Goal: Information Seeking & Learning: Learn about a topic

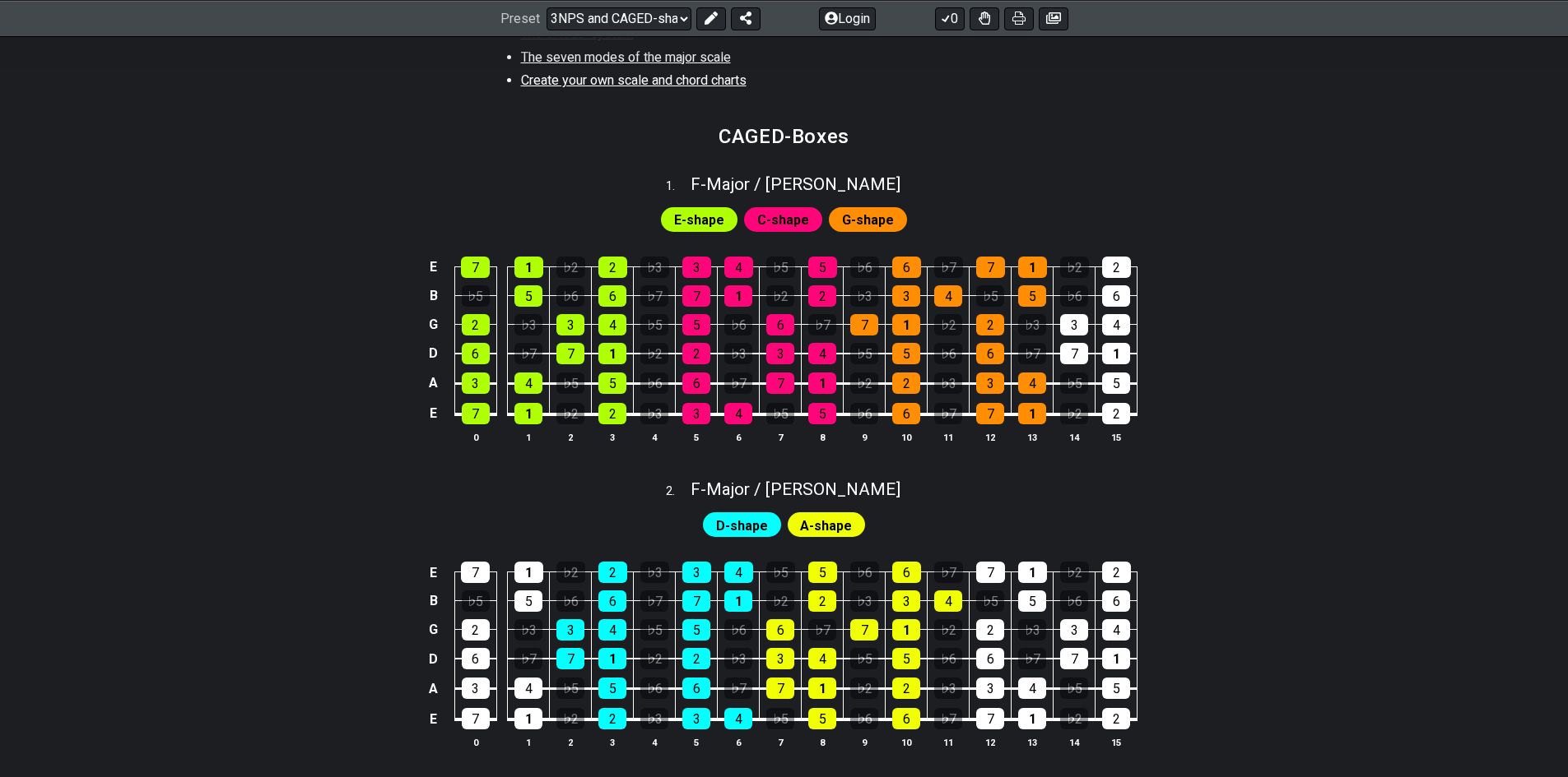
scroll to position [658, 0]
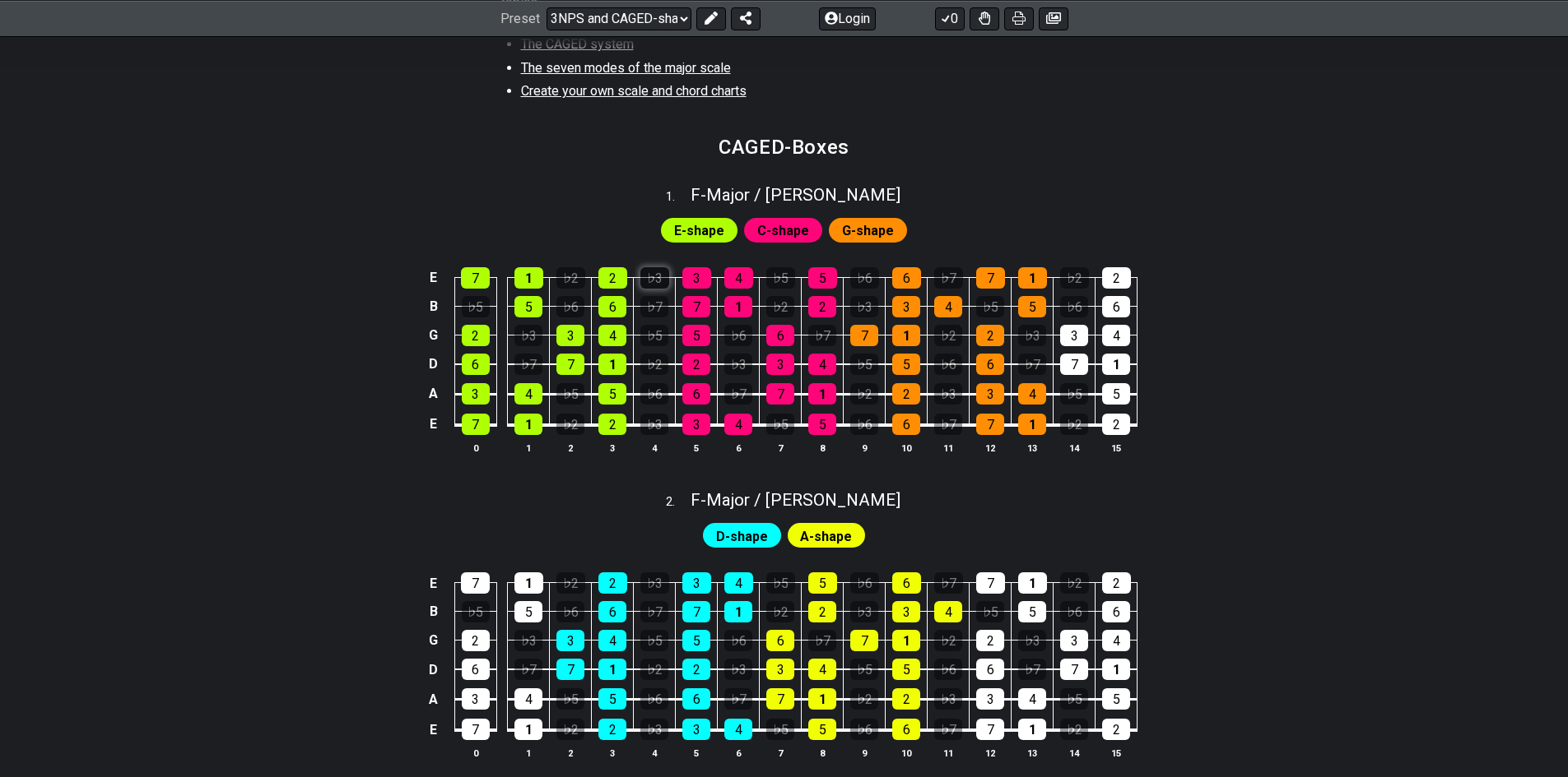
click at [666, 277] on div "♭3" at bounding box center [654, 278] width 29 height 22
click at [669, 279] on td "♭7" at bounding box center [654, 292] width 42 height 29
click at [668, 279] on div "♭3" at bounding box center [654, 278] width 29 height 22
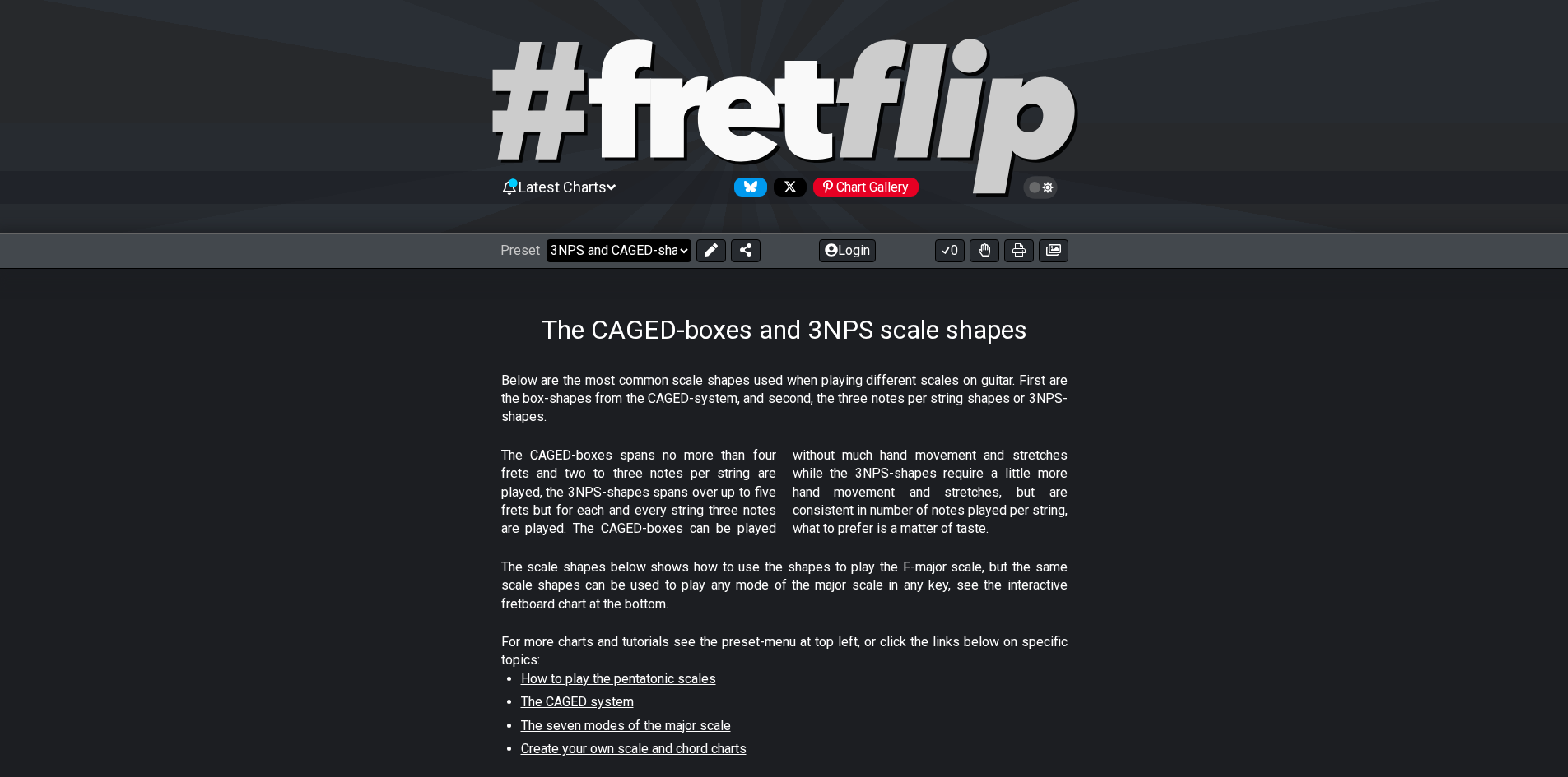
click at [665, 250] on select "Welcome to #fretflip! Initial Preset Custom Preset Minor Pentatonic Major Penta…" at bounding box center [619, 251] width 145 height 23
click at [709, 249] on icon at bounding box center [710, 250] width 13 height 13
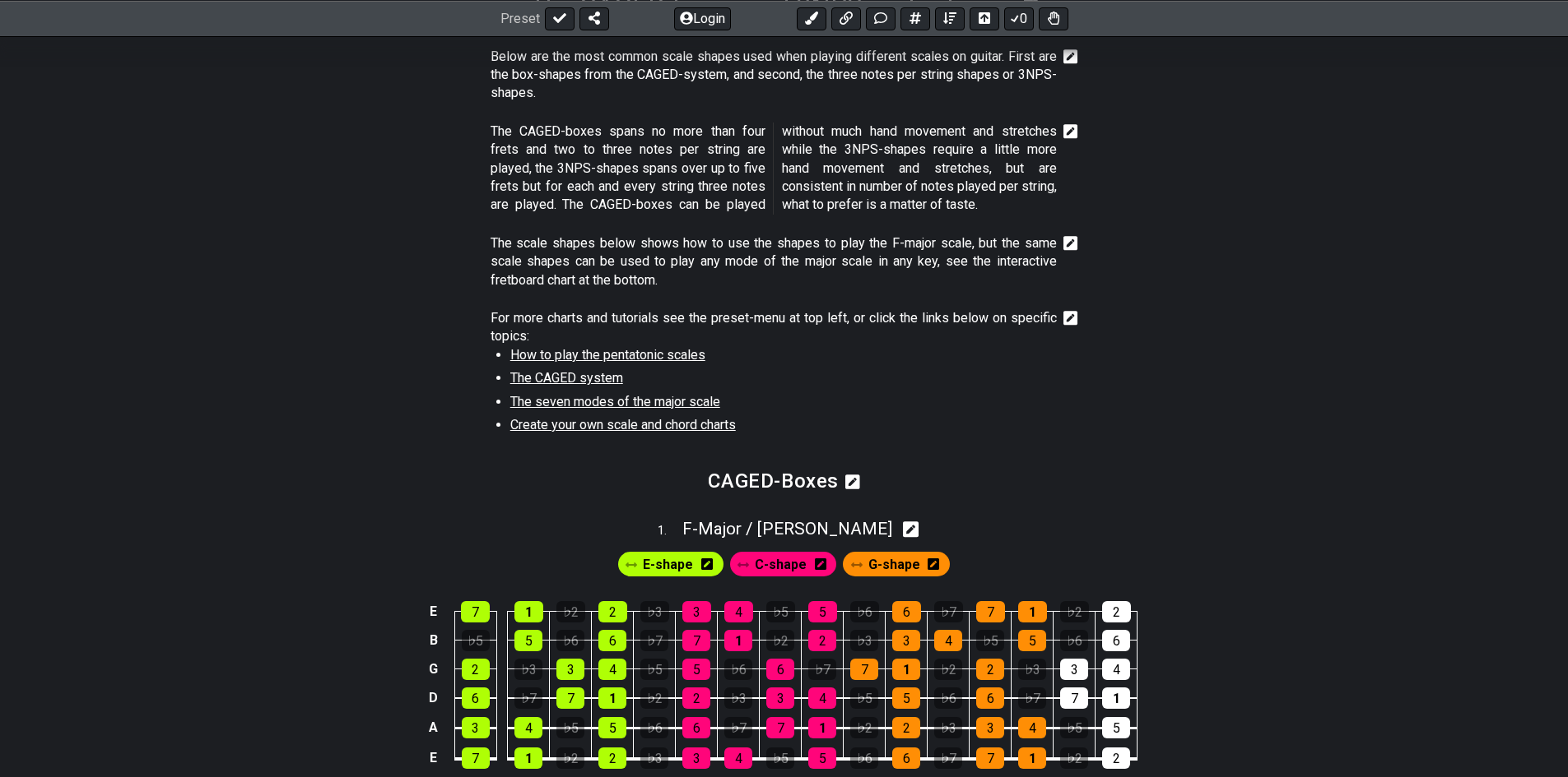
scroll to position [329, 0]
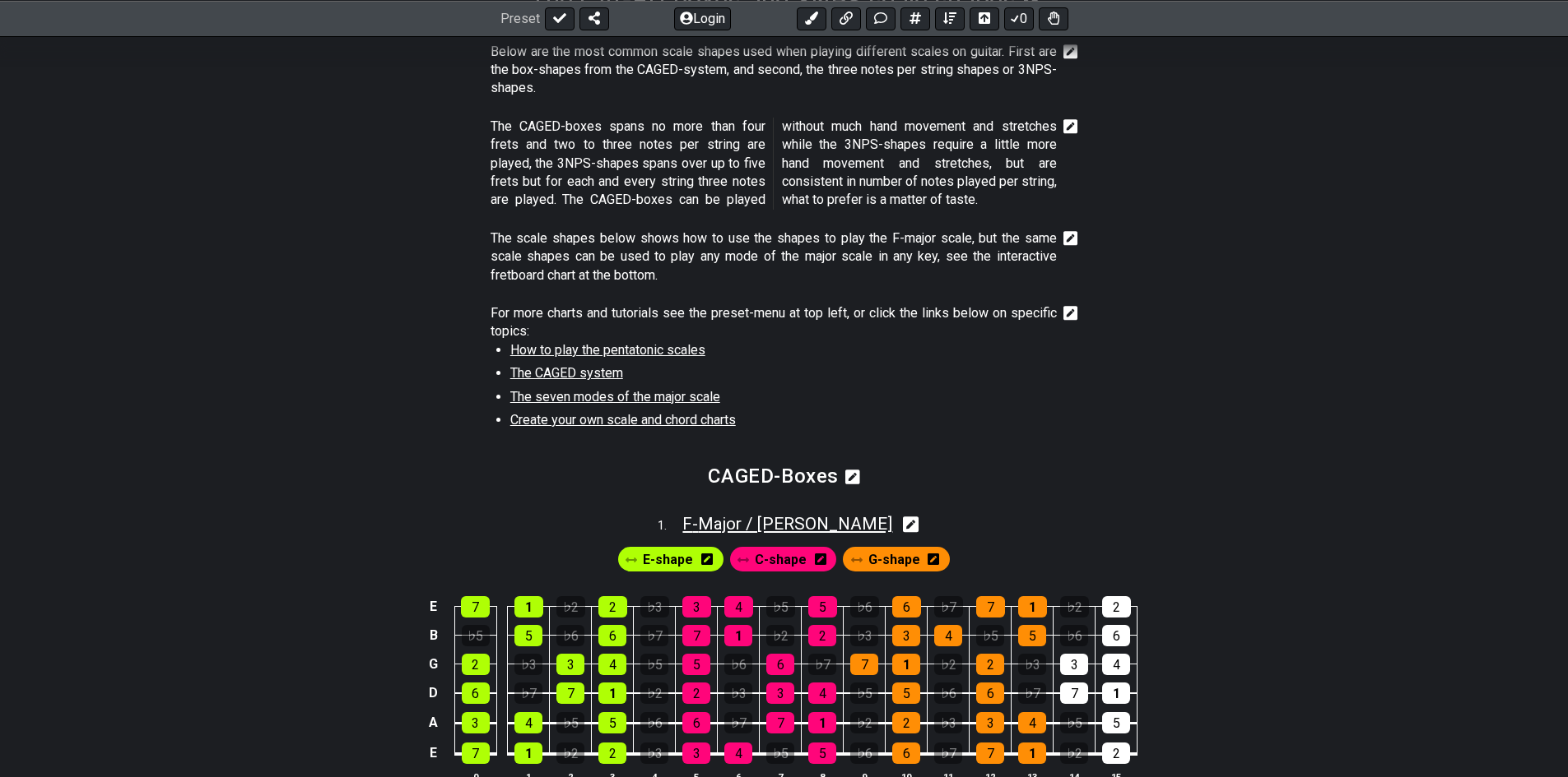
click at [762, 523] on span "F - Major / Ionian" at bounding box center [788, 524] width 210 height 20
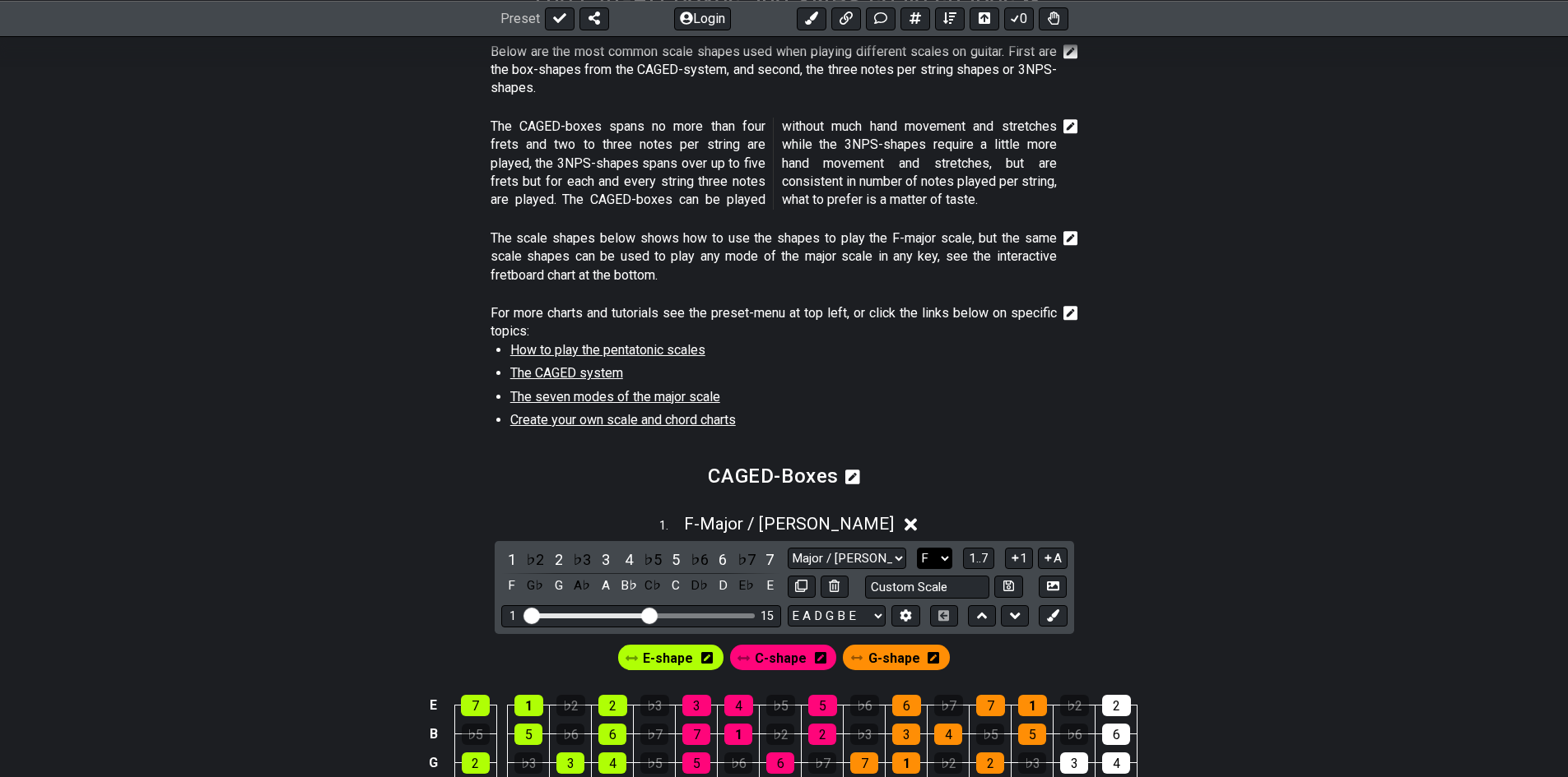
click at [931, 554] on select "A♭ A A♯ B♭ B C C♯ D♭ D D♯ E♭ E F F♯ G♭ G G♯" at bounding box center [934, 559] width 36 height 23
select select "G"
click at [916, 548] on select "A♭ A A♯ B♭ B C C♯ D♭ D D♯ E♭ E F F♯ G♭ G G♯" at bounding box center [934, 559] width 36 height 23
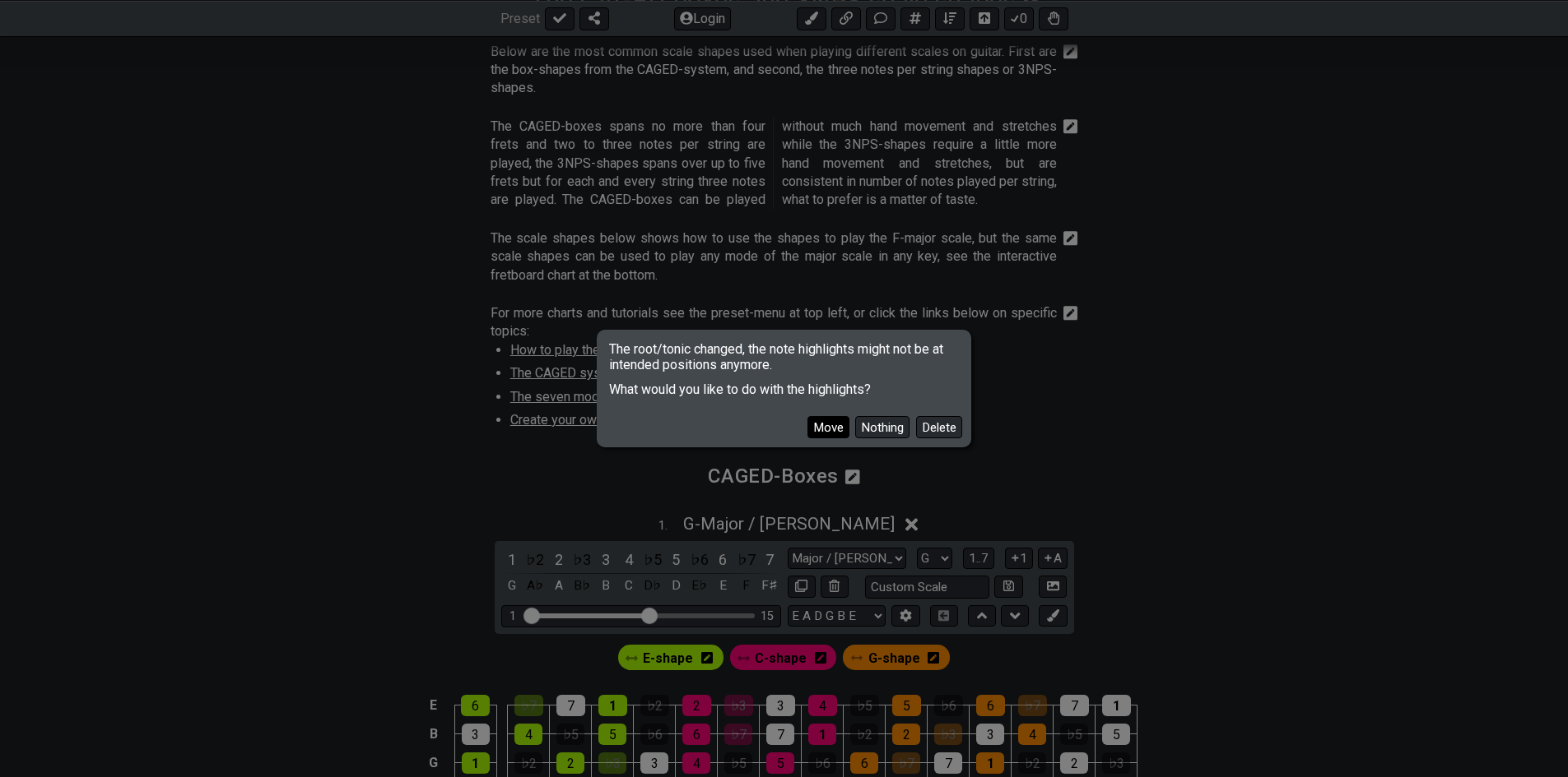
click at [827, 426] on button "Move" at bounding box center [828, 427] width 42 height 23
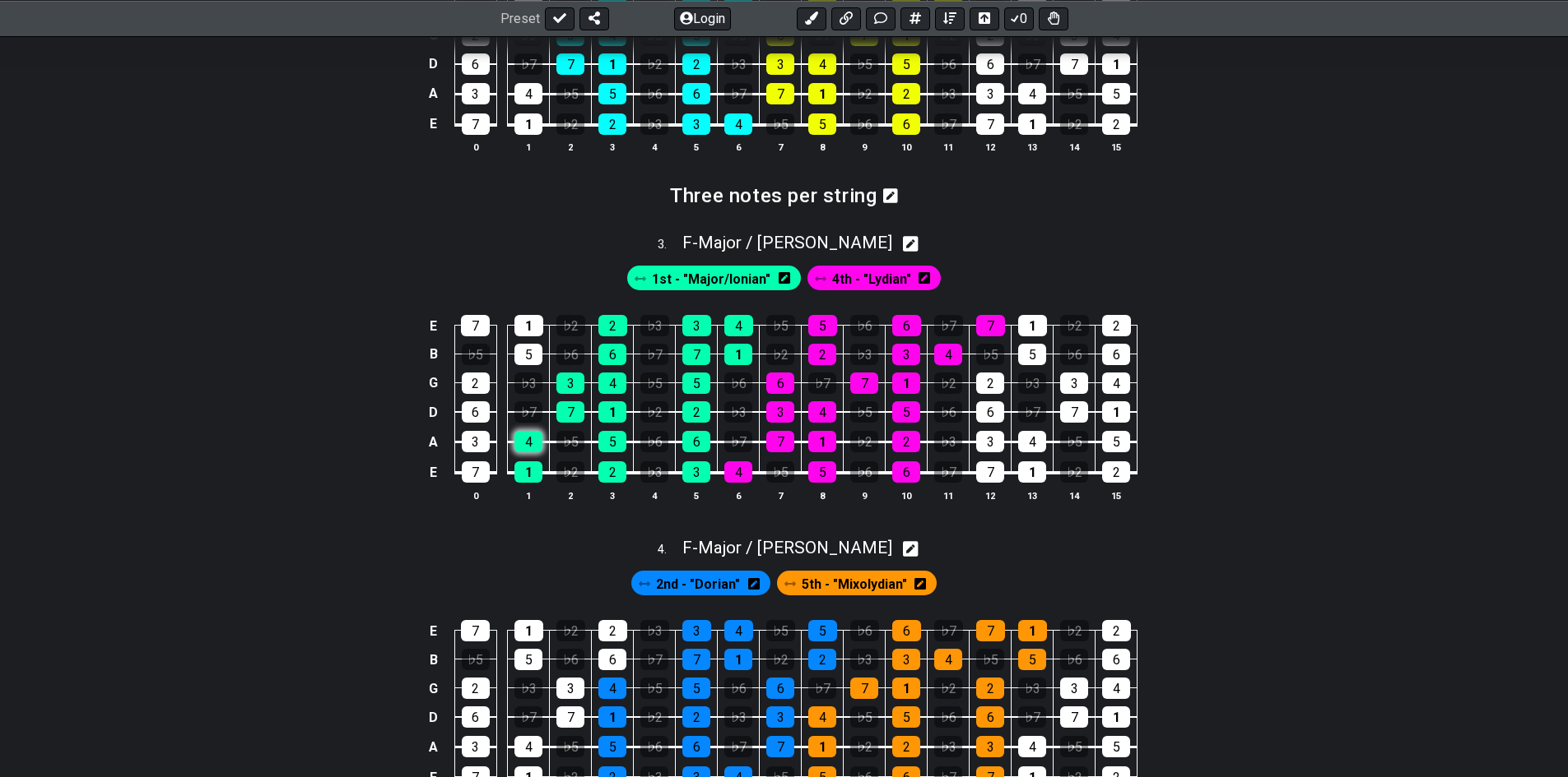
scroll to position [1398, 0]
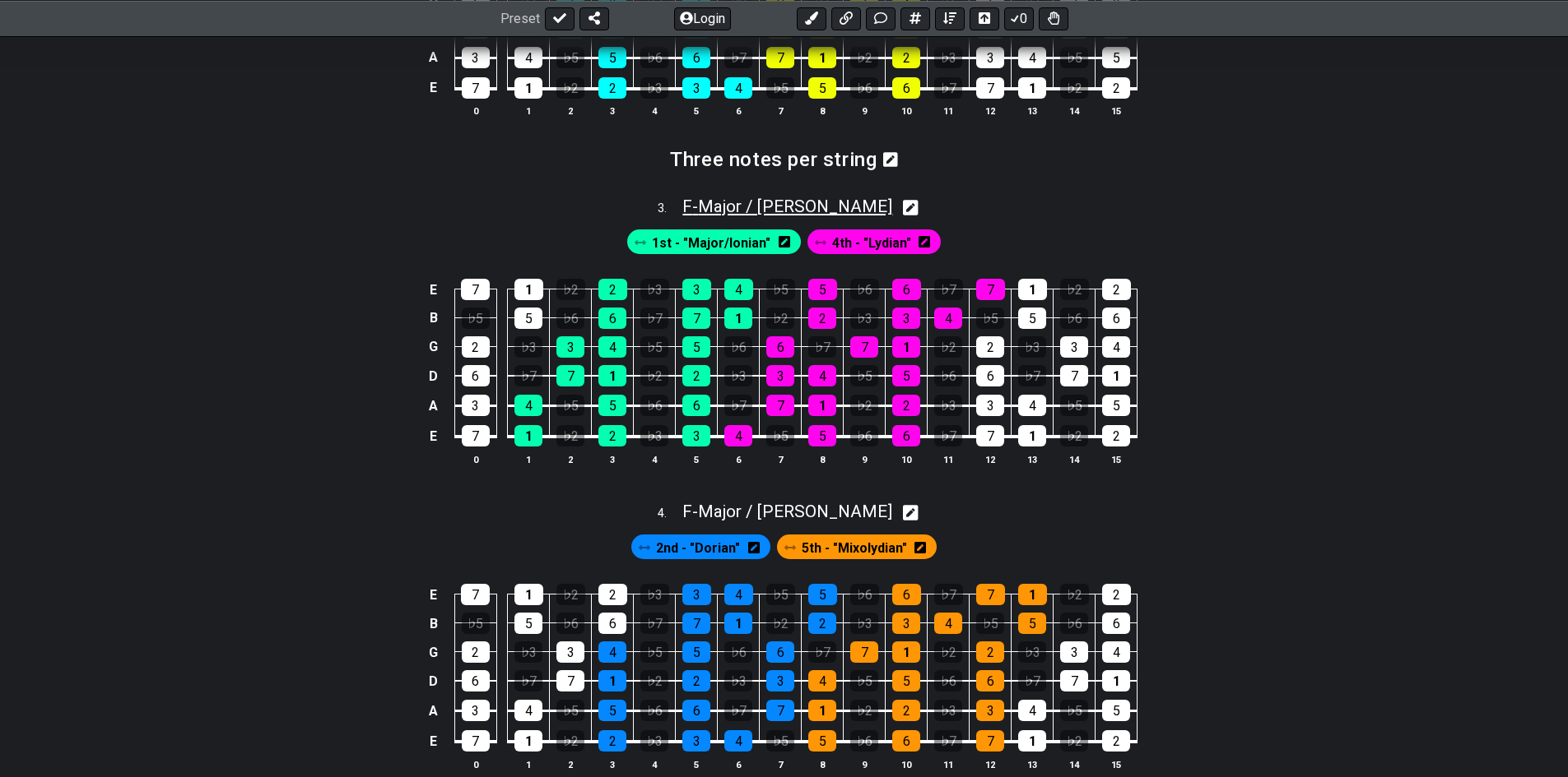
click at [765, 201] on span "F - Major / Ionian" at bounding box center [788, 206] width 210 height 20
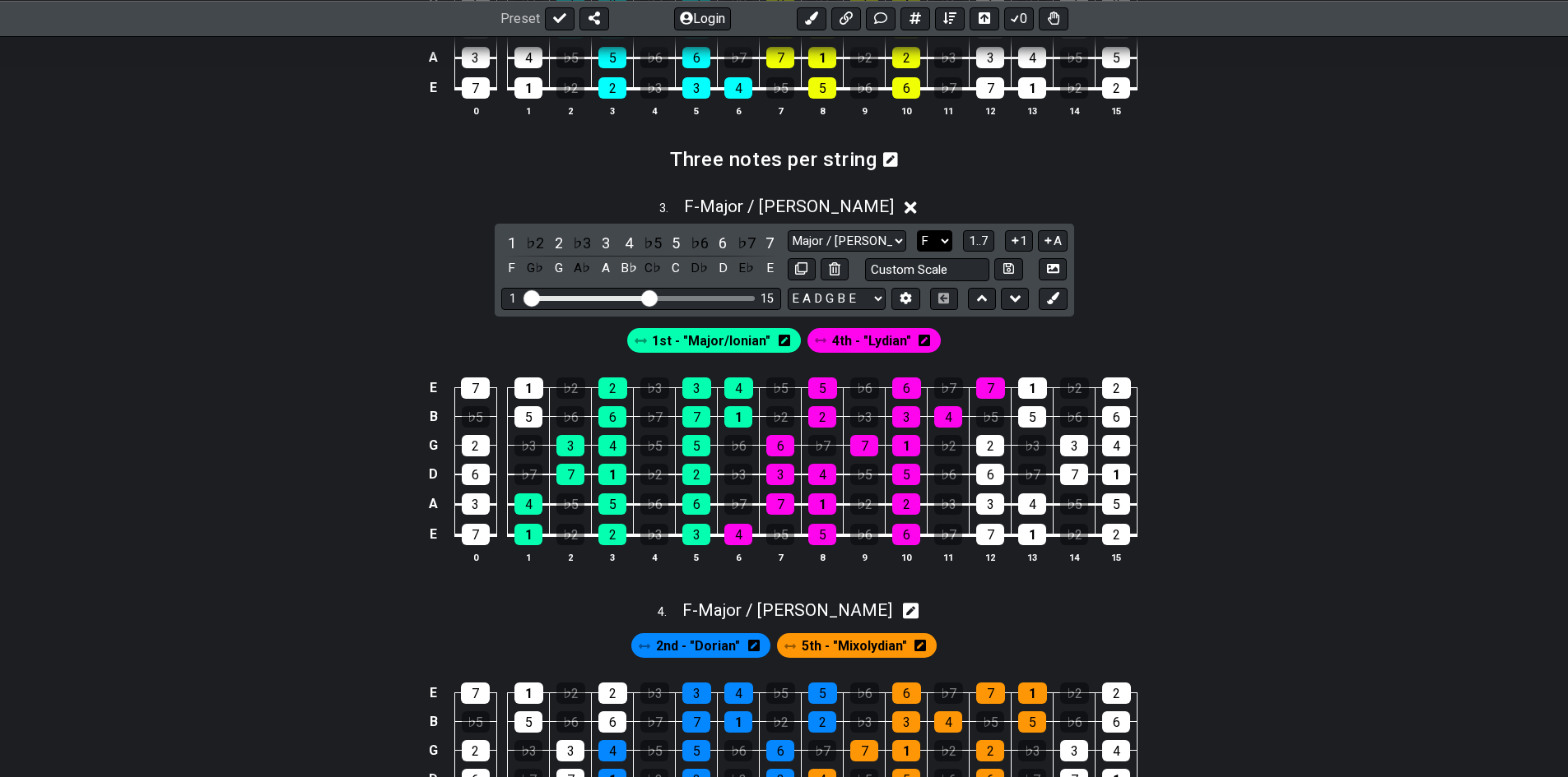
click at [947, 240] on select "A♭ A A♯ B♭ B C C♯ D♭ D D♯ E♭ E F F♯ G♭ G G♯" at bounding box center [934, 241] width 36 height 23
select select "G"
click at [916, 230] on select "A♭ A A♯ B♭ B C C♯ D♭ D D♯ E♭ E F F♯ G♭ G G♯" at bounding box center [934, 241] width 36 height 23
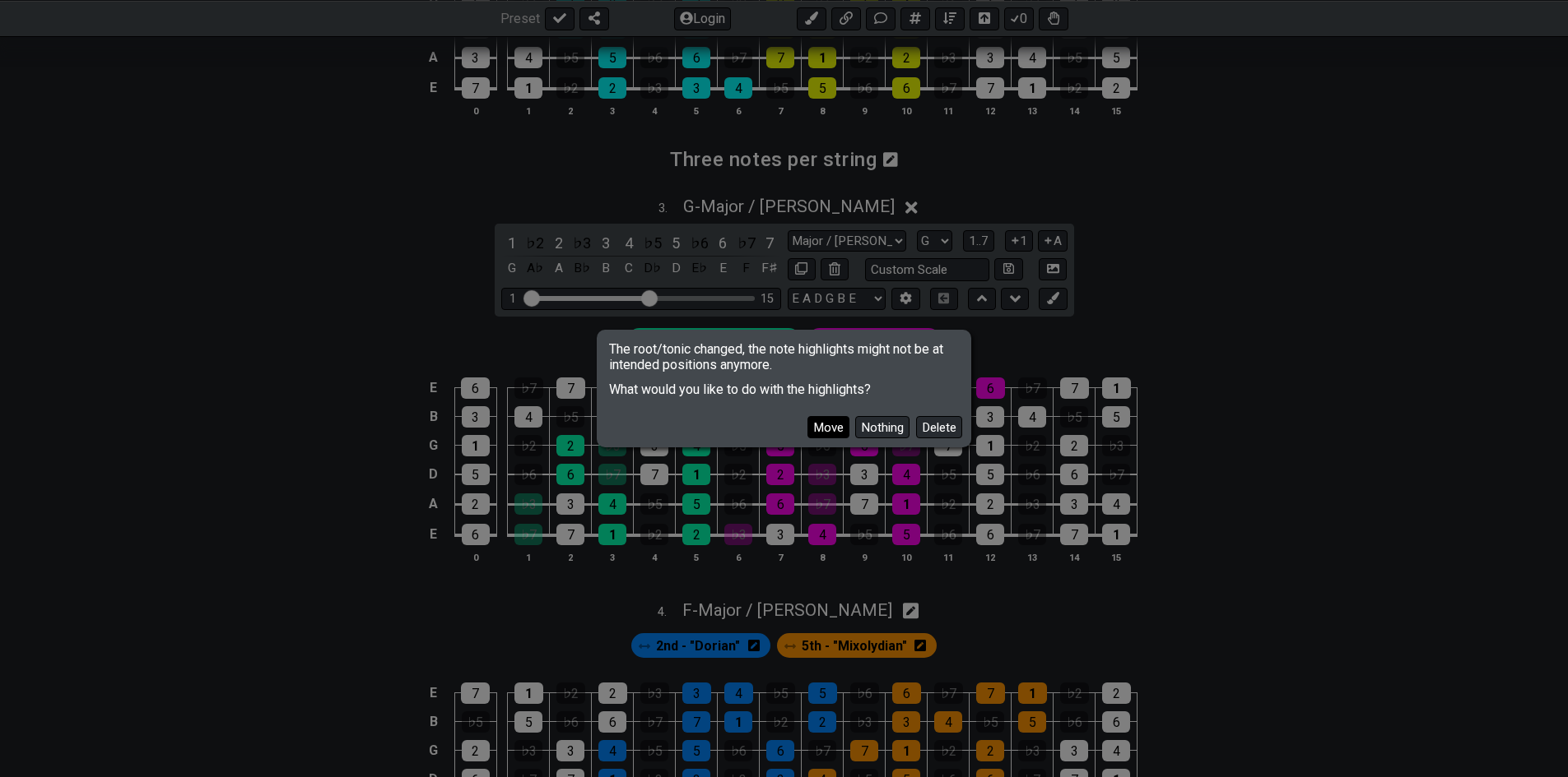
click at [833, 423] on button "Move" at bounding box center [828, 427] width 42 height 23
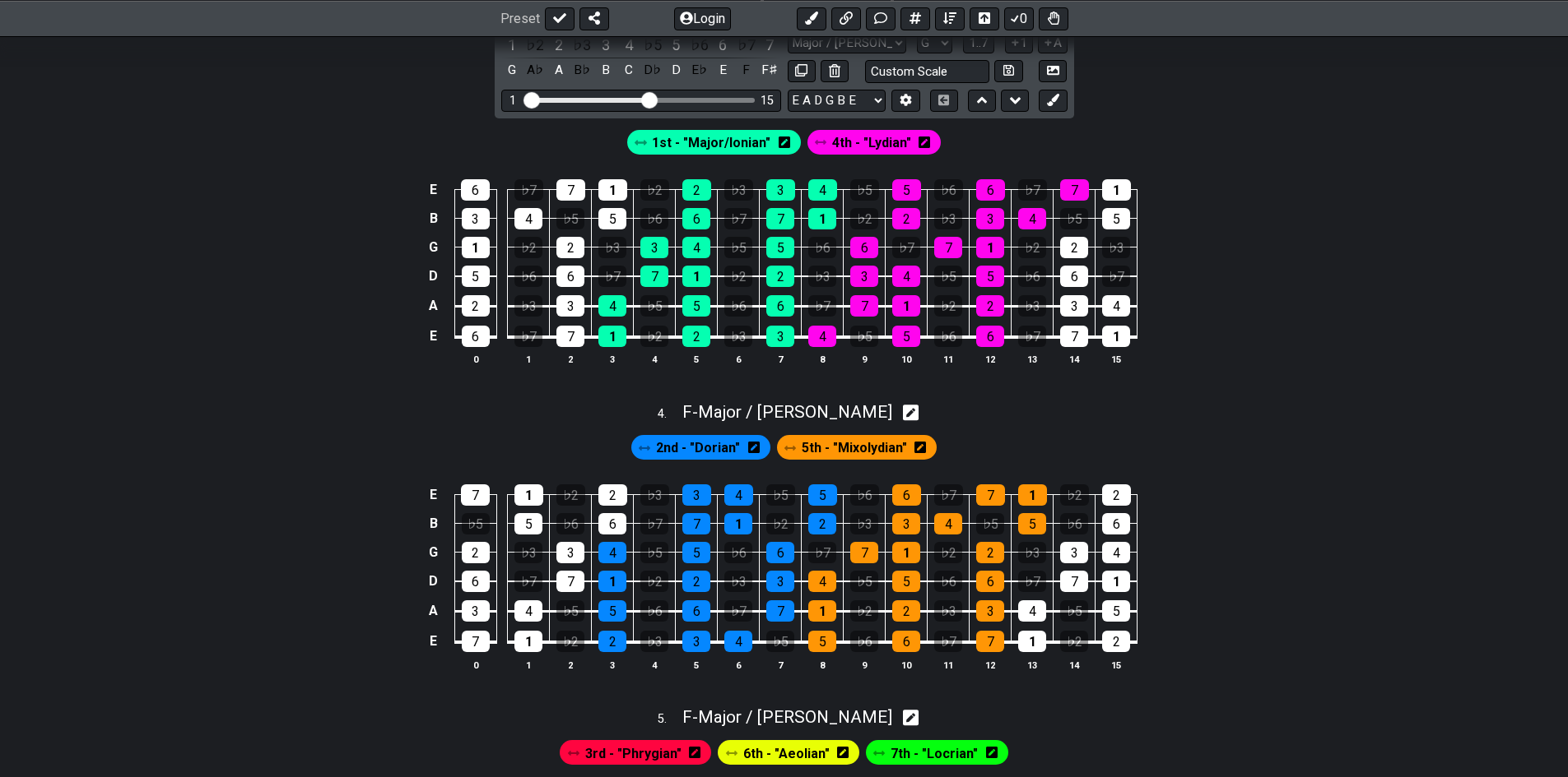
scroll to position [1645, 0]
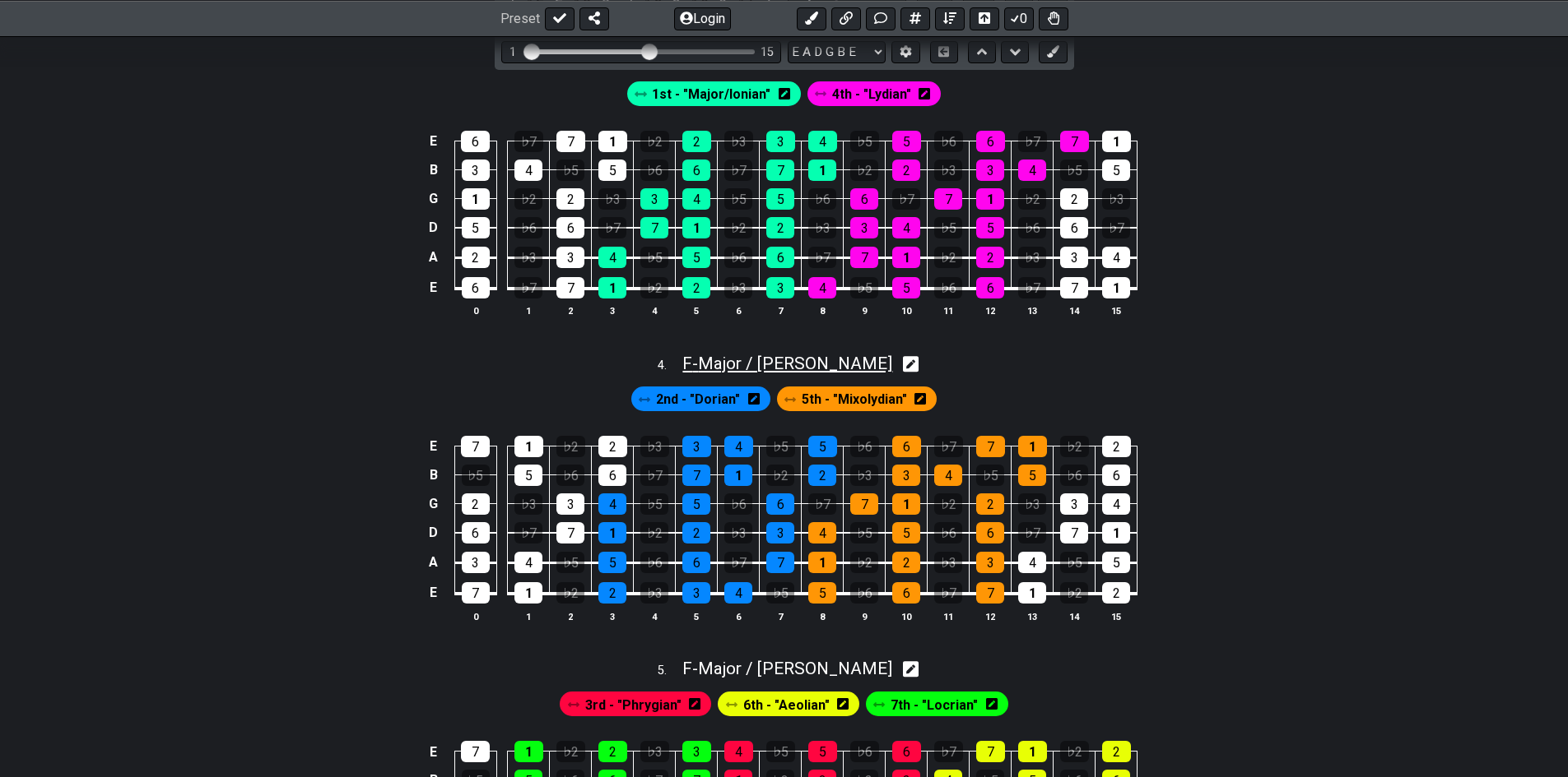
click at [825, 365] on span "F - Major / Ionian" at bounding box center [788, 363] width 210 height 20
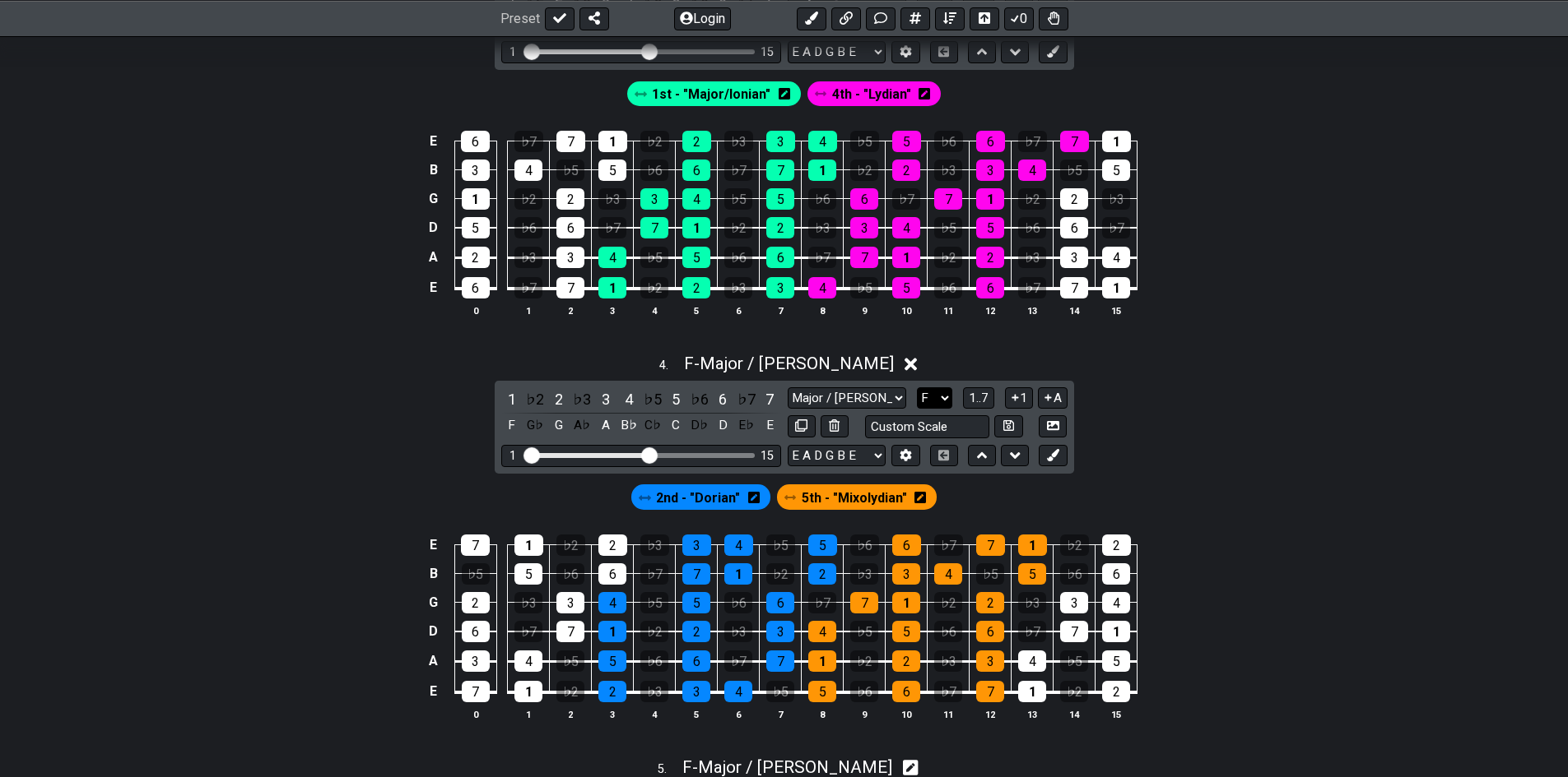
click at [937, 396] on select "A♭ A A♯ B♭ B C C♯ D♭ D D♯ E♭ E F F♯ G♭ G G♯" at bounding box center [934, 399] width 36 height 23
select select "G"
click at [916, 388] on select "A♭ A A♯ B♭ B C C♯ D♭ D D♯ E♭ E F F♯ G♭ G G♯" at bounding box center [934, 399] width 36 height 23
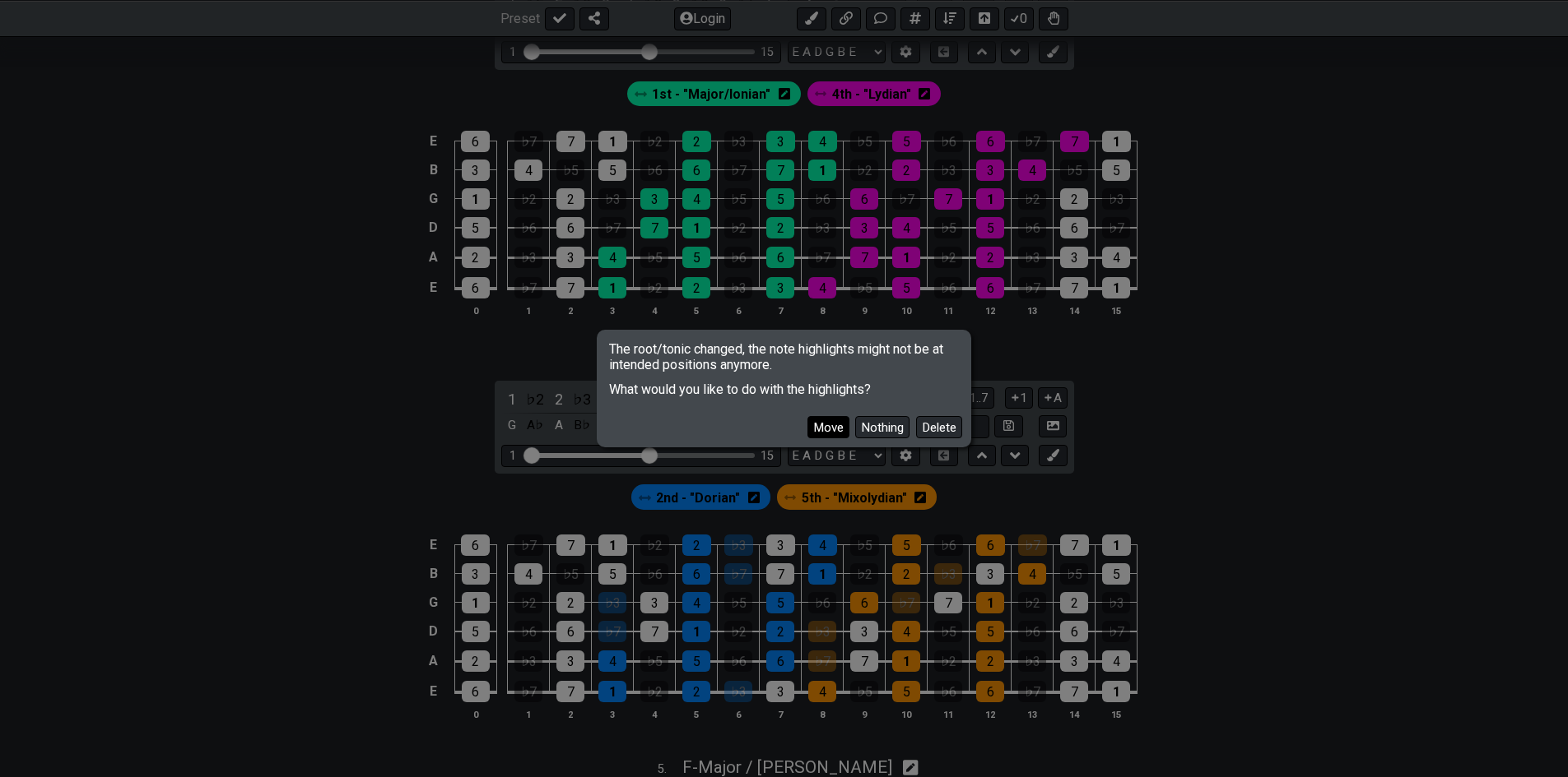
click at [818, 430] on button "Move" at bounding box center [828, 427] width 42 height 23
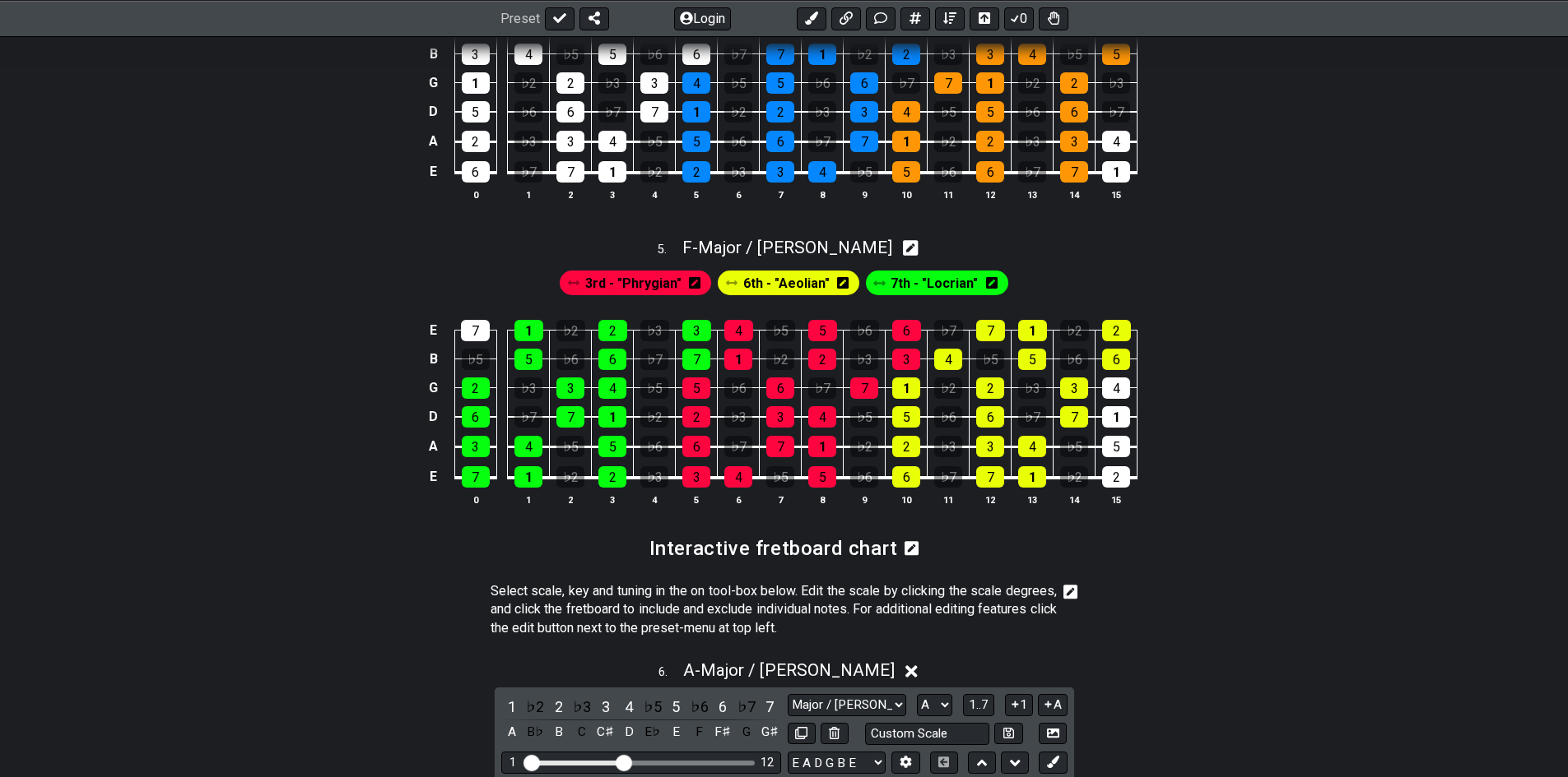
scroll to position [2220, 0]
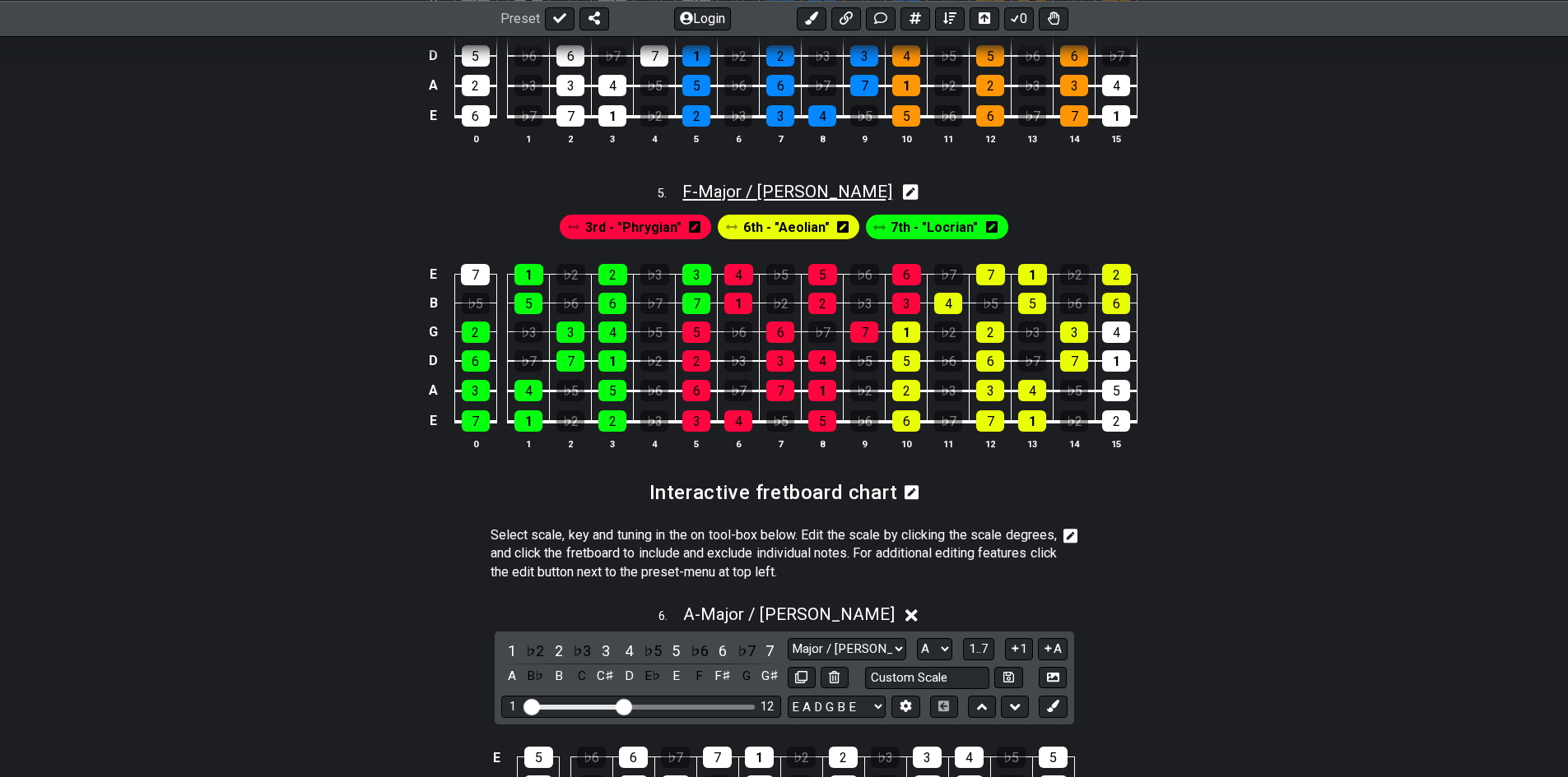
click at [838, 201] on span "F - Major / Ionian" at bounding box center [788, 191] width 210 height 20
select select "F"
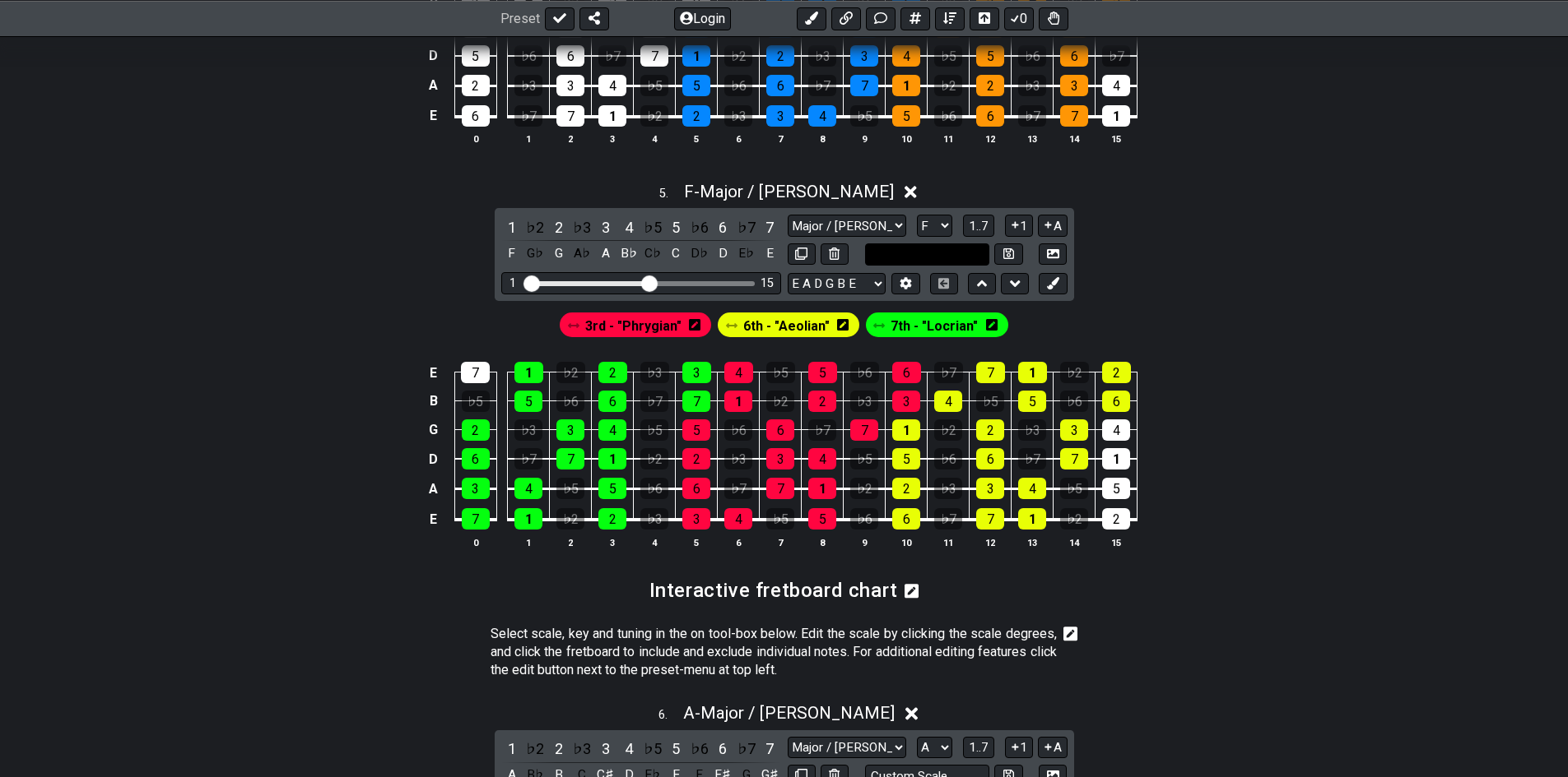
click at [947, 258] on input "text" at bounding box center [927, 254] width 125 height 23
type input "Custom Scale"
click at [938, 224] on select "A♭ A A♯ B♭ B C C♯ D♭ D D♯ E♭ E F F♯ G♭ G G♯" at bounding box center [934, 226] width 36 height 23
select select "G"
click at [916, 215] on select "A♭ A A♯ B♭ B C C♯ D♭ D D♯ E♭ E F F♯ G♭ G G♯" at bounding box center [934, 226] width 36 height 23
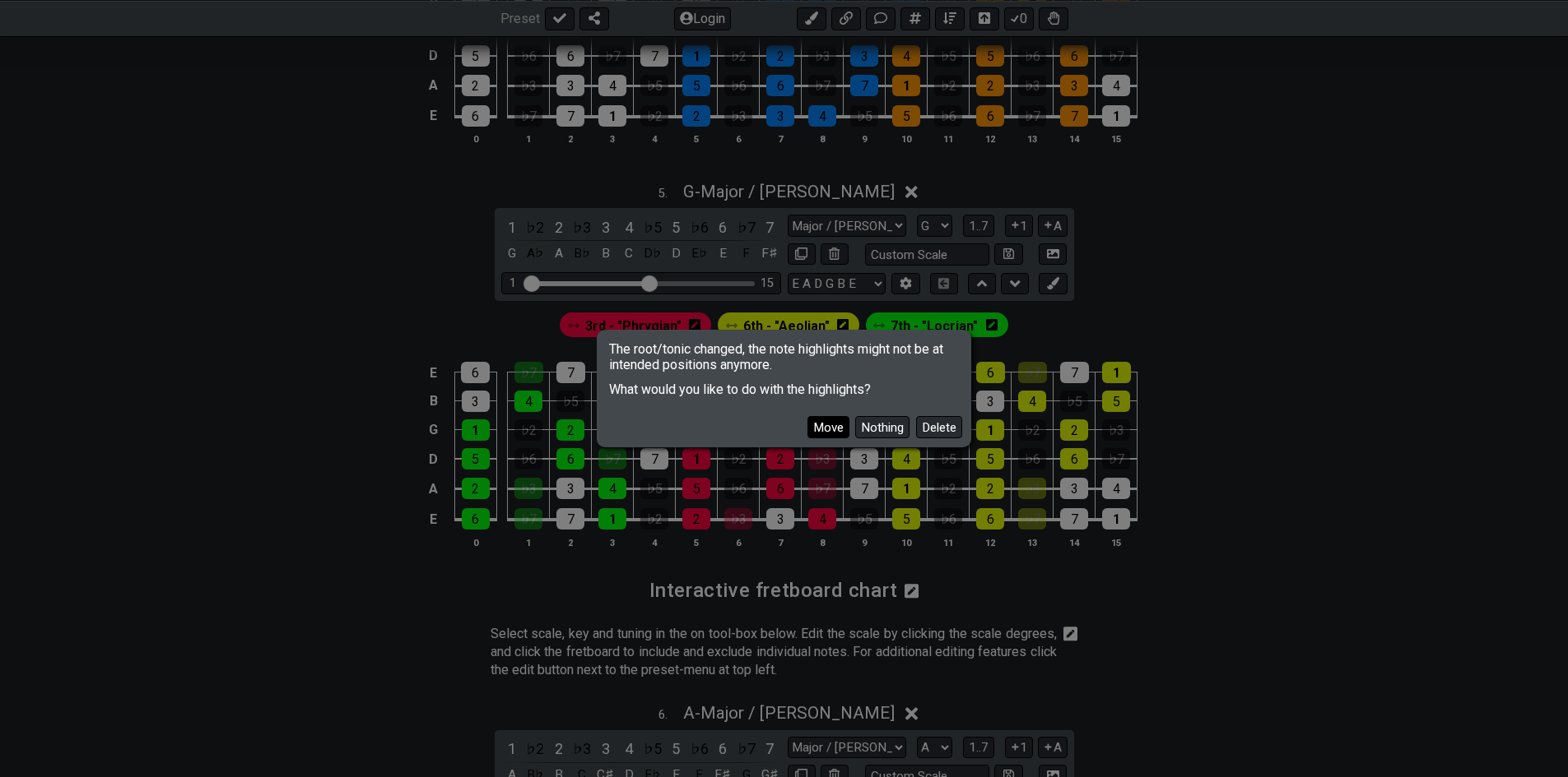
click at [838, 423] on button "Move" at bounding box center [828, 427] width 42 height 23
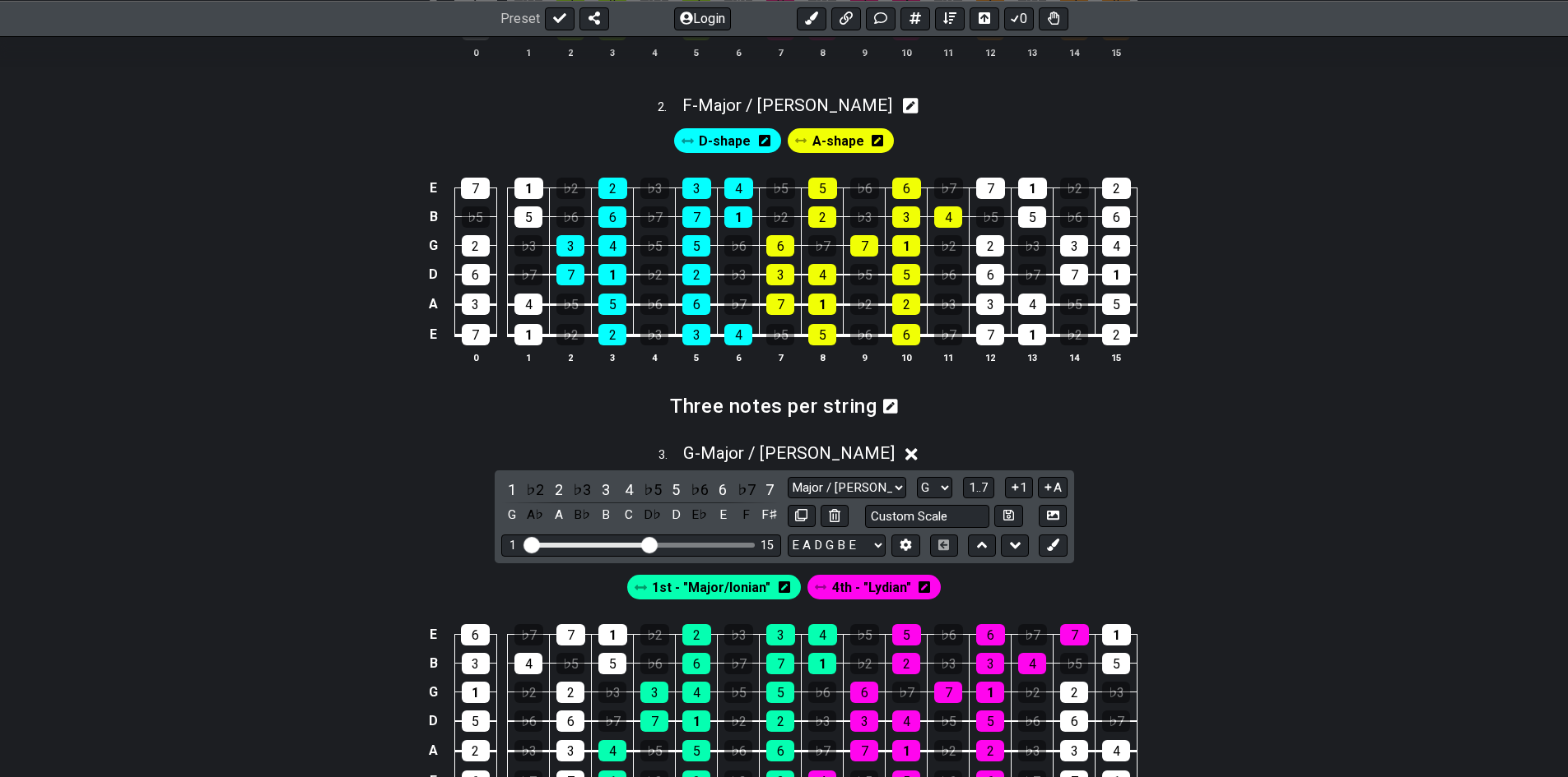
scroll to position [822, 0]
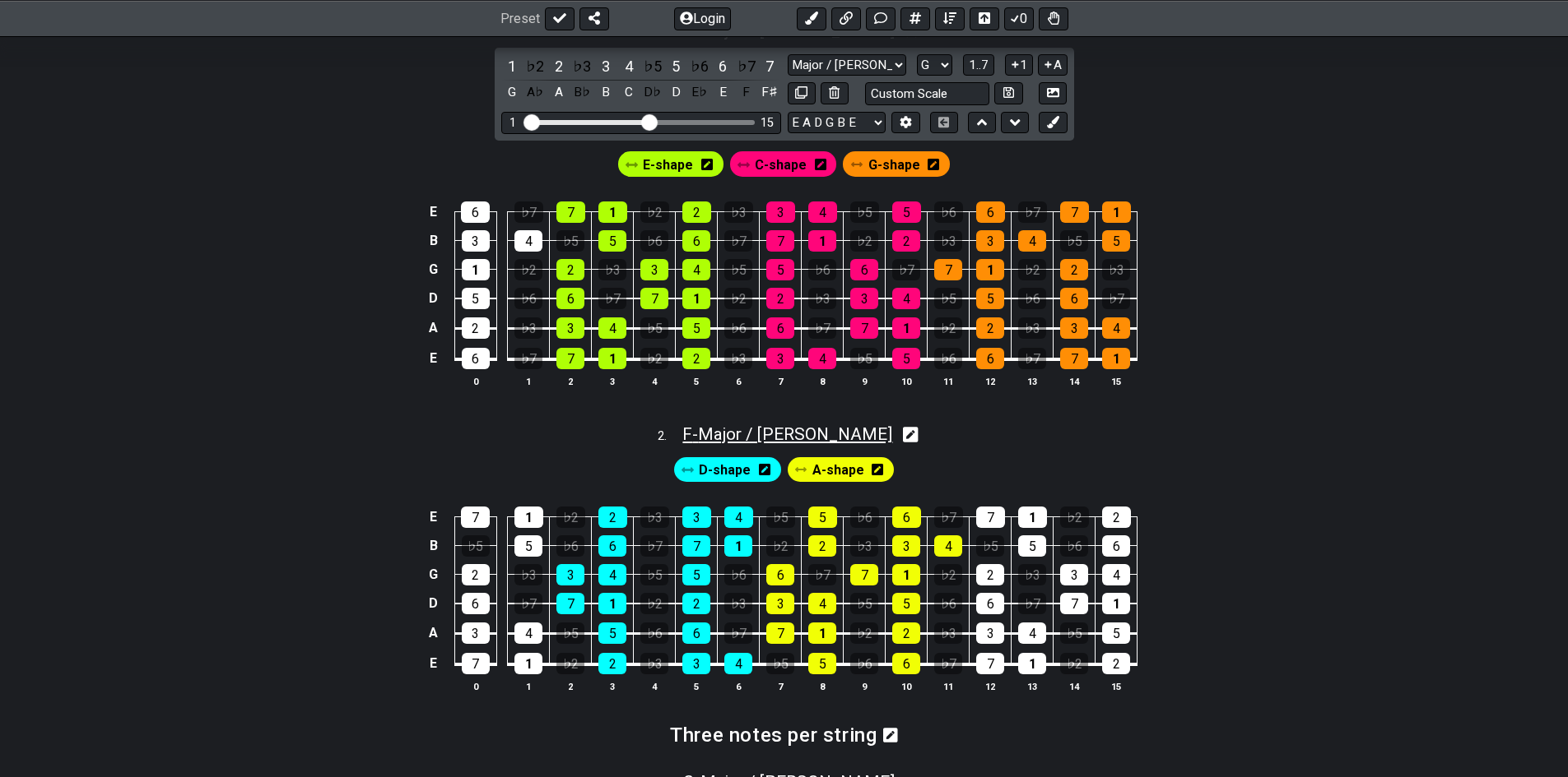
click at [808, 436] on span "F - Major / Ionian" at bounding box center [788, 434] width 210 height 20
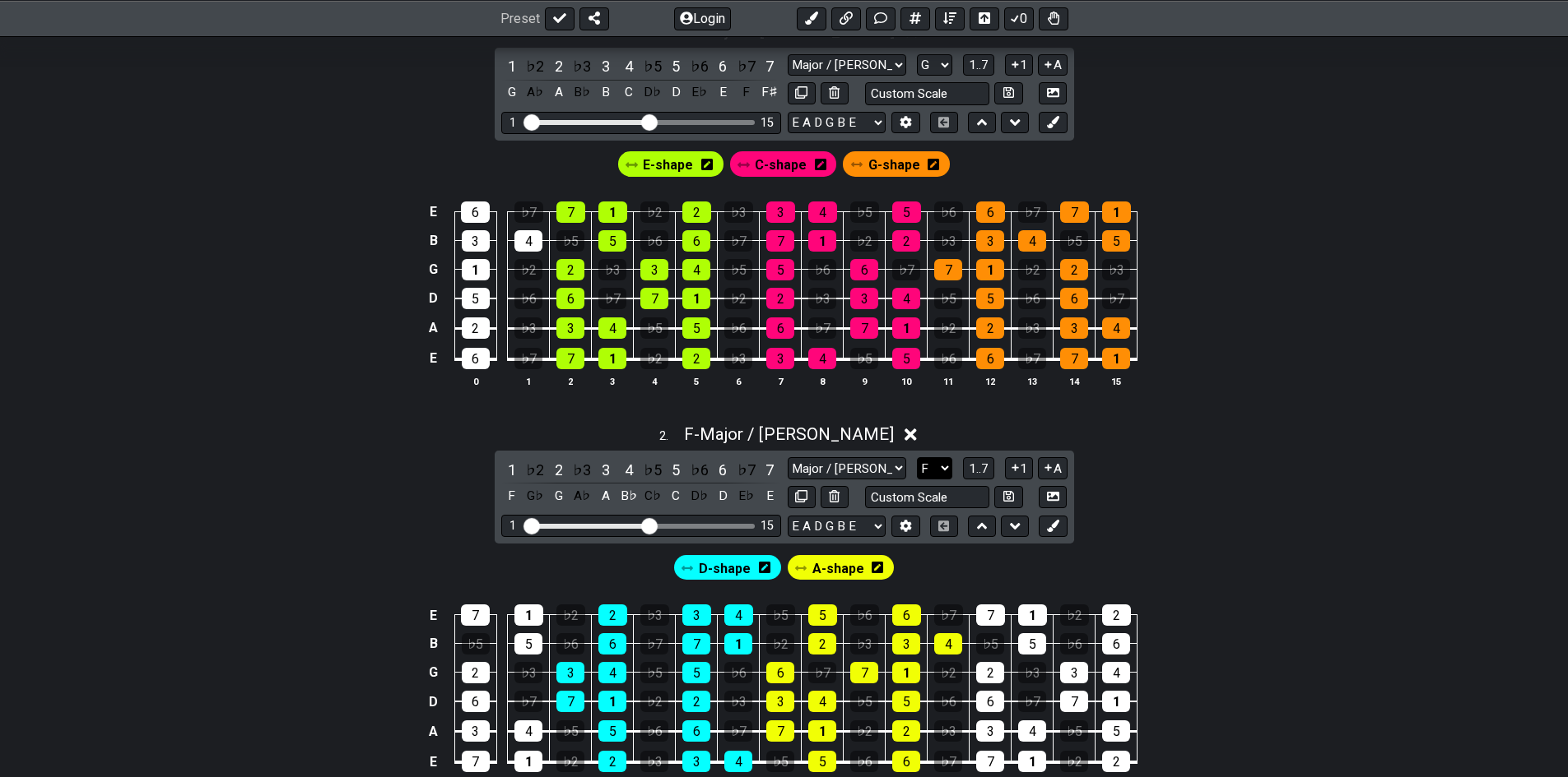
click at [945, 468] on select "A♭ A A♯ B♭ B C C♯ D♭ D D♯ E♭ E F F♯ G♭ G G♯" at bounding box center [934, 468] width 36 height 23
select select "G"
click at [916, 457] on select "A♭ A A♯ B♭ B C C♯ D♭ D D♯ E♭ E F F♯ G♭ G G♯" at bounding box center [934, 468] width 36 height 23
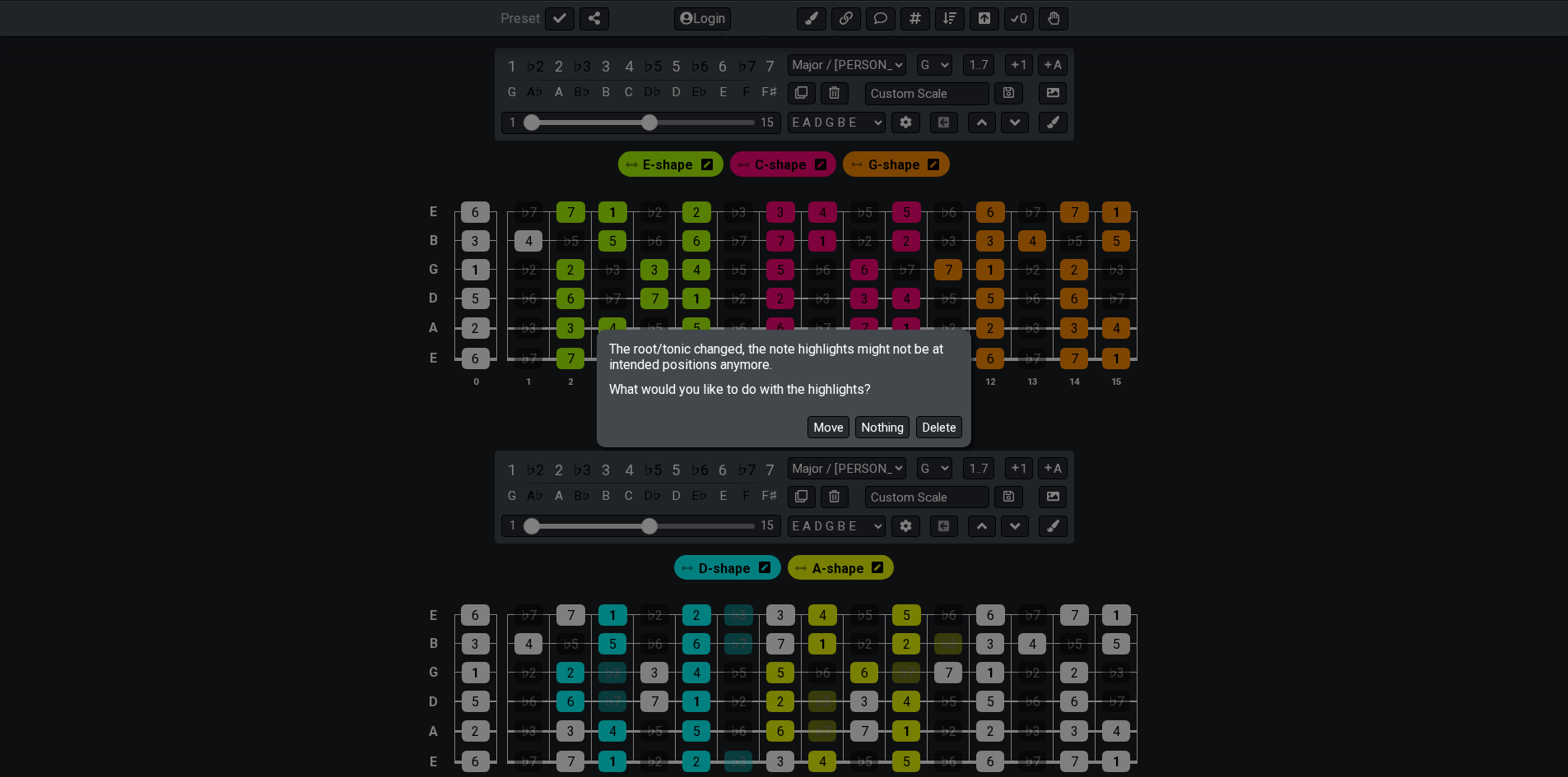
click at [1222, 409] on div "The root/tonic changed, the note highlights might not be at intended positions …" at bounding box center [784, 388] width 1568 height 777
click at [816, 430] on button "Move" at bounding box center [828, 427] width 42 height 23
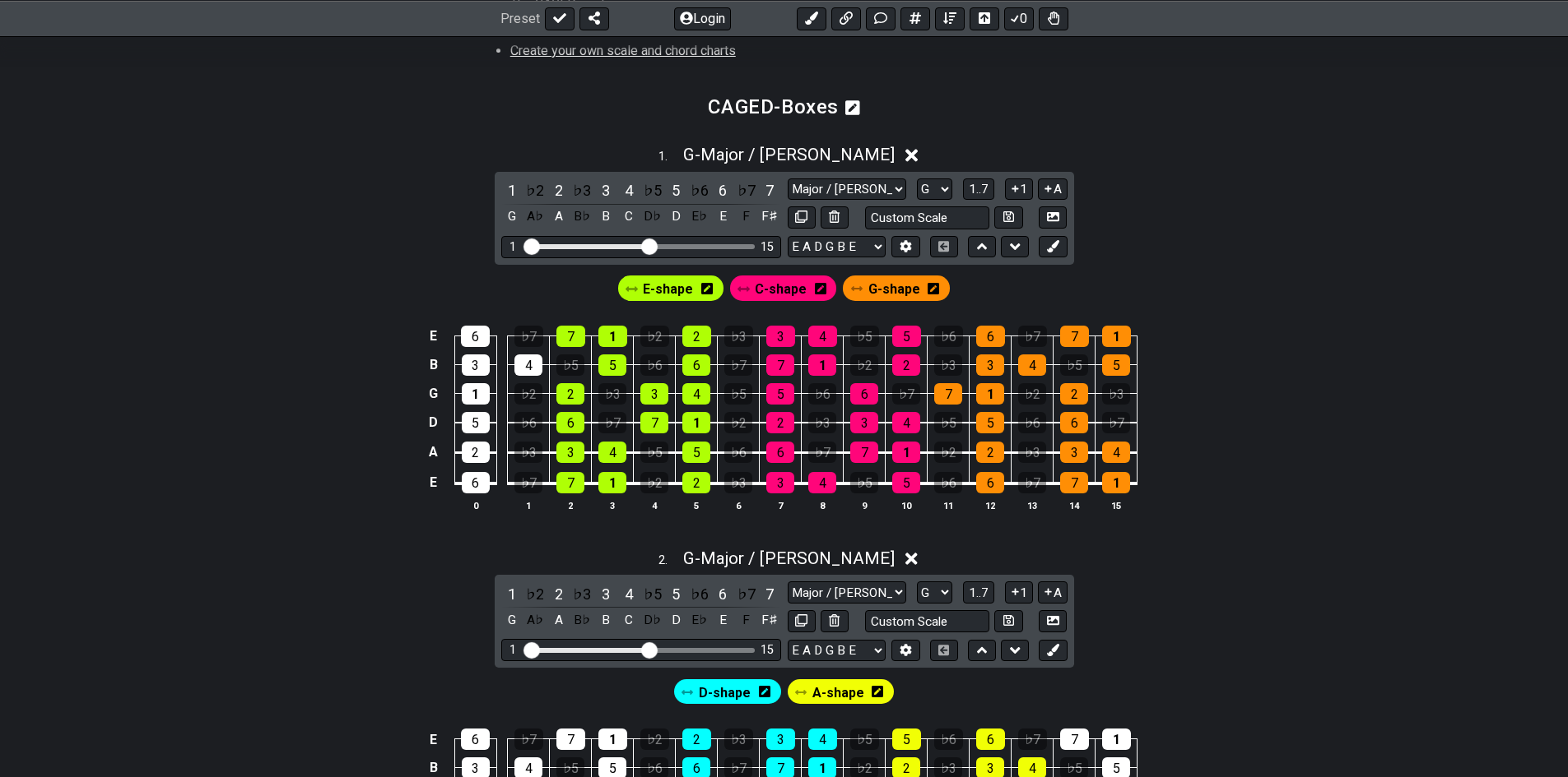
scroll to position [678, 0]
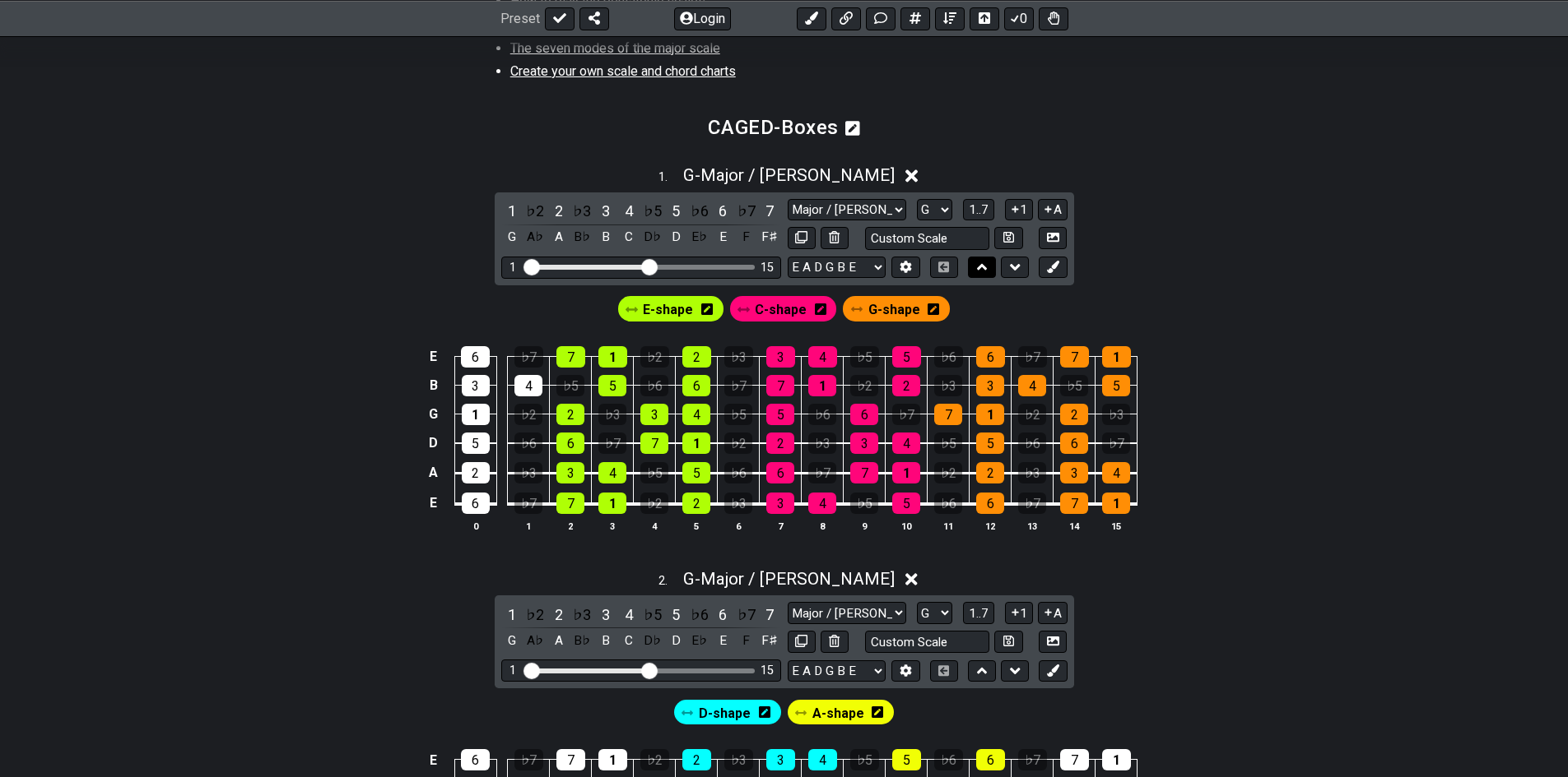
click at [993, 268] on button at bounding box center [982, 267] width 28 height 23
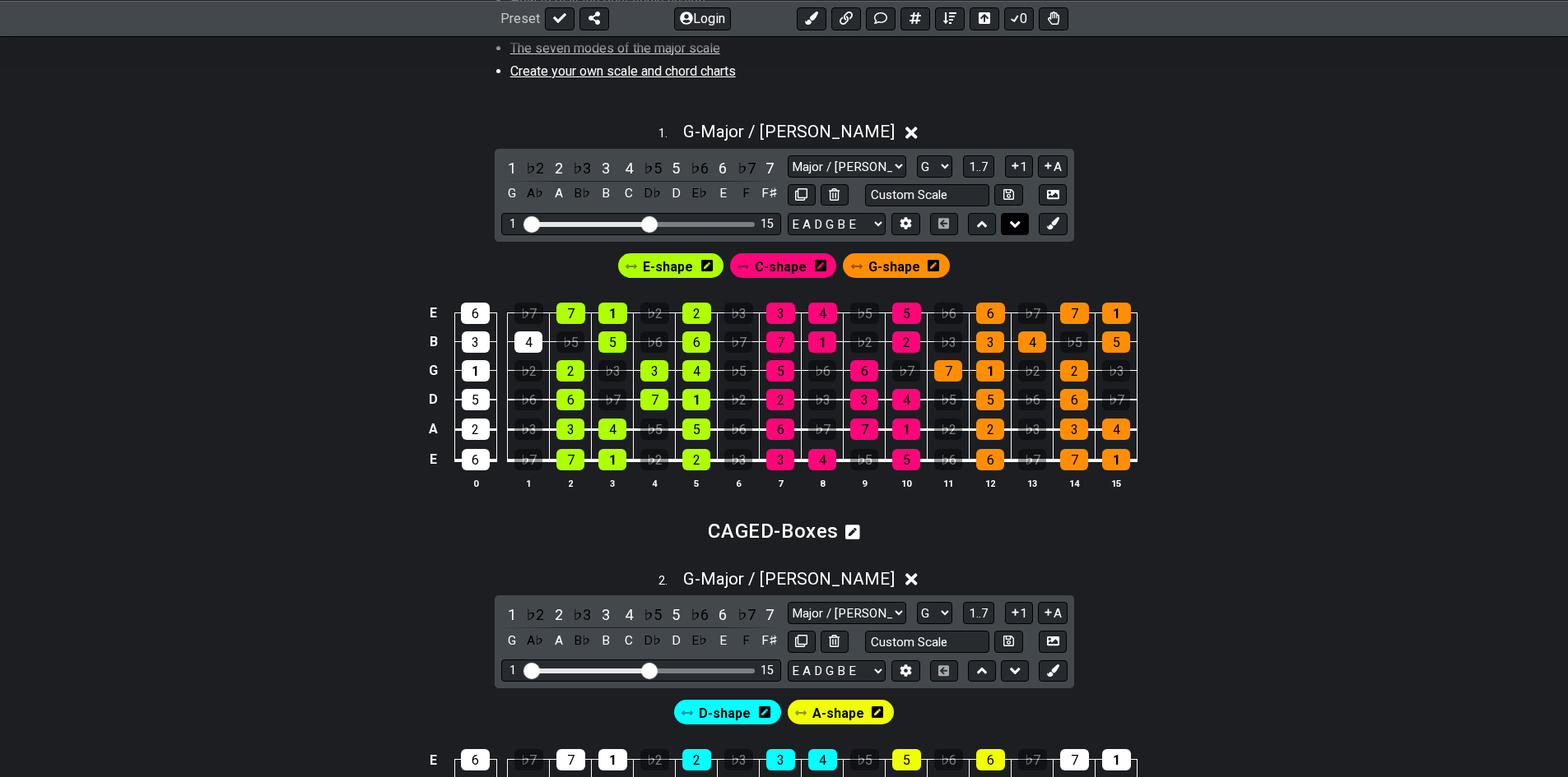
click at [1016, 223] on icon at bounding box center [1014, 224] width 10 height 7
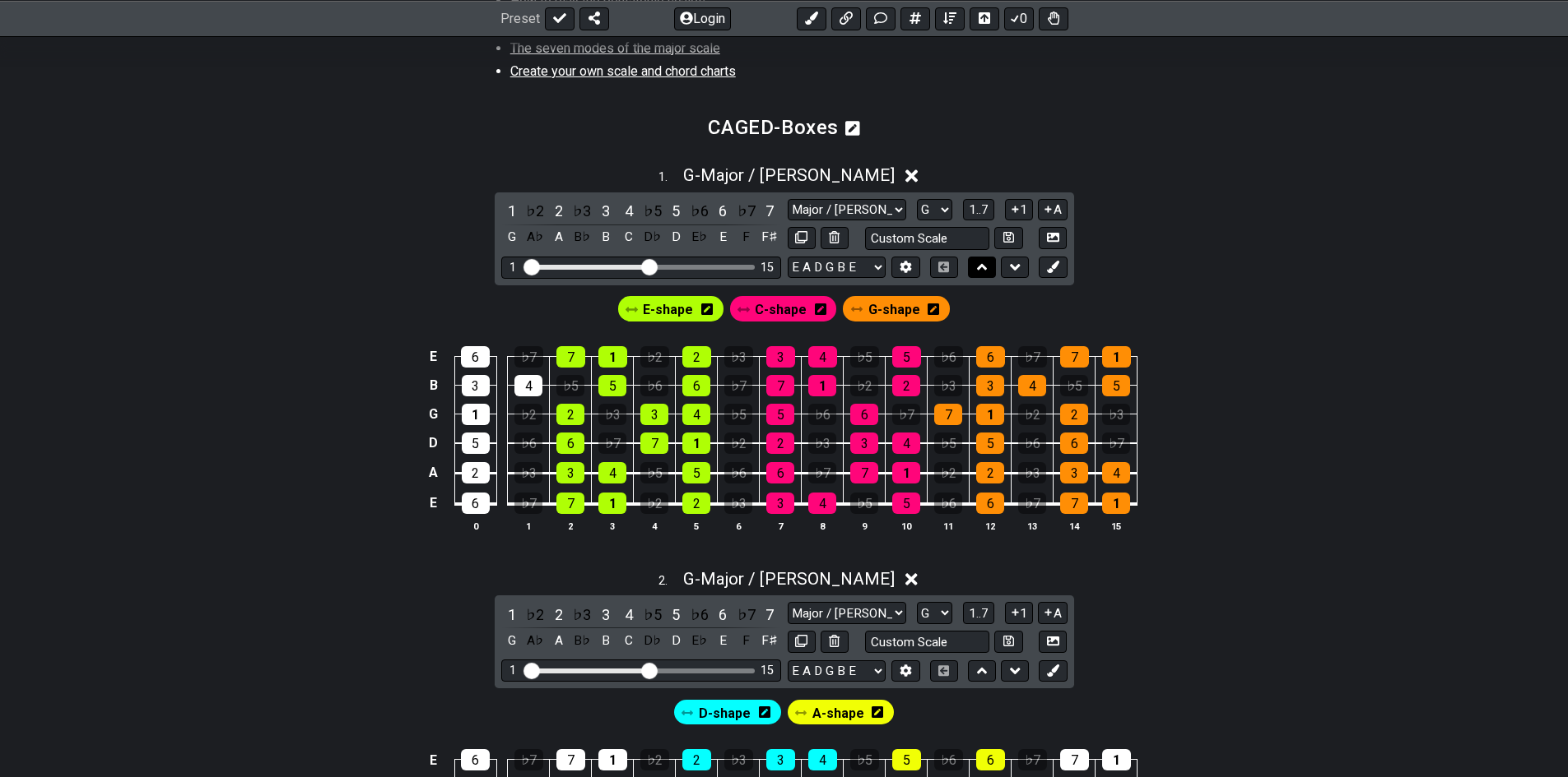
click at [976, 267] on button at bounding box center [982, 267] width 28 height 23
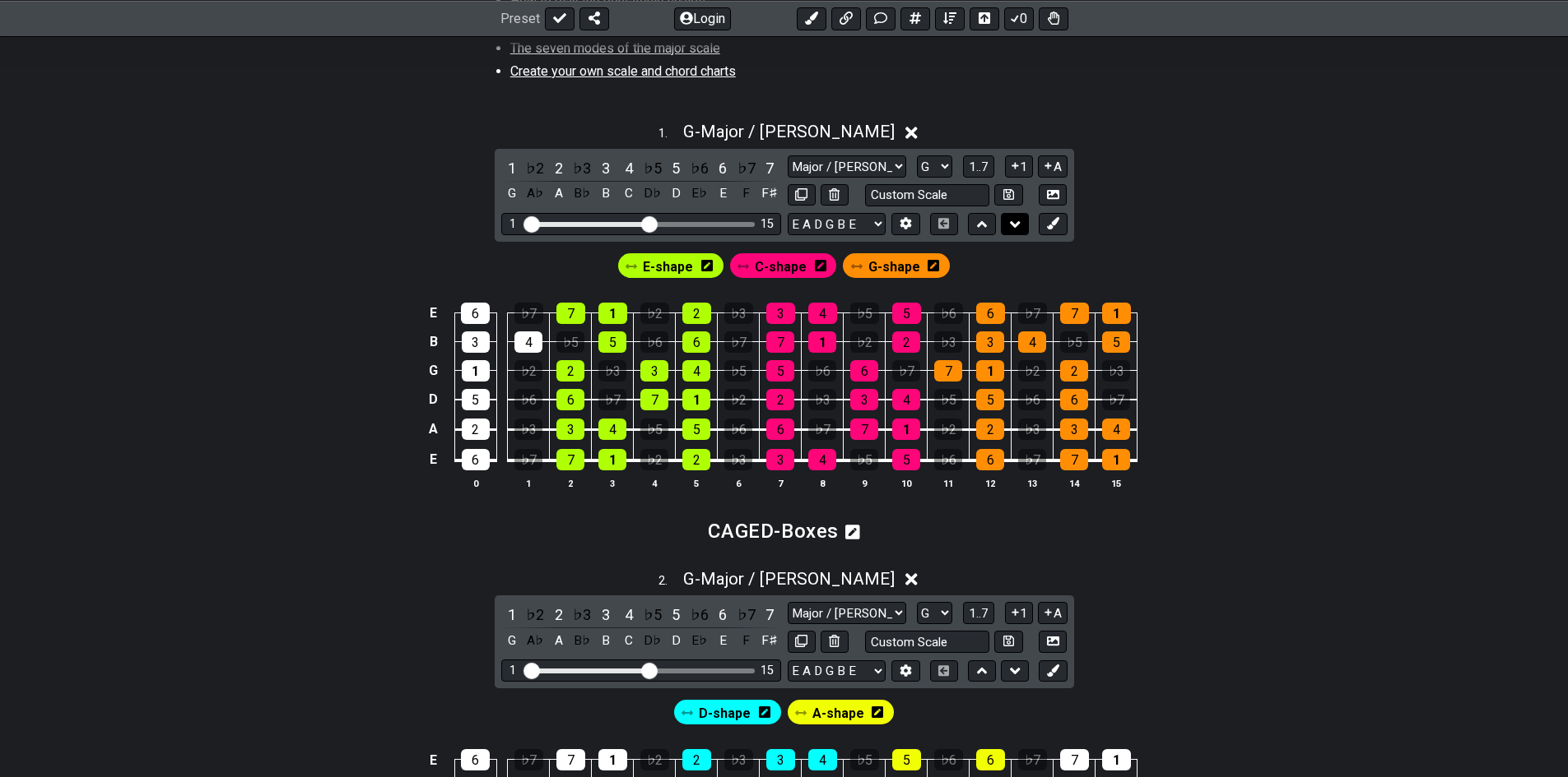
click at [1005, 227] on button at bounding box center [1015, 224] width 28 height 23
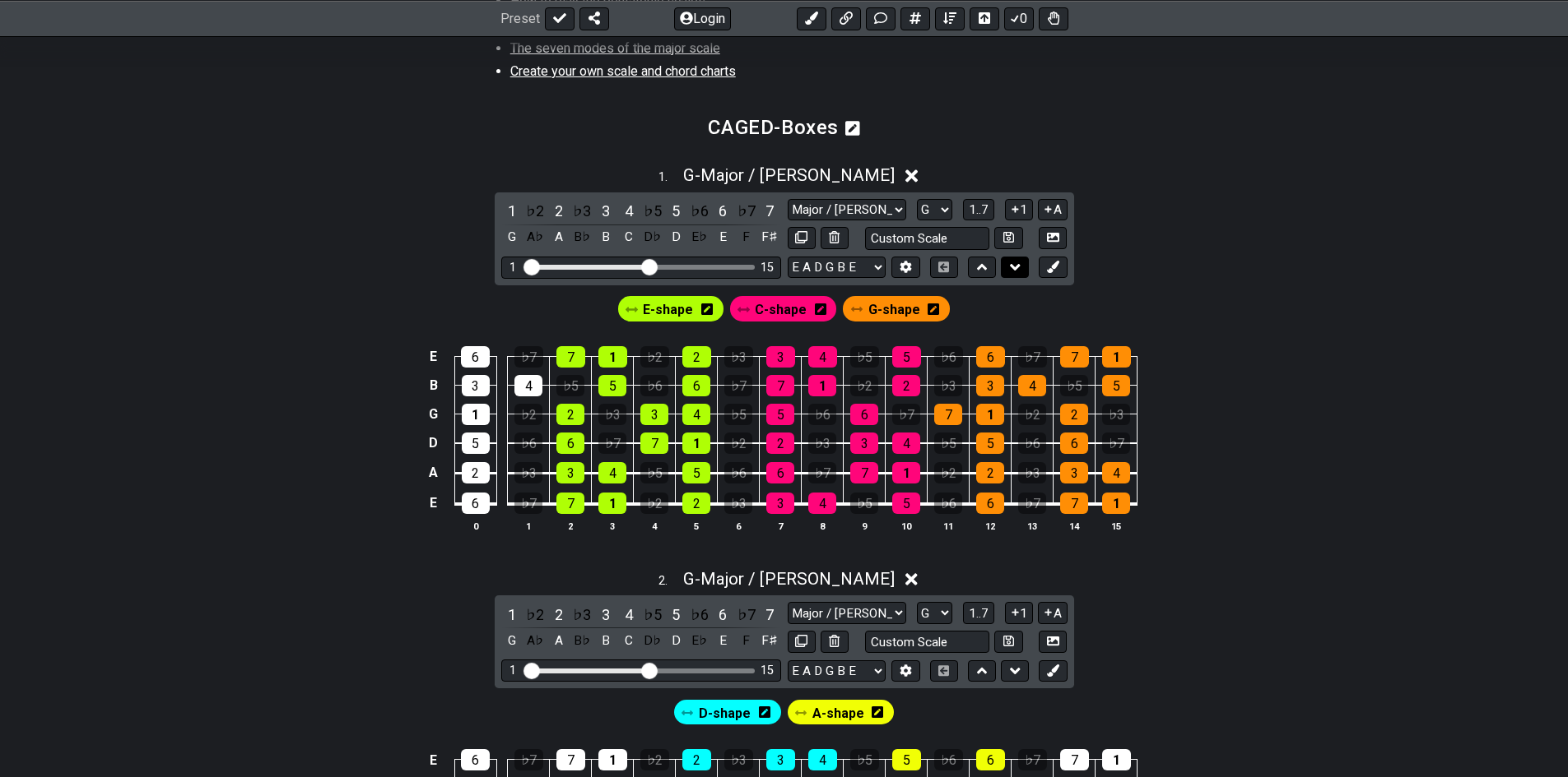
click at [1016, 262] on icon at bounding box center [1014, 267] width 10 height 17
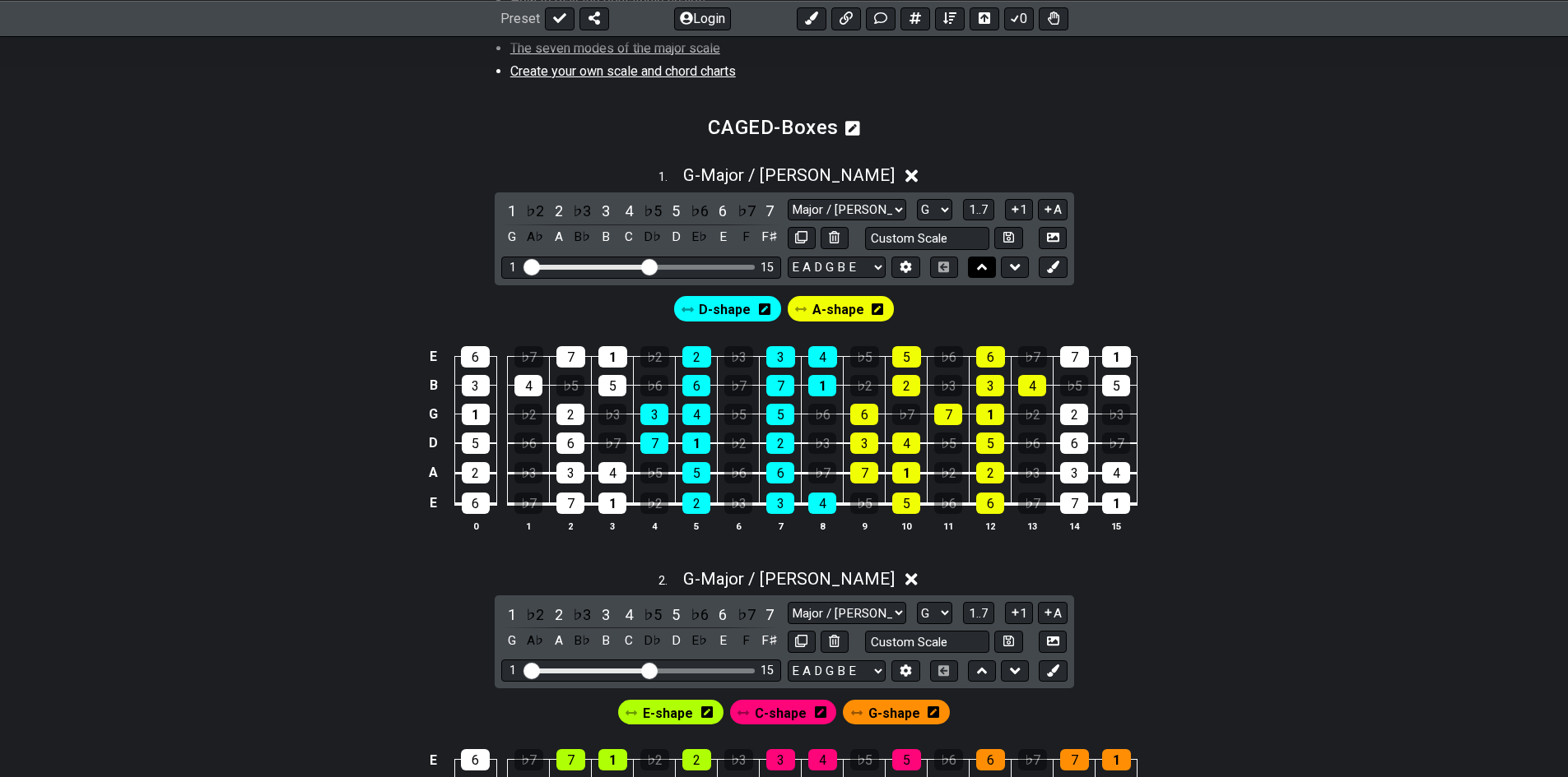
click at [982, 269] on icon at bounding box center [981, 267] width 10 height 17
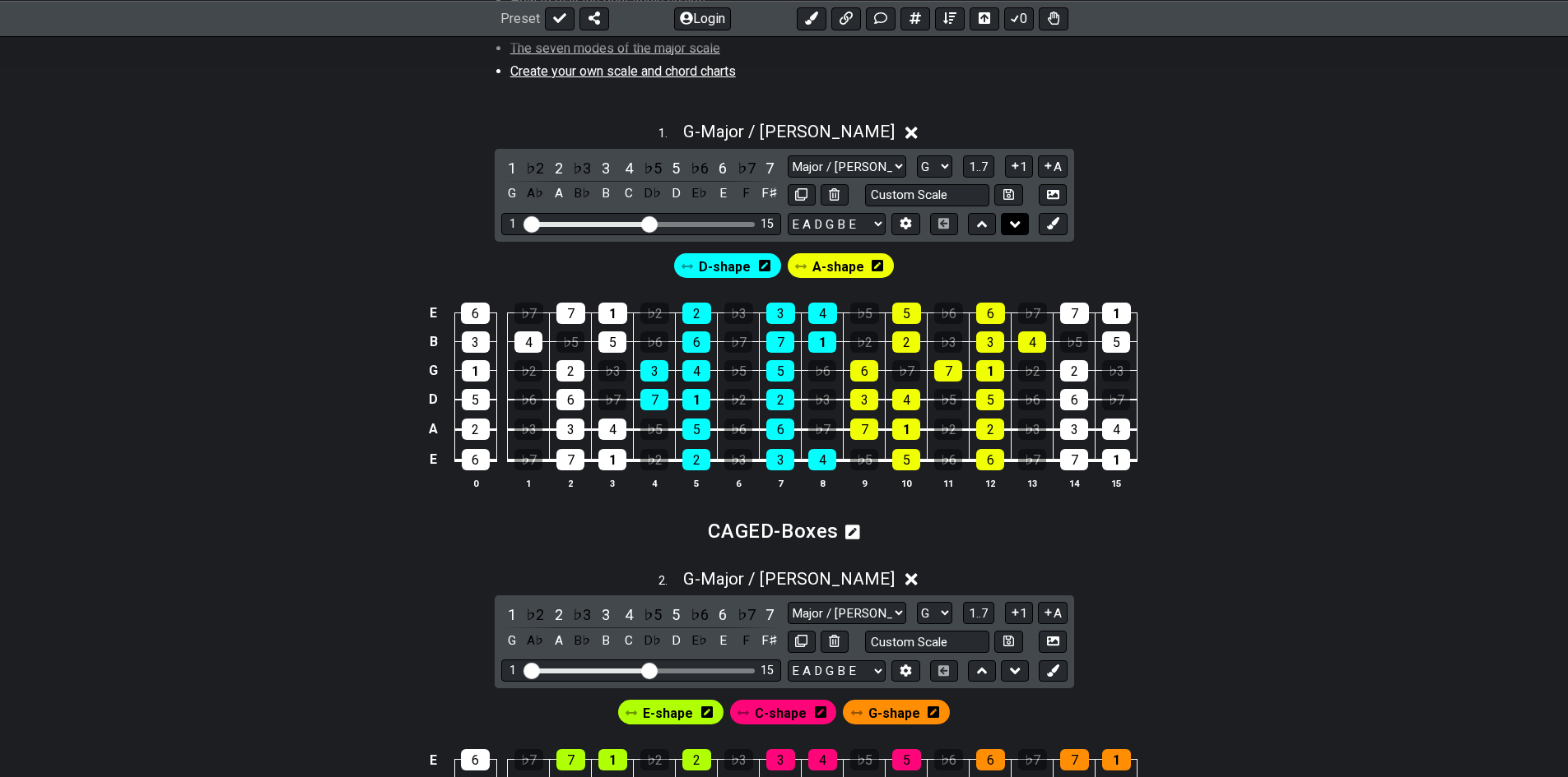
click at [1011, 223] on icon at bounding box center [1014, 224] width 10 height 7
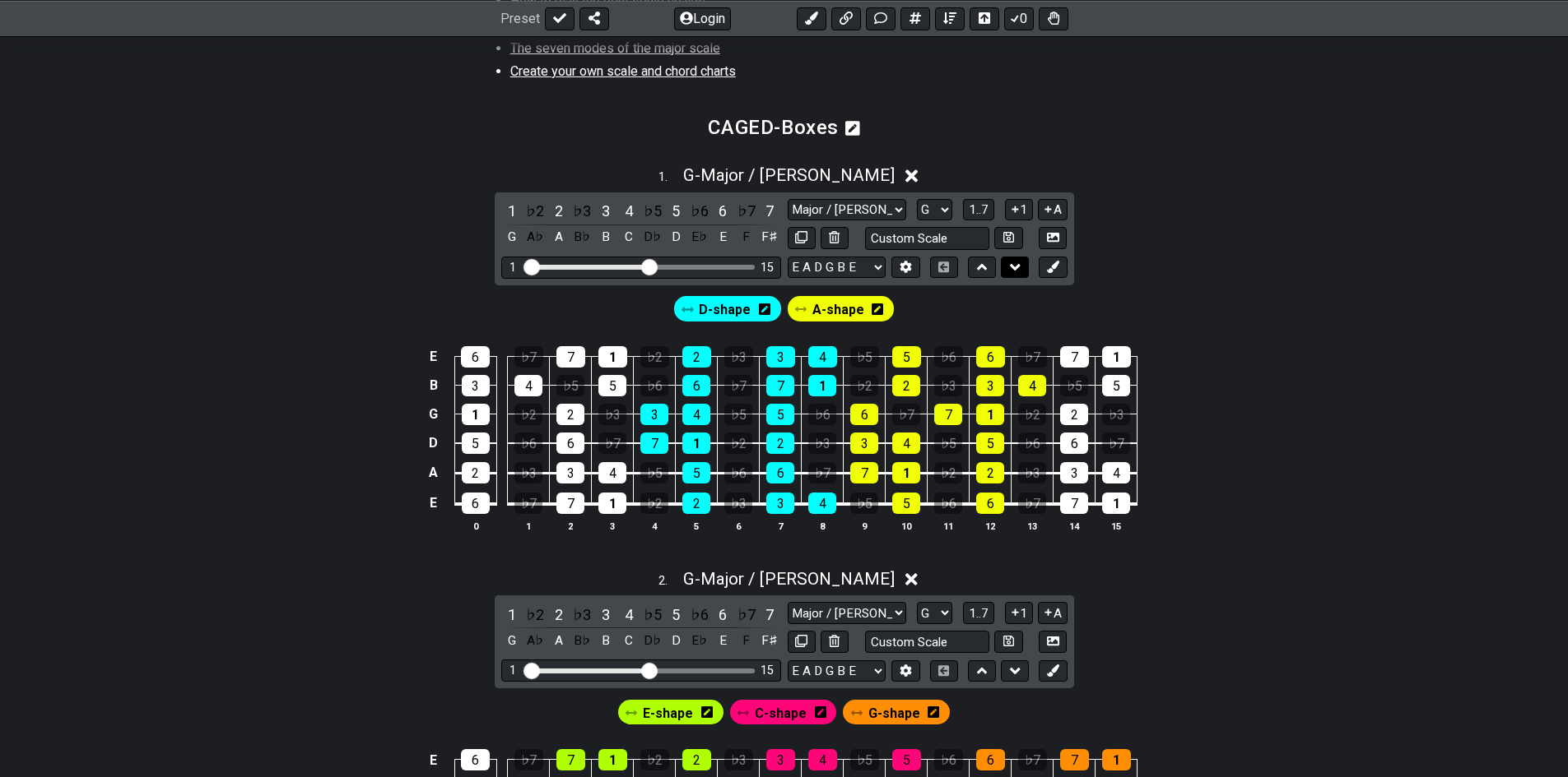
click at [1003, 270] on button at bounding box center [1015, 267] width 28 height 23
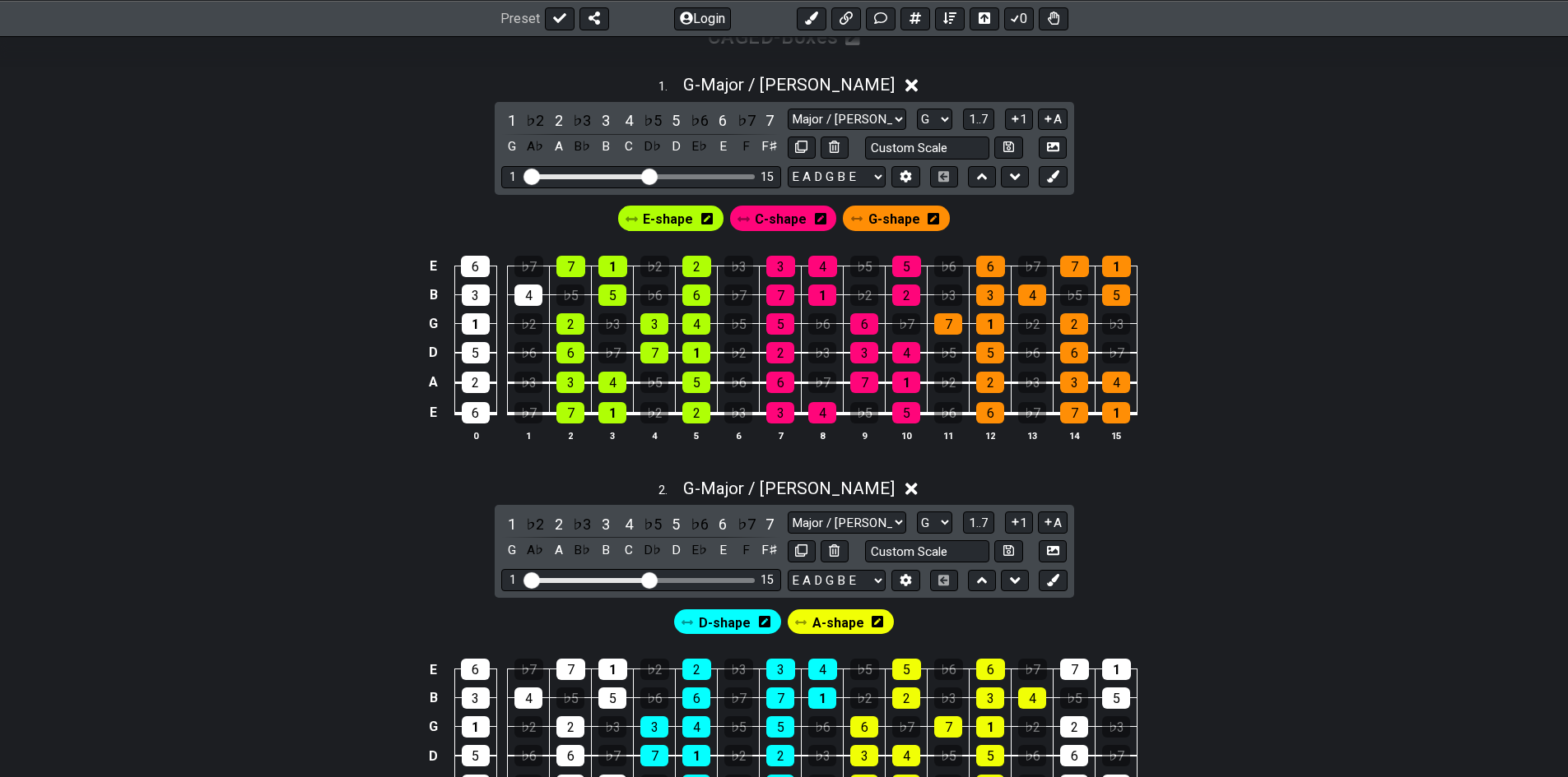
scroll to position [760, 0]
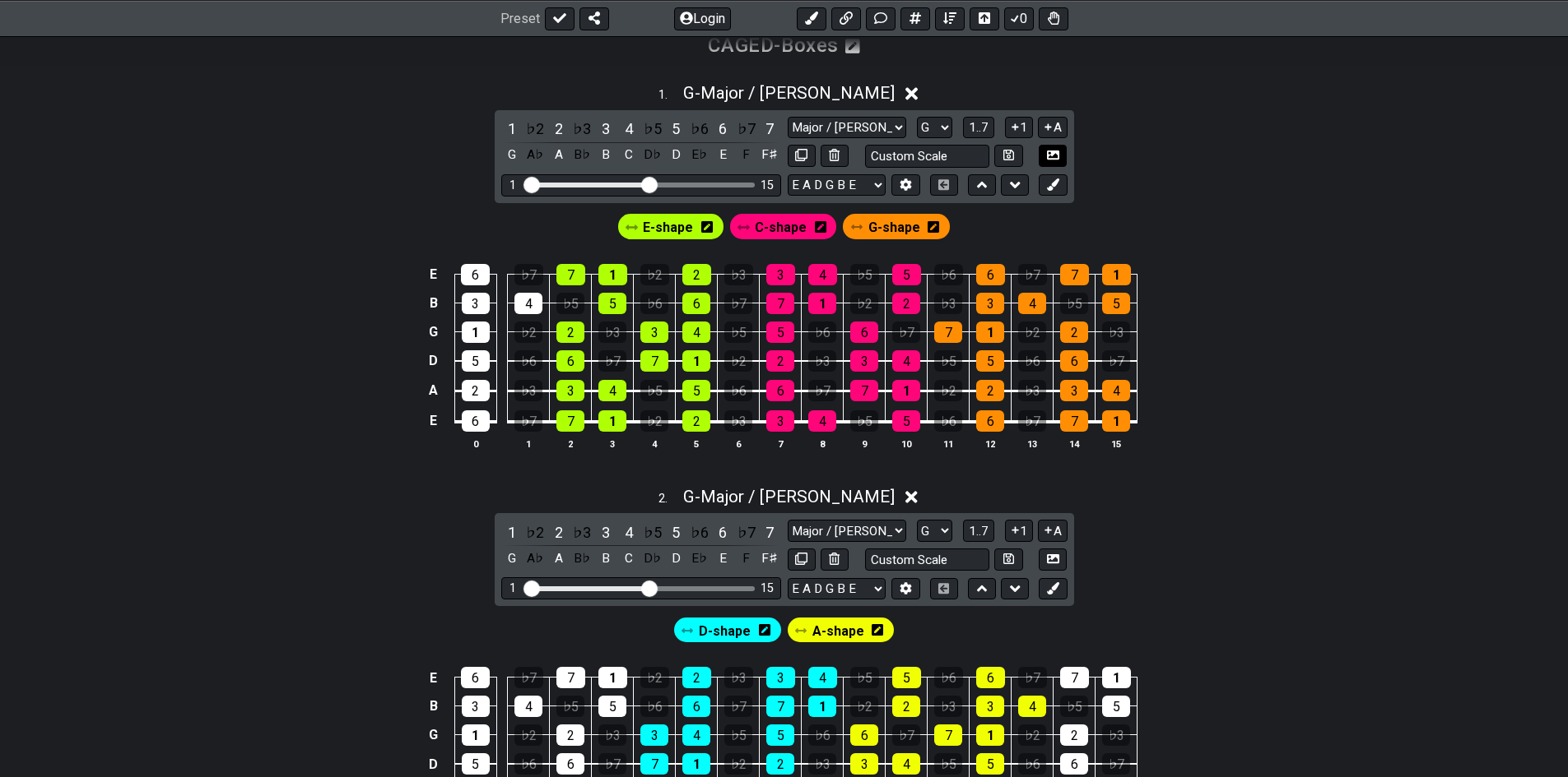
click at [1048, 159] on icon at bounding box center [1053, 155] width 12 height 9
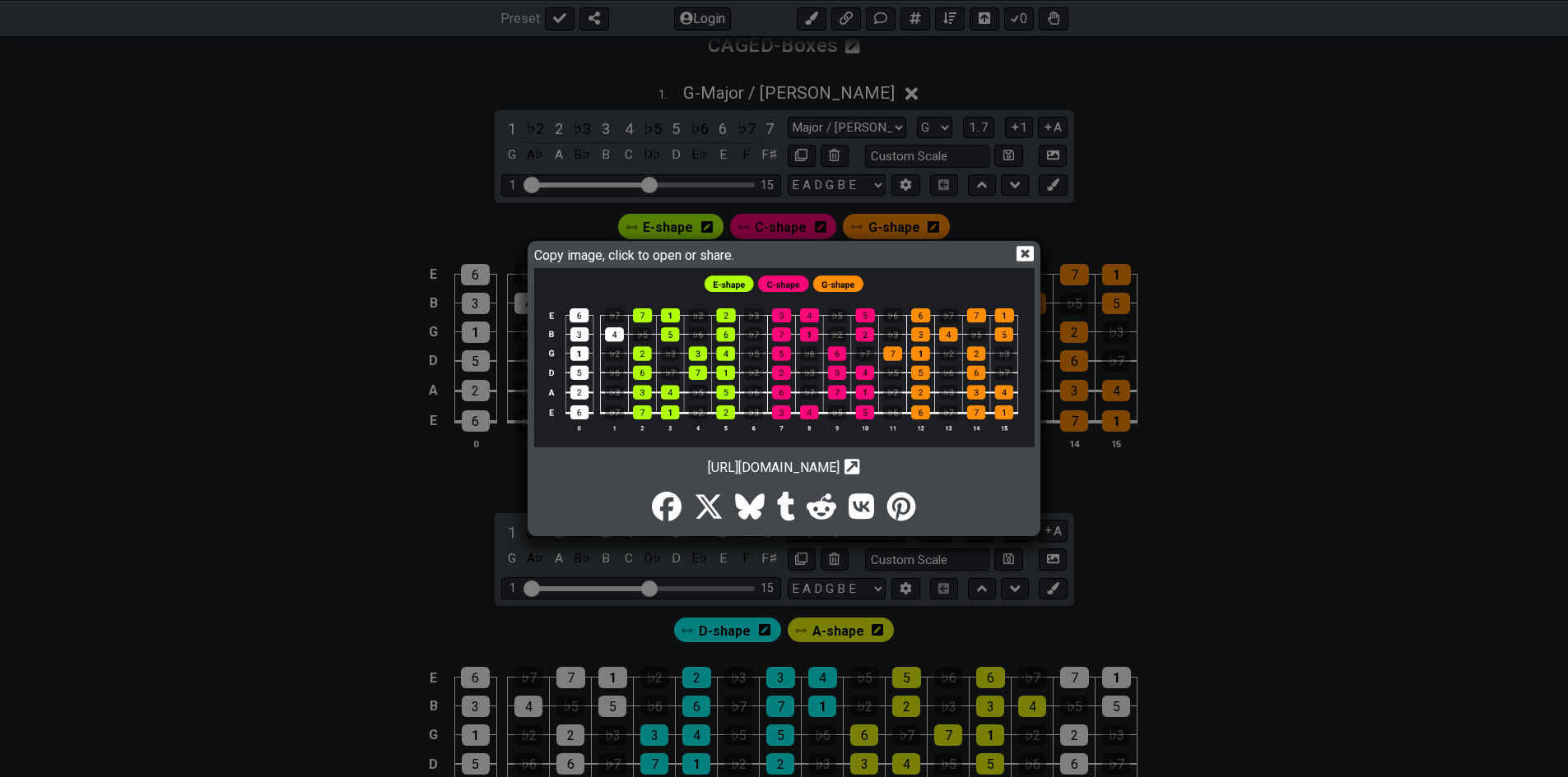
click at [1337, 491] on div "Copy image, click to open or share. [URL][DOMAIN_NAME] Copy url to clipboard" at bounding box center [784, 388] width 1568 height 777
click at [1030, 253] on icon at bounding box center [1024, 253] width 17 height 16
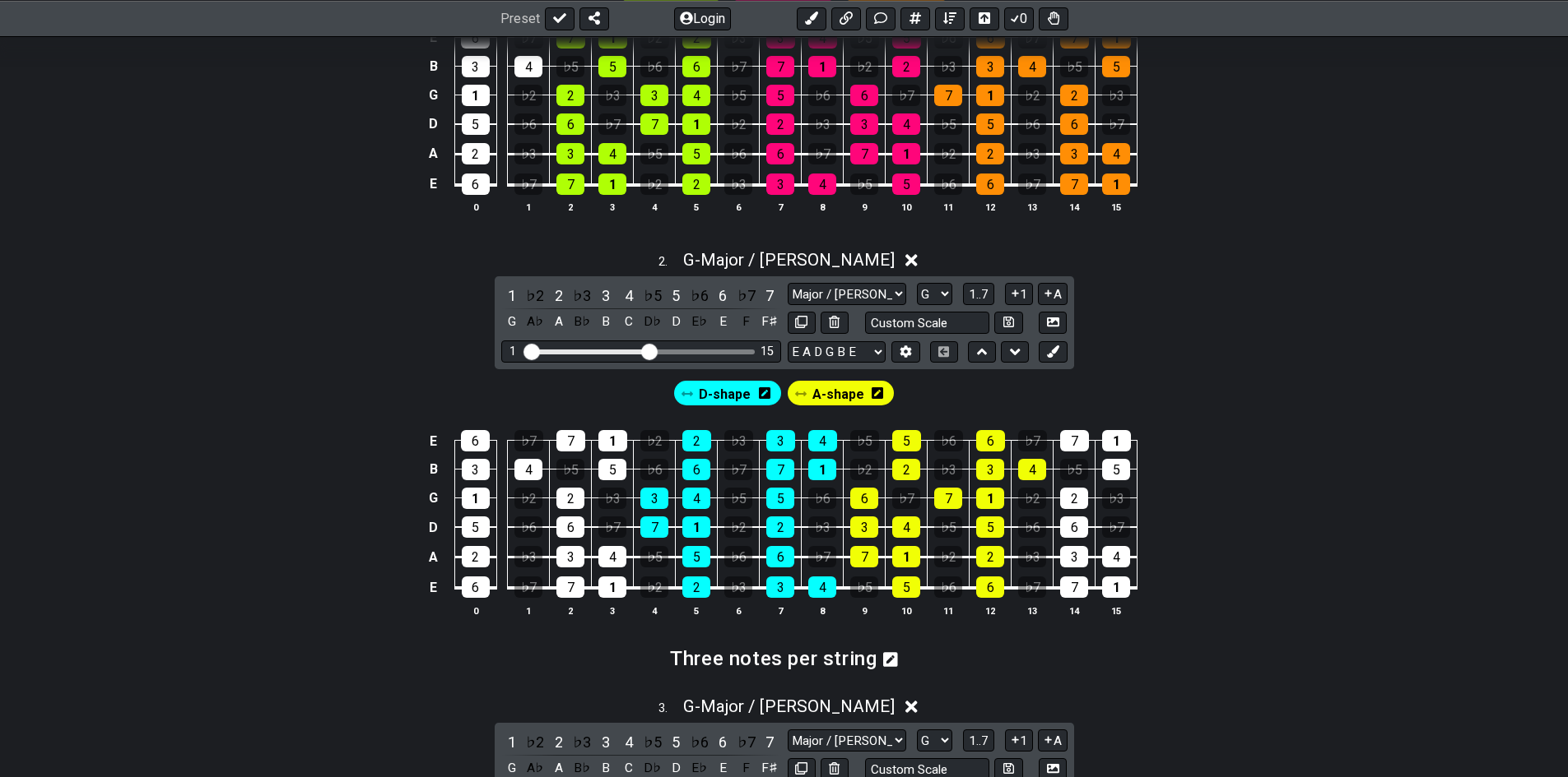
scroll to position [1007, 0]
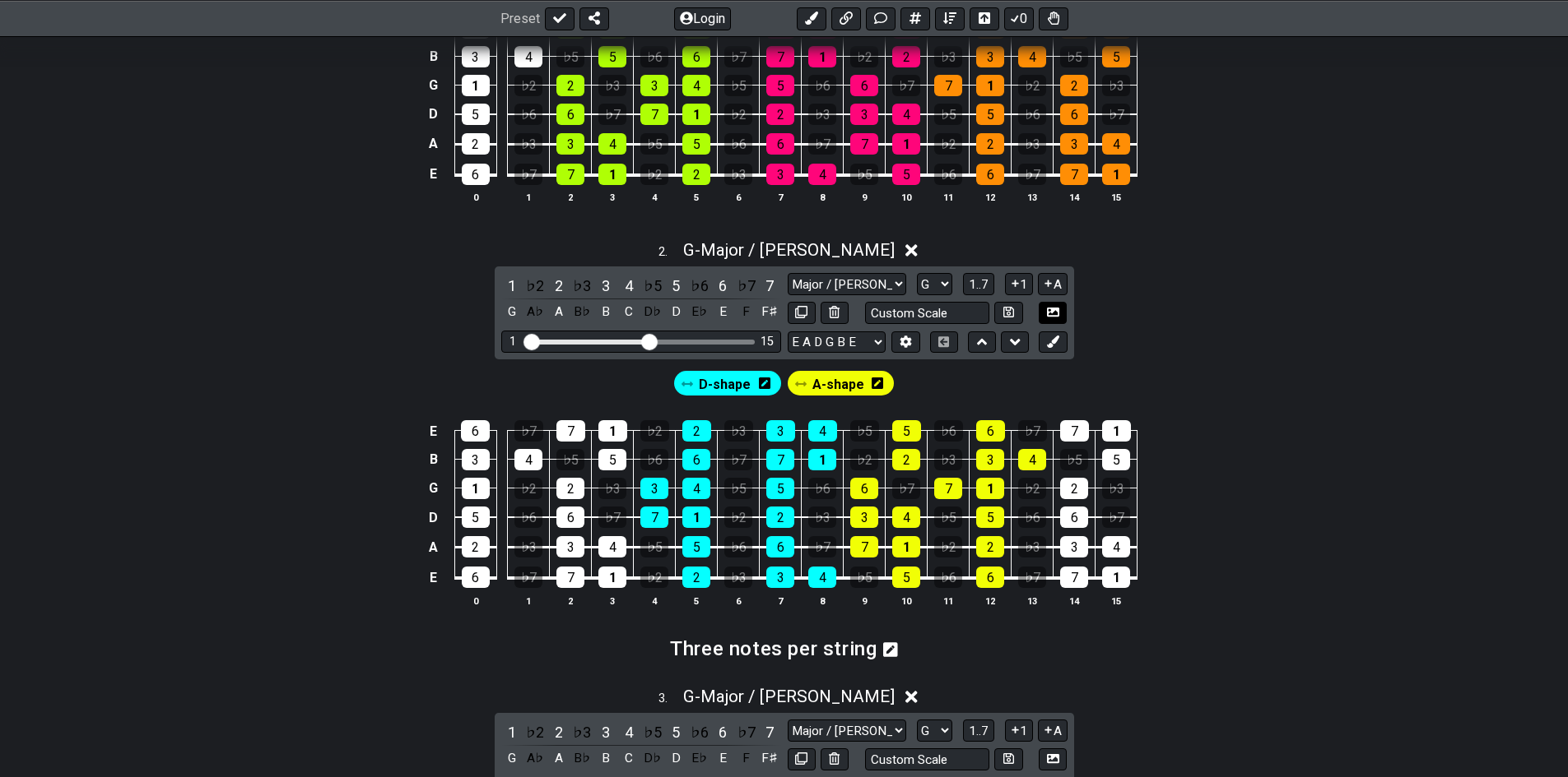
click at [1057, 316] on icon at bounding box center [1053, 312] width 12 height 12
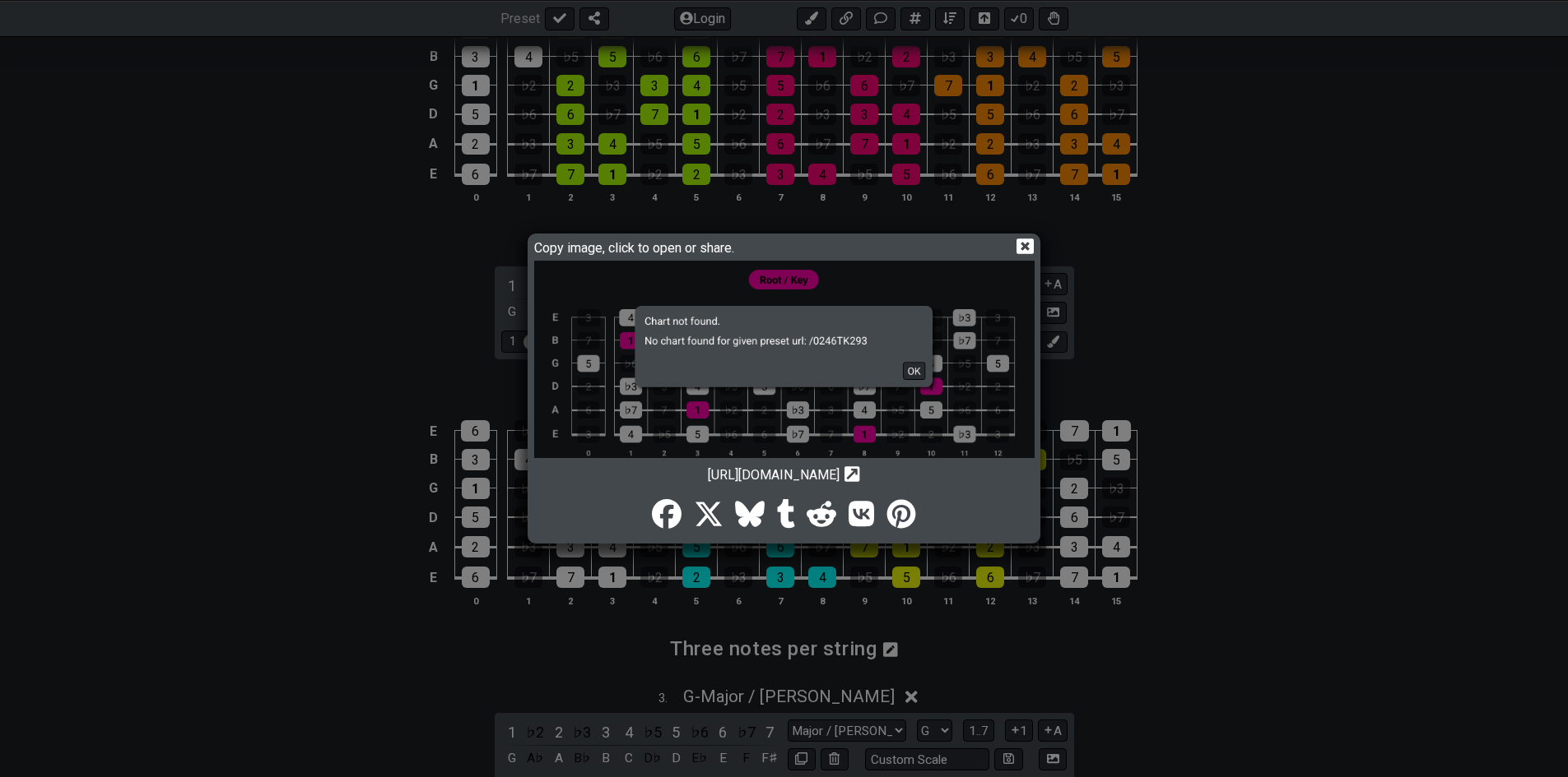
click at [923, 366] on img at bounding box center [784, 368] width 500 height 215
click at [1025, 230] on div "Copy image, click to open or share. [URL][DOMAIN_NAME] Copy url to clipboard" at bounding box center [784, 388] width 1568 height 777
click at [1025, 239] on icon at bounding box center [1024, 246] width 17 height 16
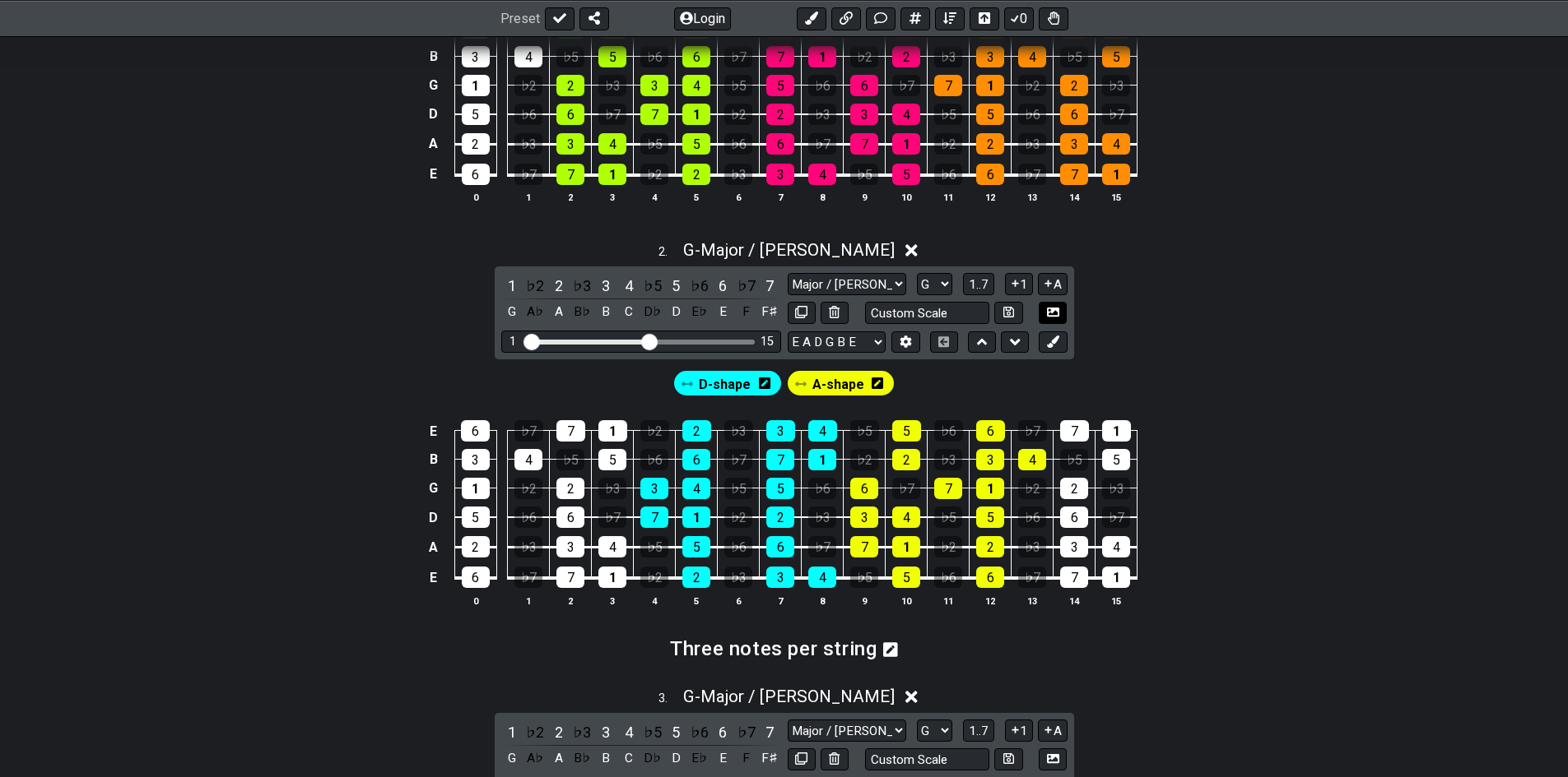
click at [1060, 314] on button at bounding box center [1053, 313] width 28 height 23
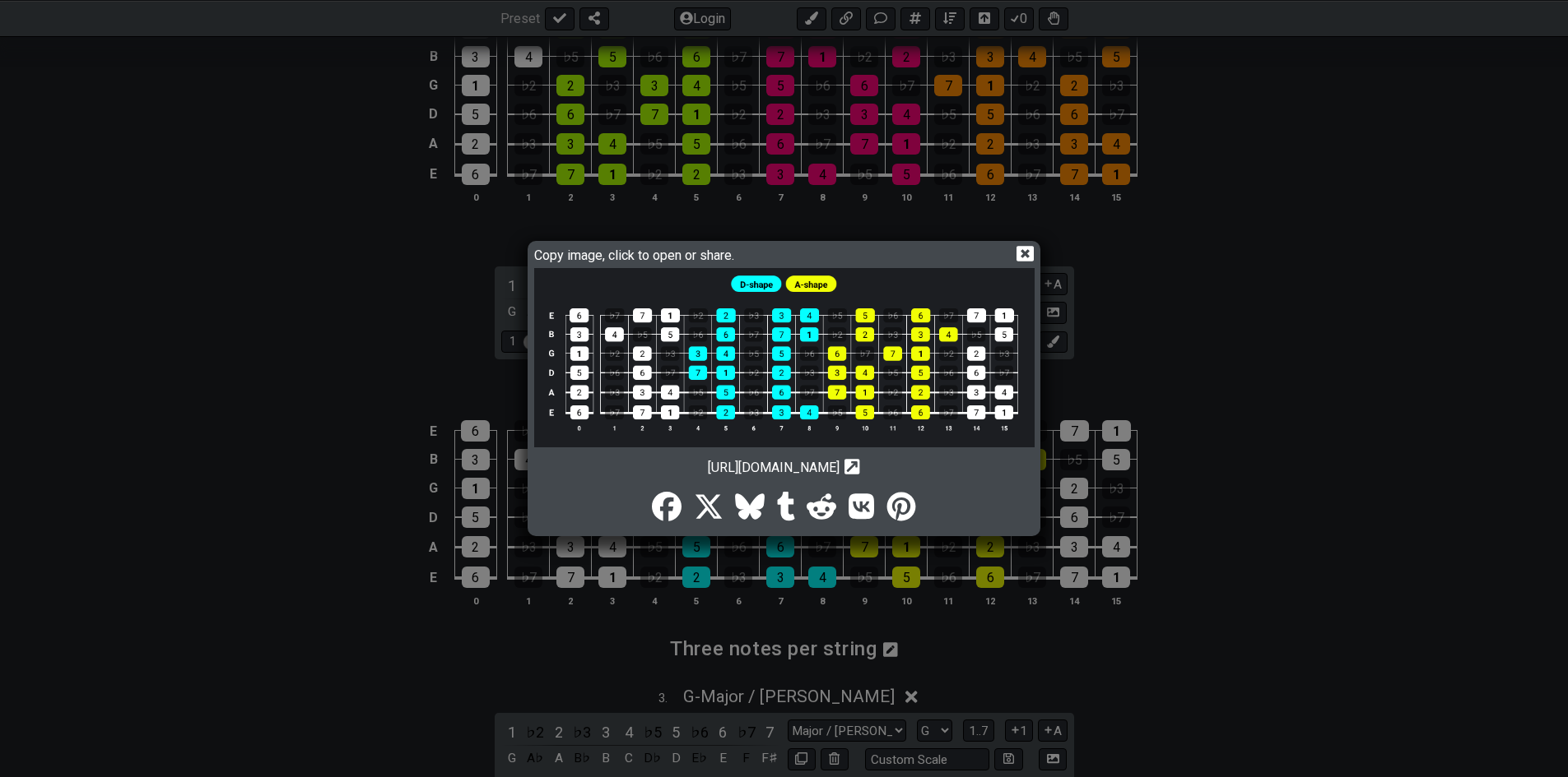
click at [1349, 434] on div "Copy image, click to open or share. [URL][DOMAIN_NAME] Copy url to clipboard" at bounding box center [784, 388] width 1568 height 777
click at [1029, 251] on icon at bounding box center [1024, 253] width 17 height 17
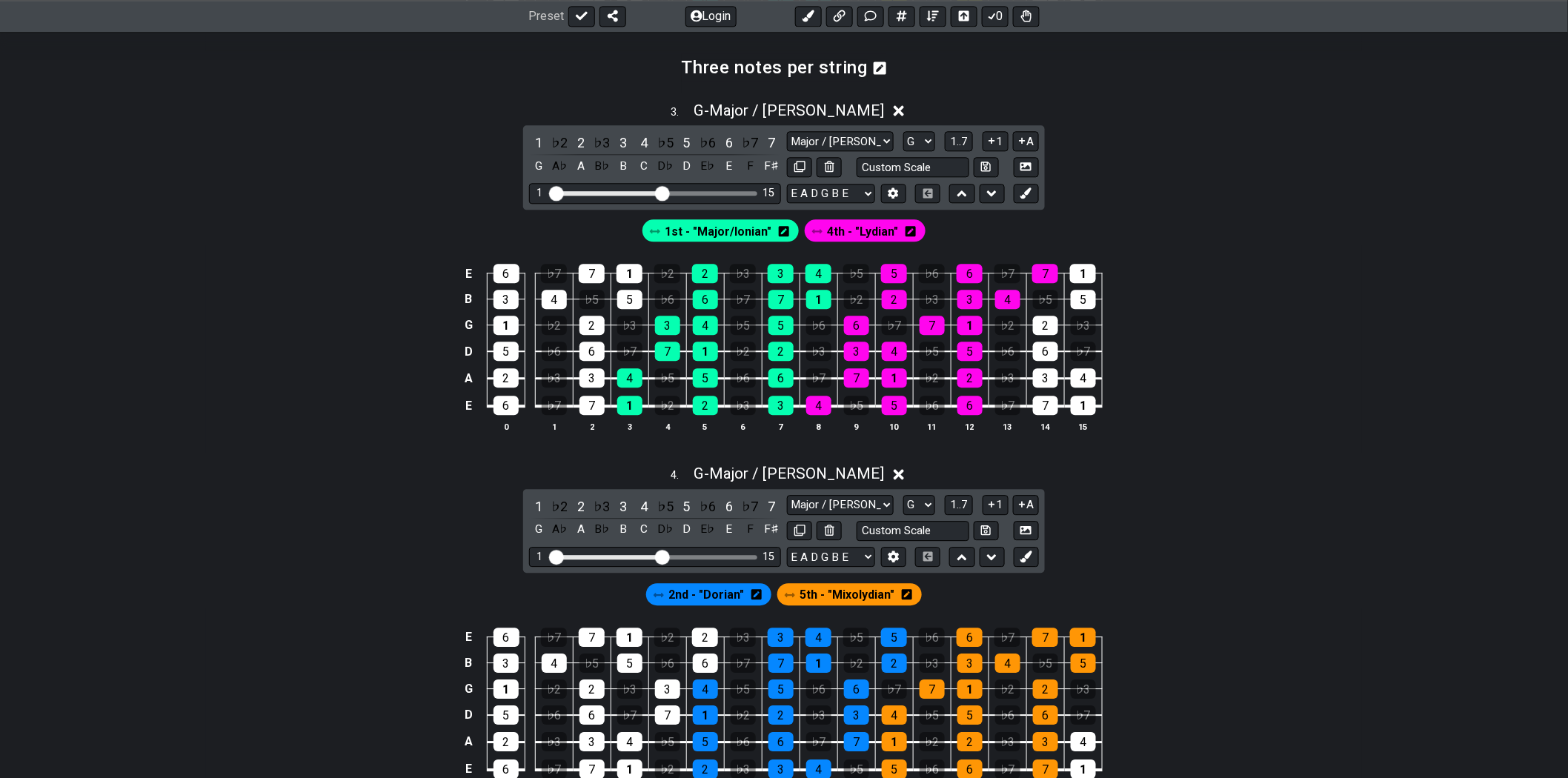
scroll to position [1372, 0]
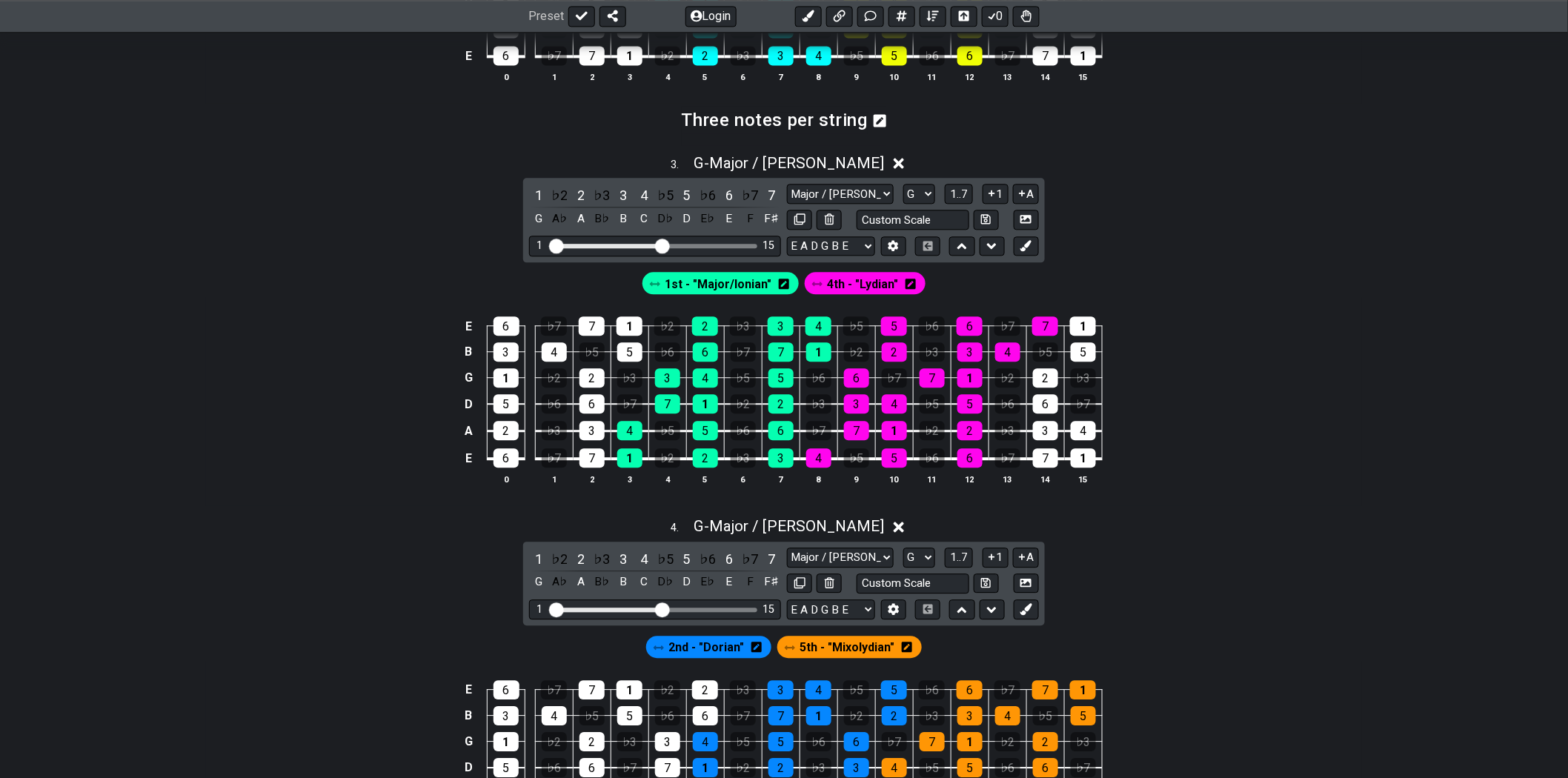
click at [1360, 537] on div "4 . G - Major / Ionian" at bounding box center [784, 522] width 1156 height 28
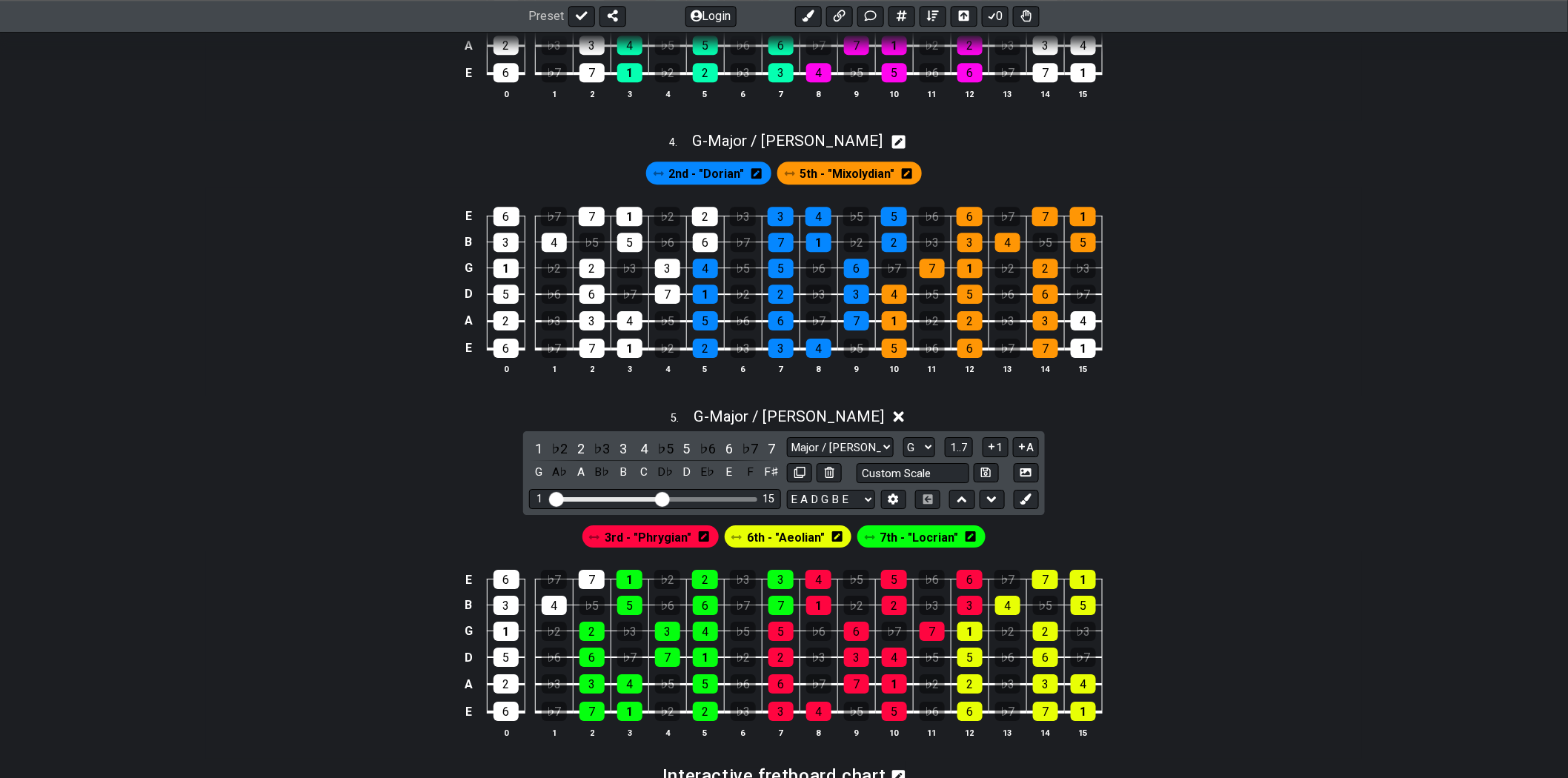
scroll to position [1783, 0]
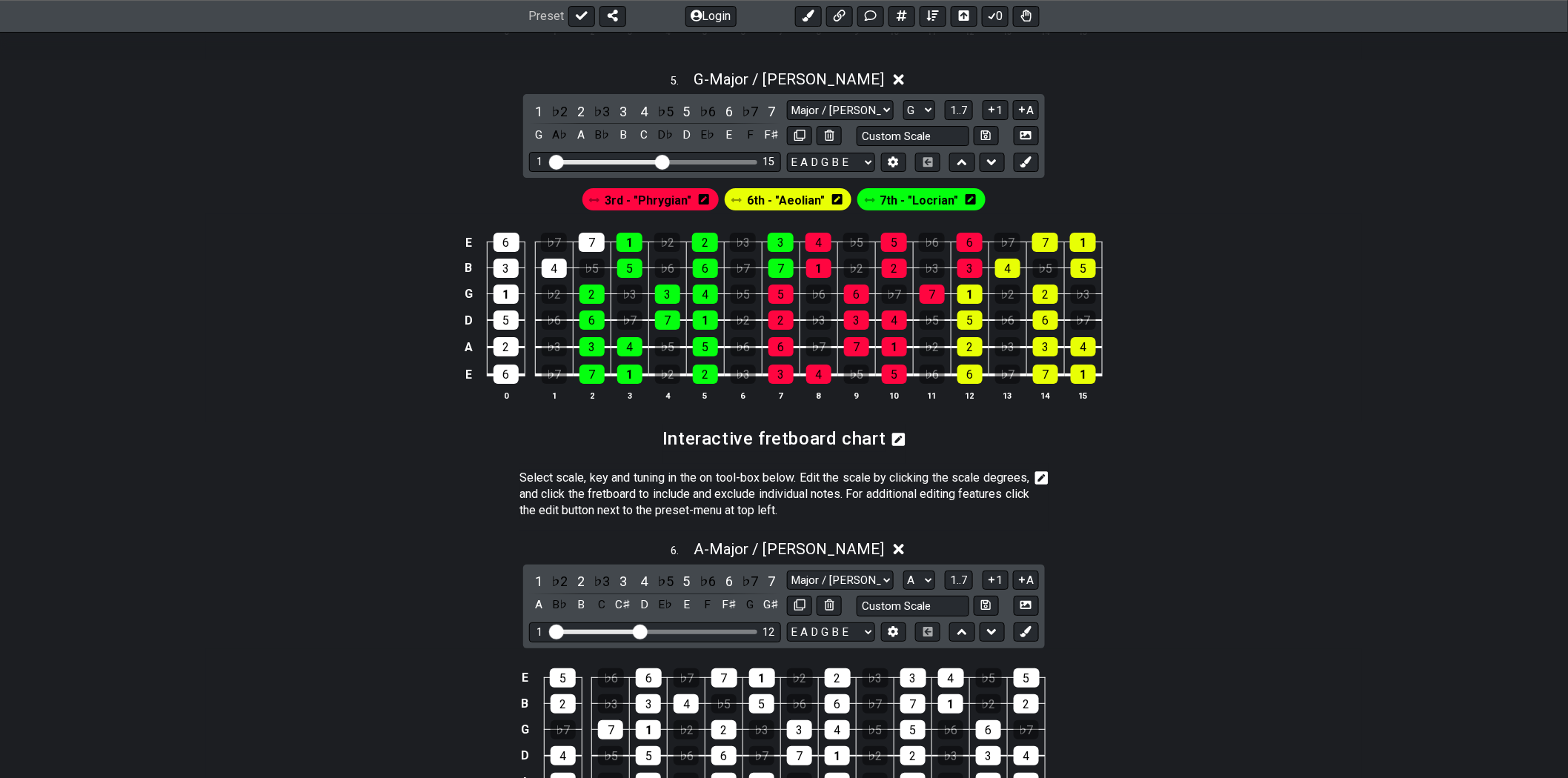
scroll to position [2113, 0]
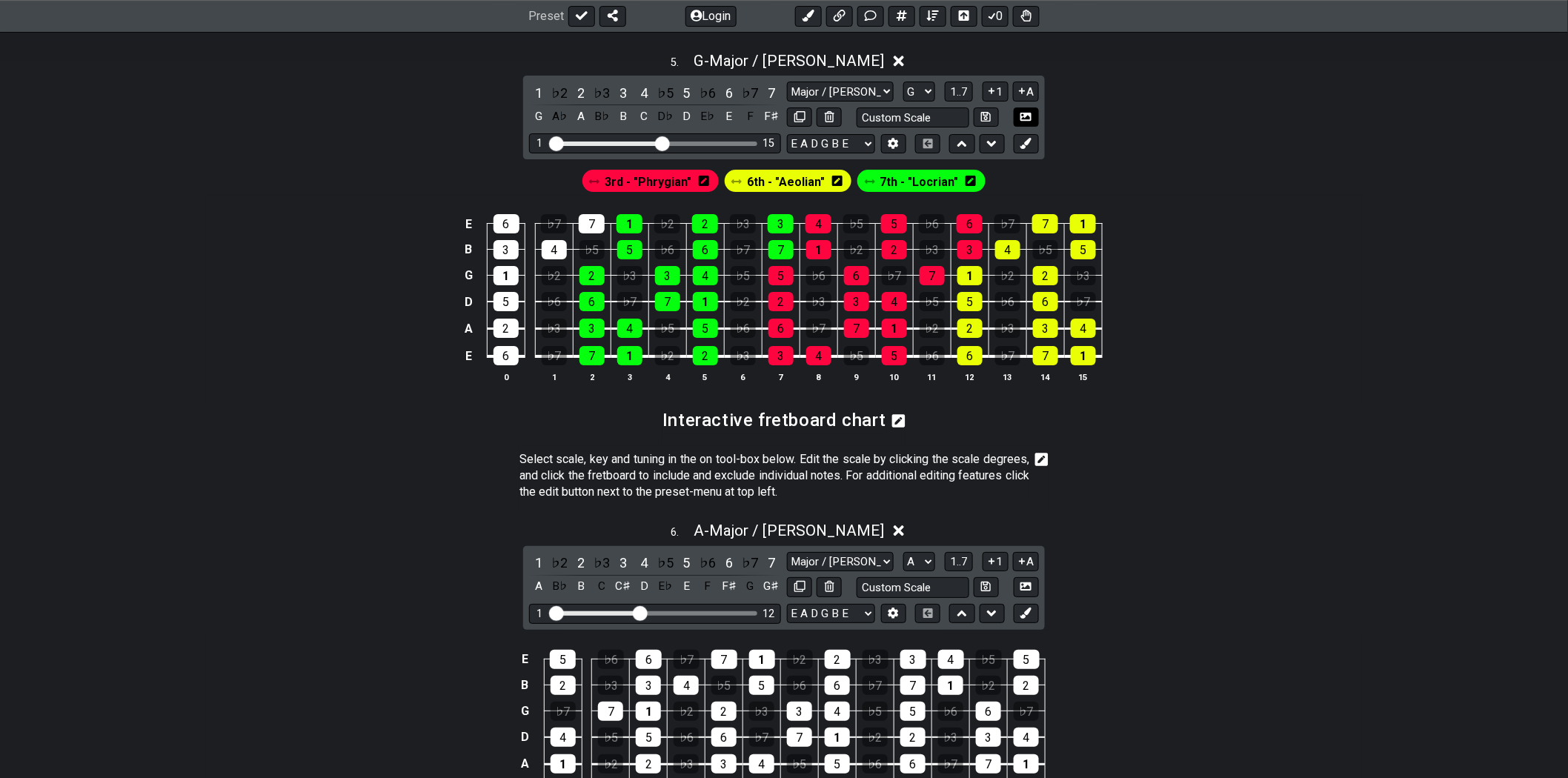
click at [1035, 124] on button at bounding box center [1026, 118] width 25 height 20
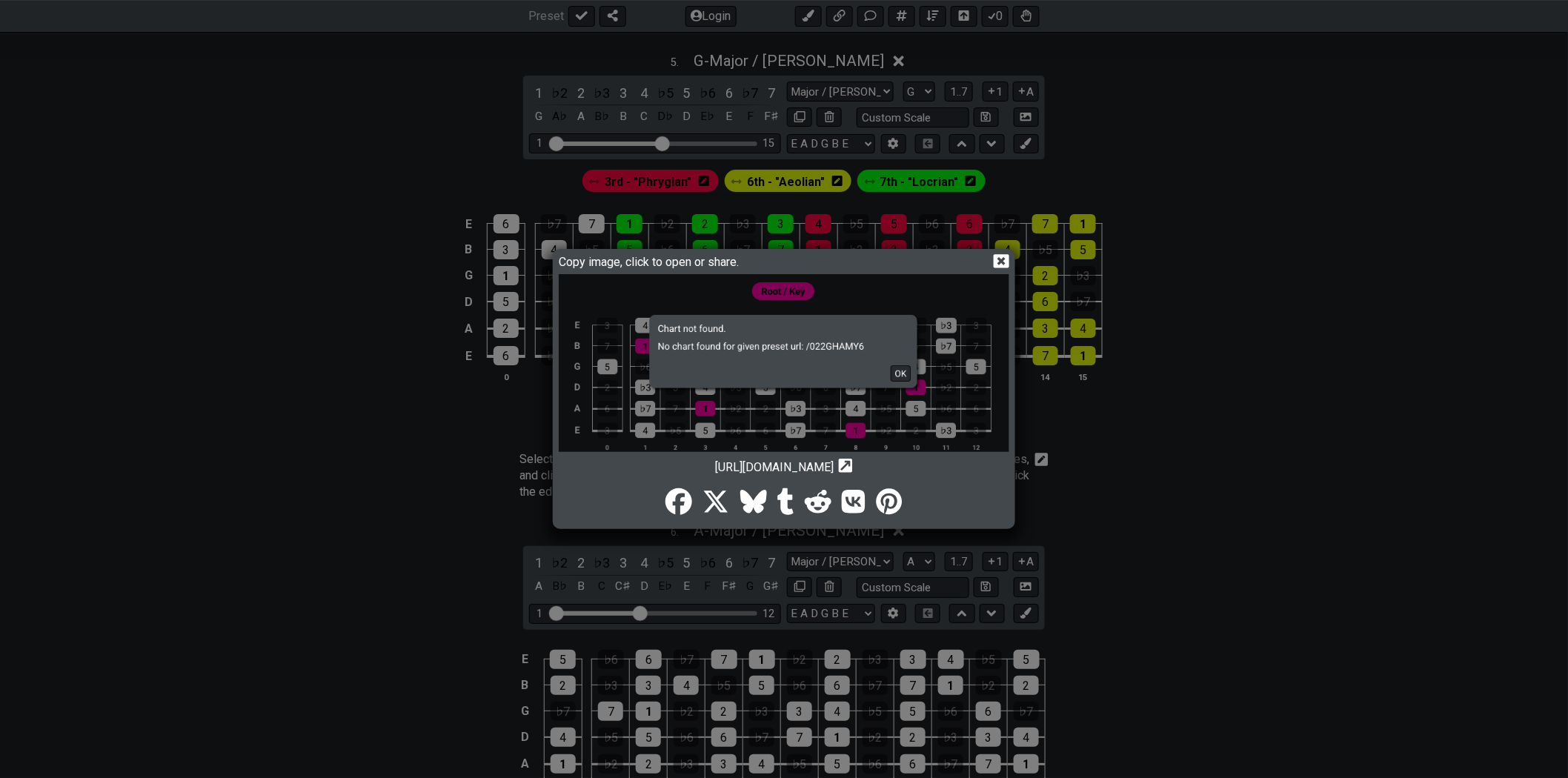
click at [900, 371] on img at bounding box center [784, 371] width 451 height 194
click at [998, 260] on icon at bounding box center [1001, 261] width 15 height 14
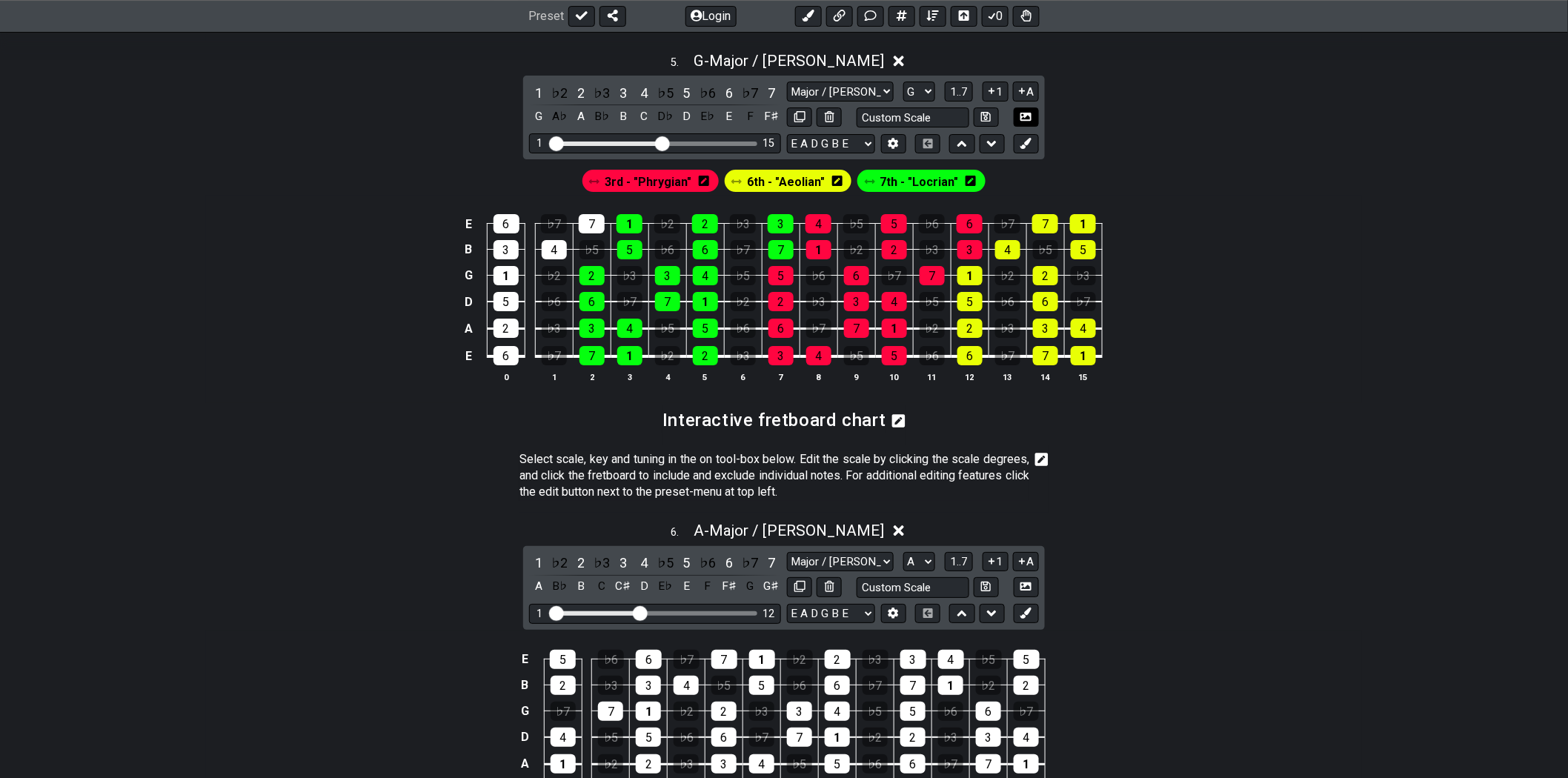
click at [1035, 115] on button at bounding box center [1026, 118] width 25 height 20
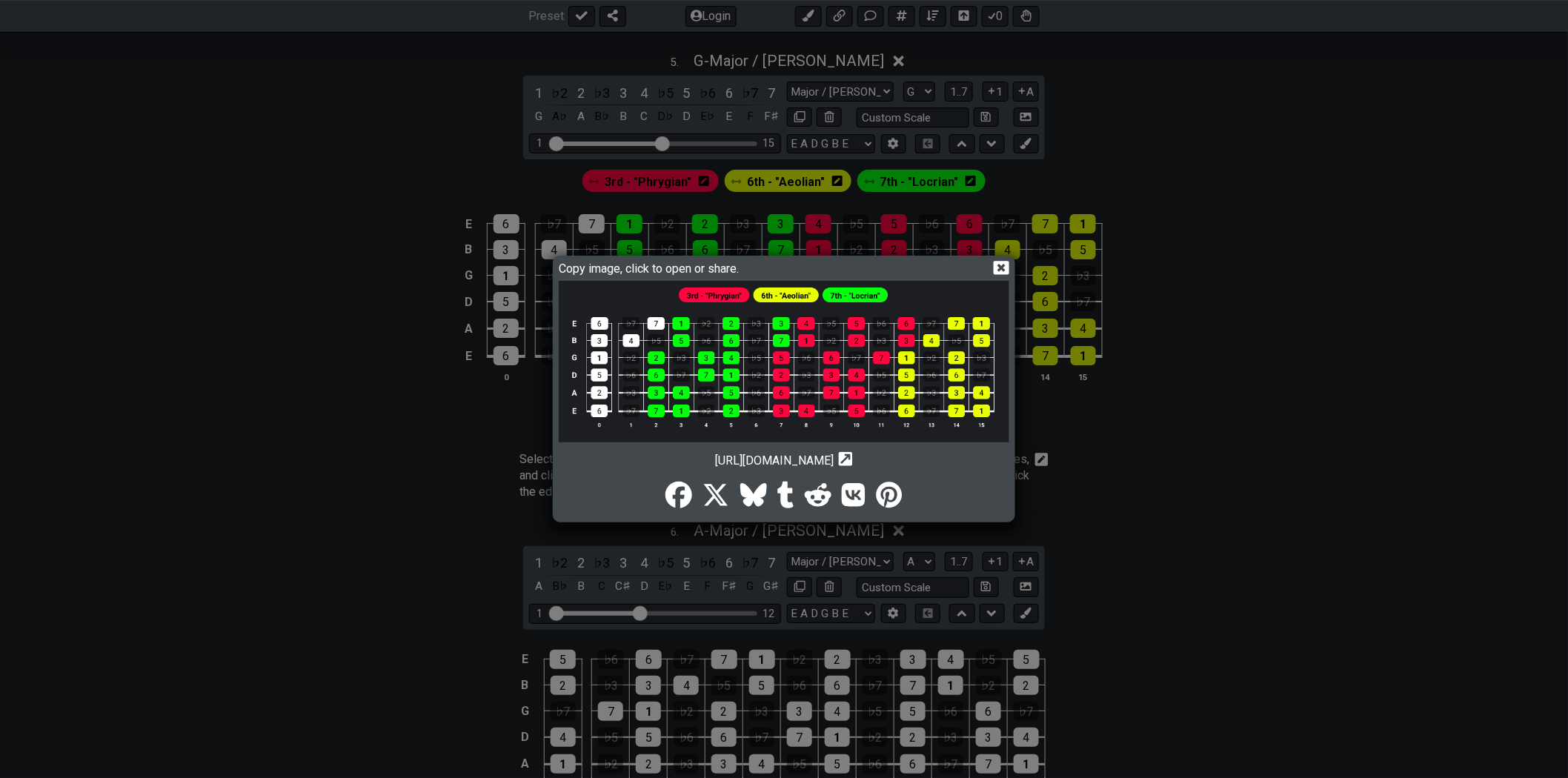
click at [1003, 266] on icon at bounding box center [1001, 268] width 15 height 15
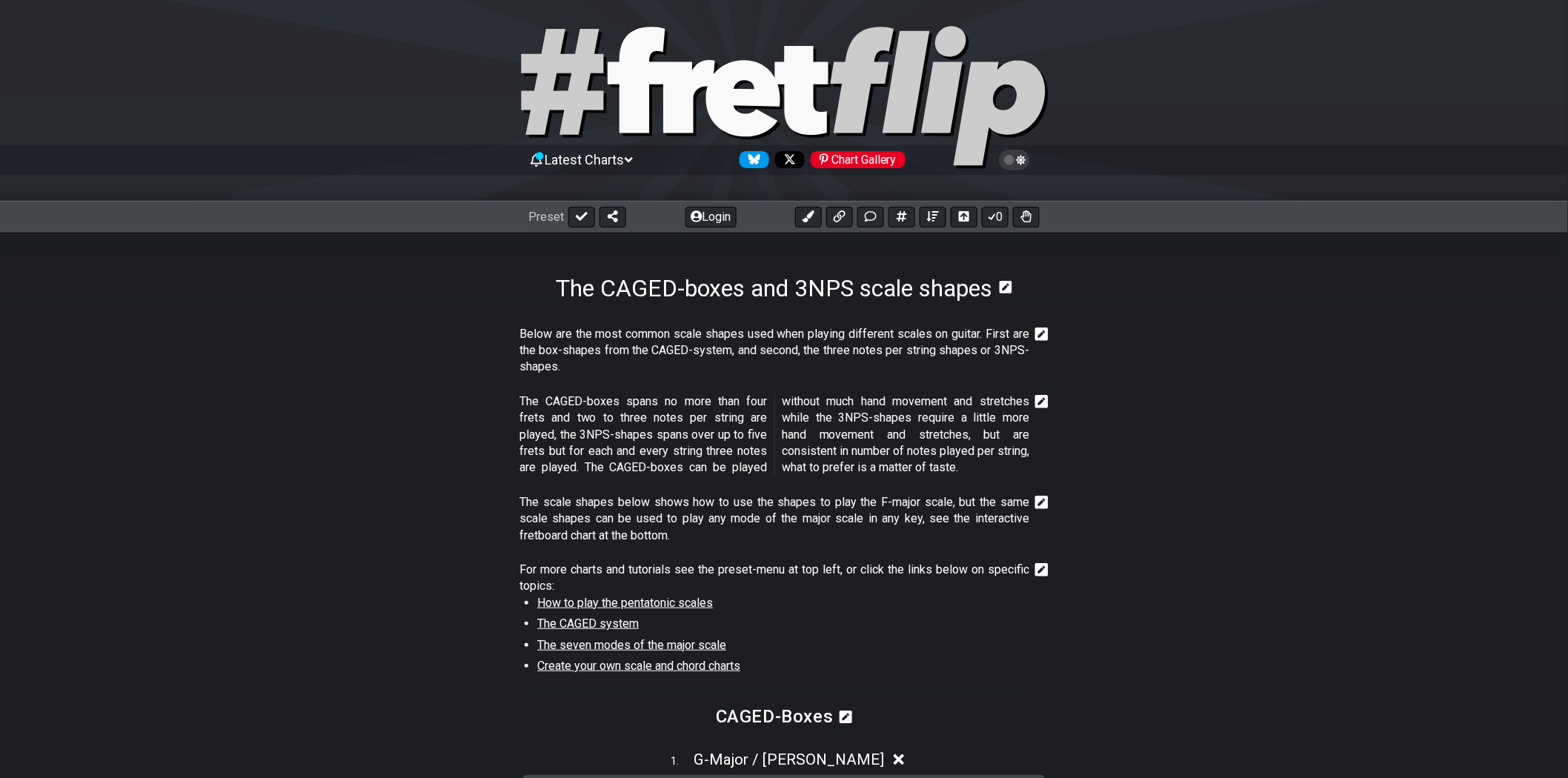
scroll to position [0, 0]
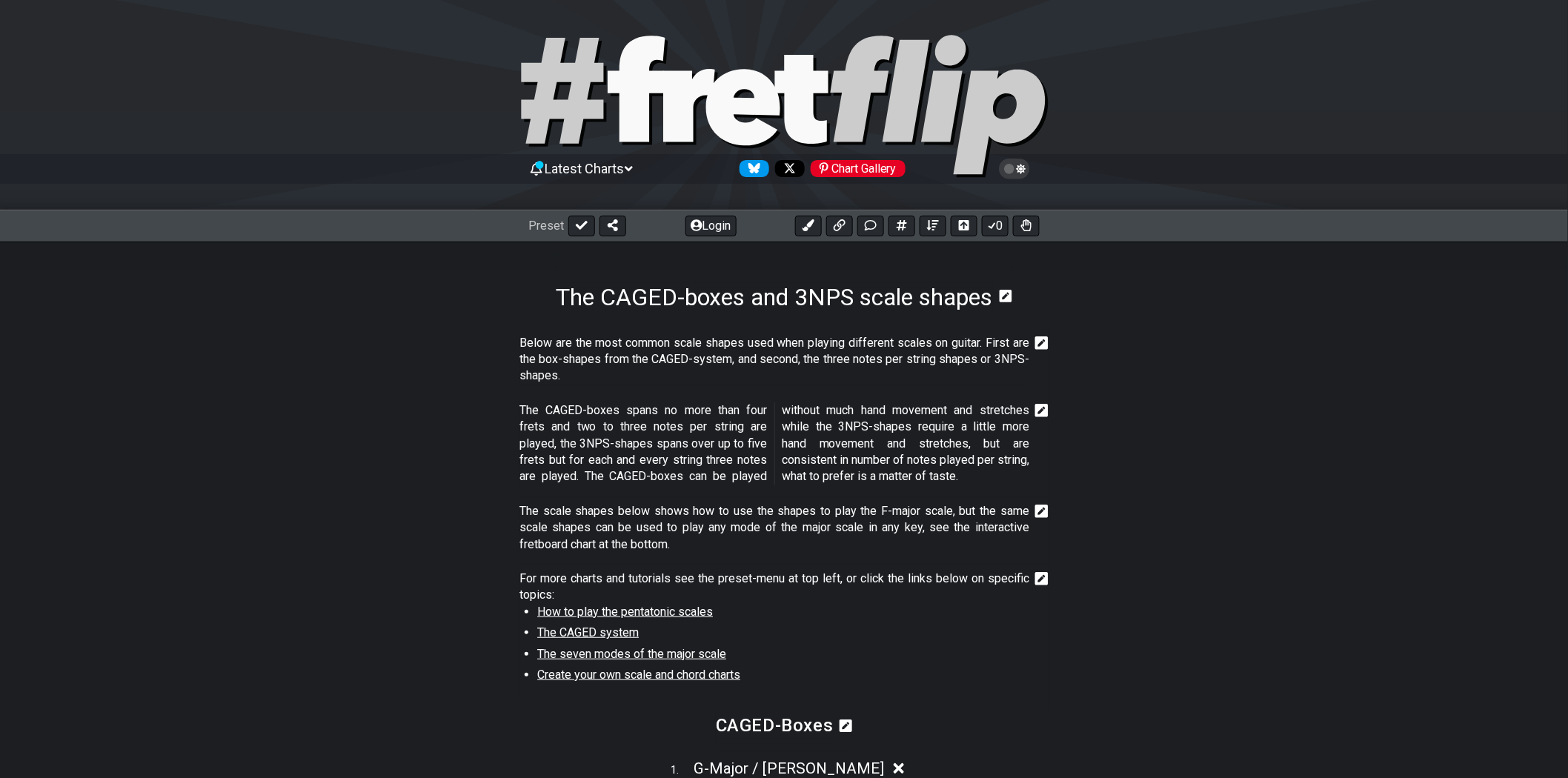
click at [631, 228] on div "Preset Login 0" at bounding box center [784, 226] width 511 height 21
click at [613, 227] on icon at bounding box center [613, 225] width 10 height 12
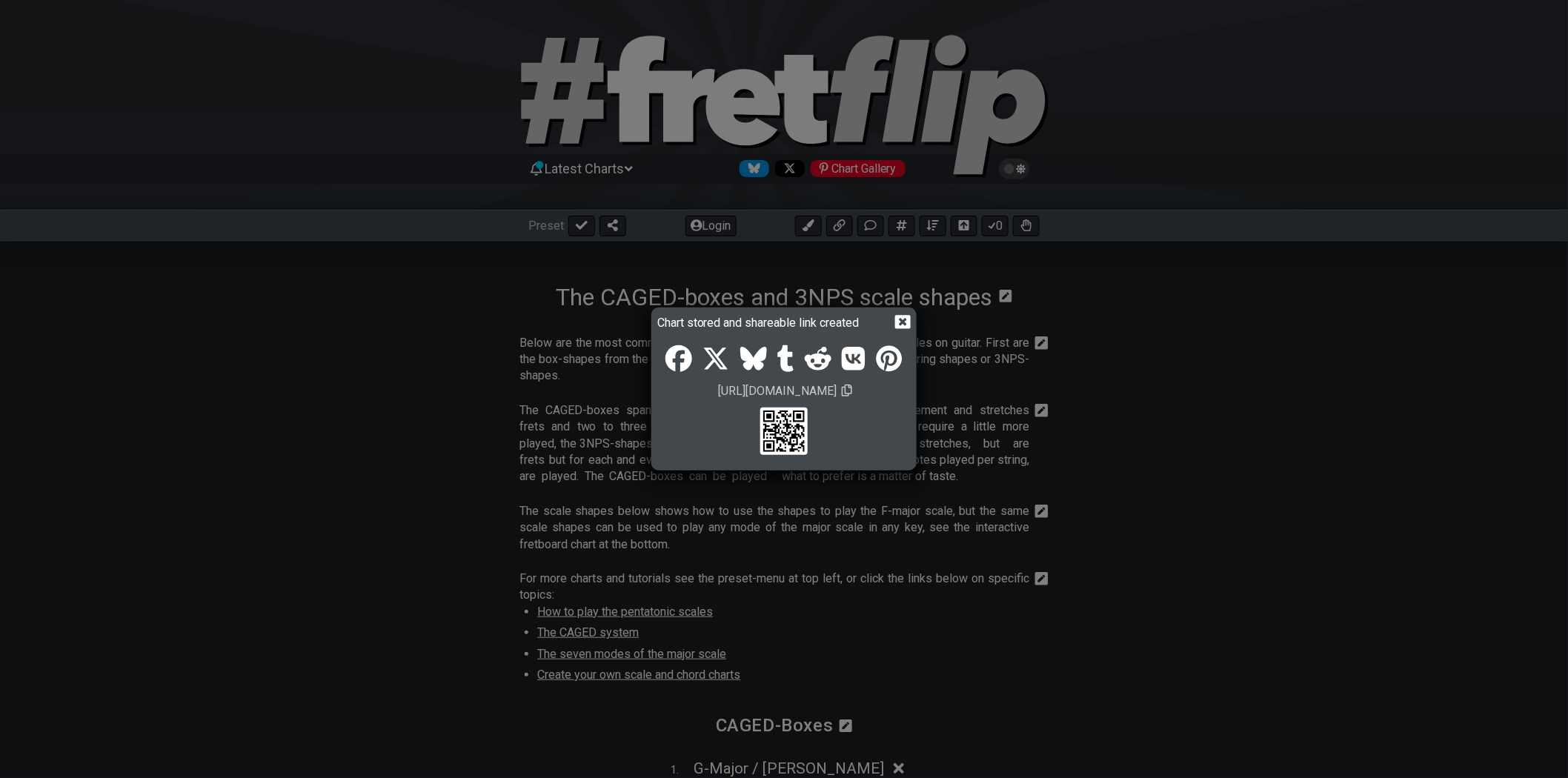
click at [852, 394] on icon at bounding box center [847, 391] width 10 height 12
click at [852, 391] on icon at bounding box center [847, 391] width 10 height 12
click at [908, 319] on icon at bounding box center [903, 322] width 15 height 14
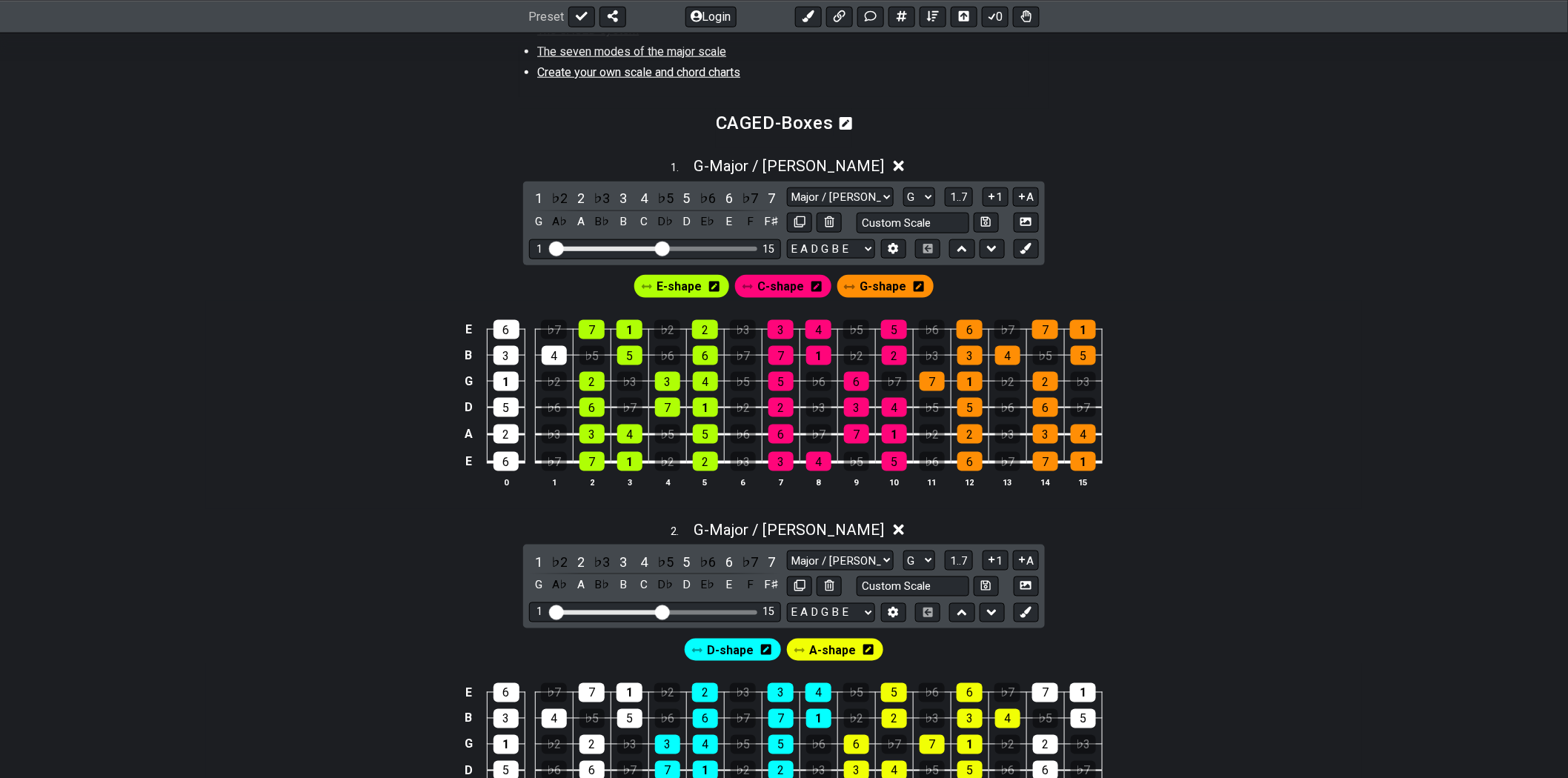
scroll to position [658, 0]
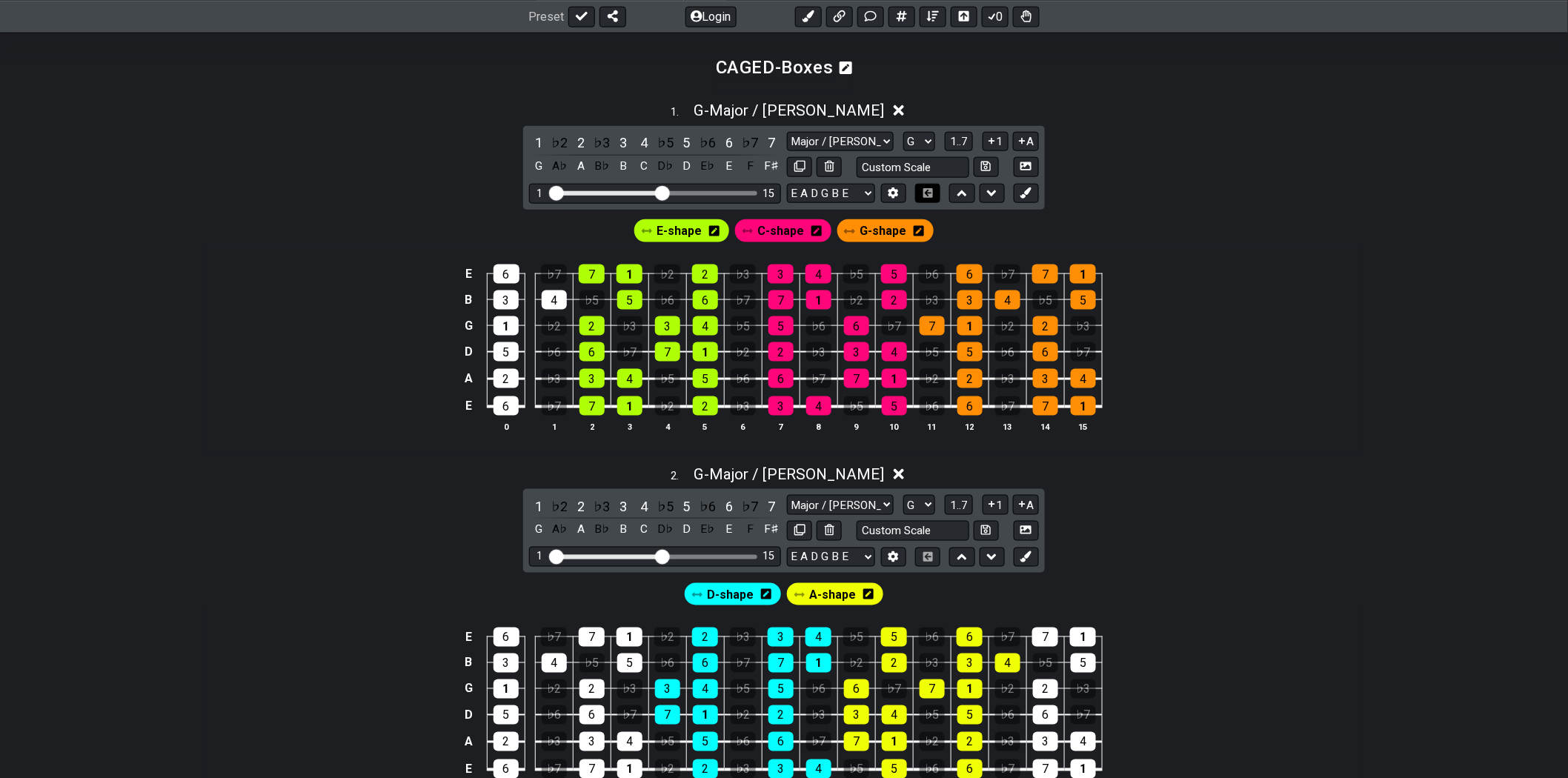
click at [925, 191] on icon at bounding box center [927, 193] width 11 height 9
click at [774, 107] on span "G - Major / Ionian" at bounding box center [788, 110] width 190 height 18
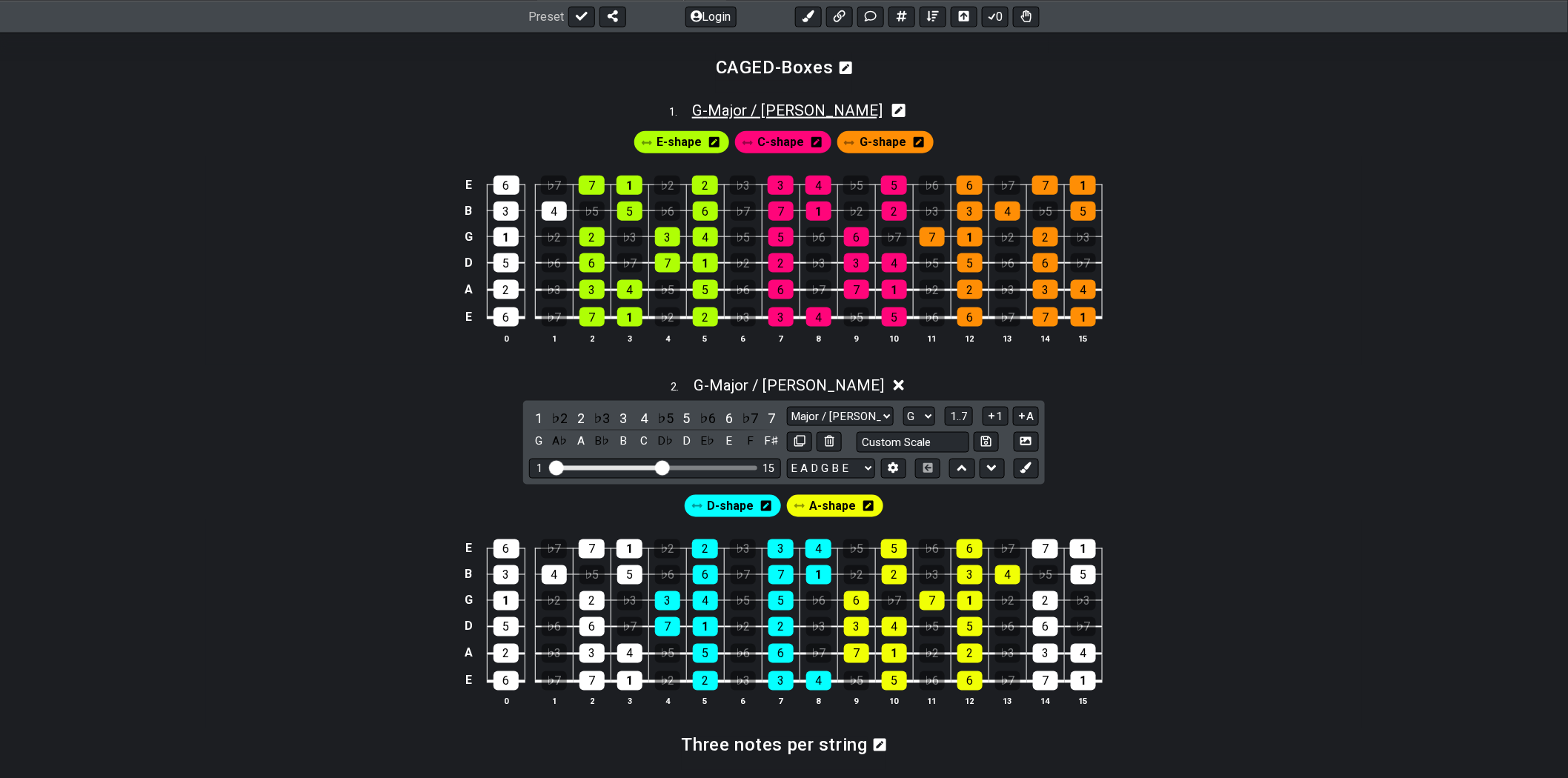
click at [774, 107] on span "G - Major / Ionian" at bounding box center [787, 110] width 190 height 18
select select "G"
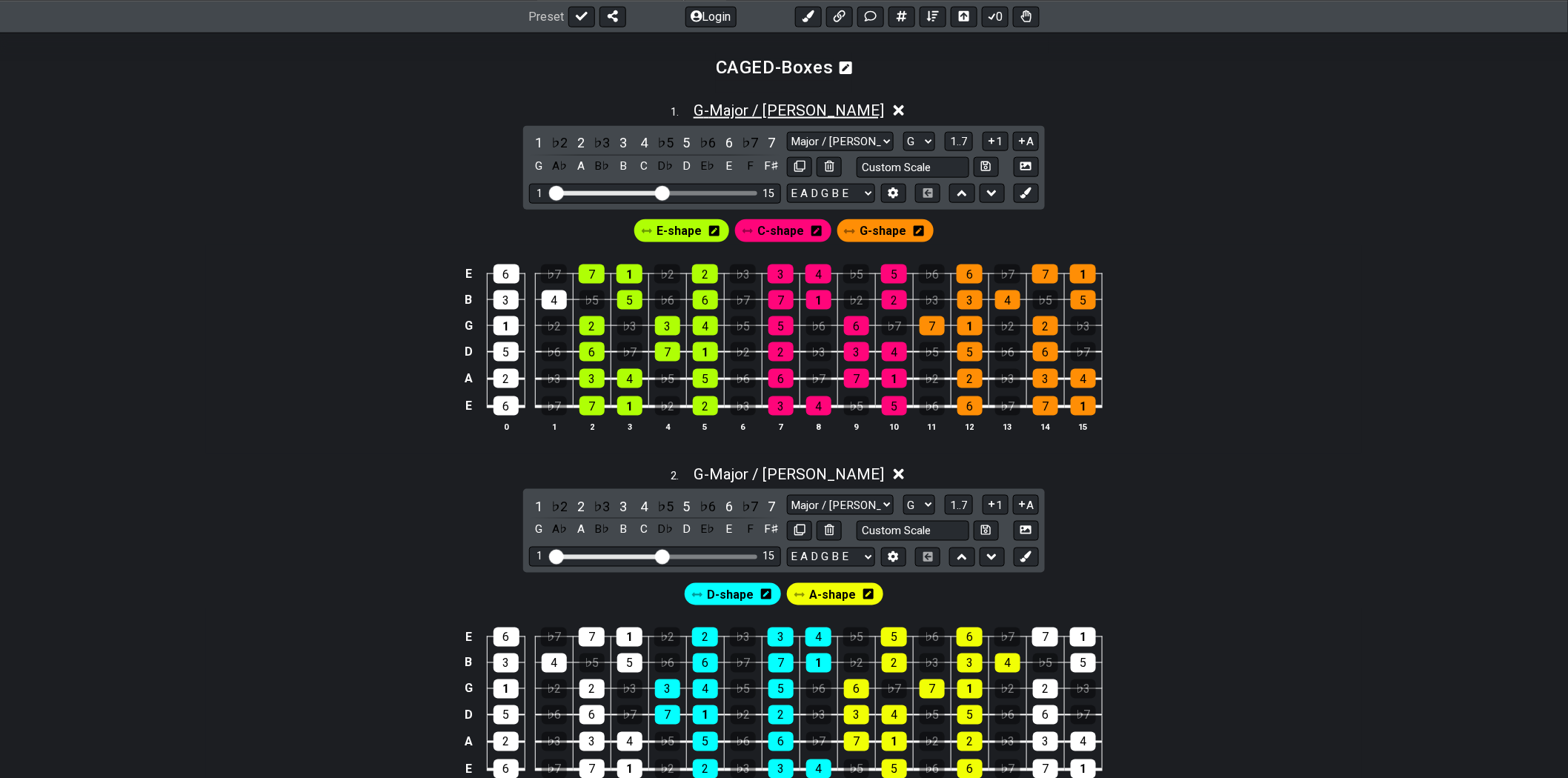
click at [774, 107] on span "G - Major / Ionian" at bounding box center [788, 110] width 190 height 18
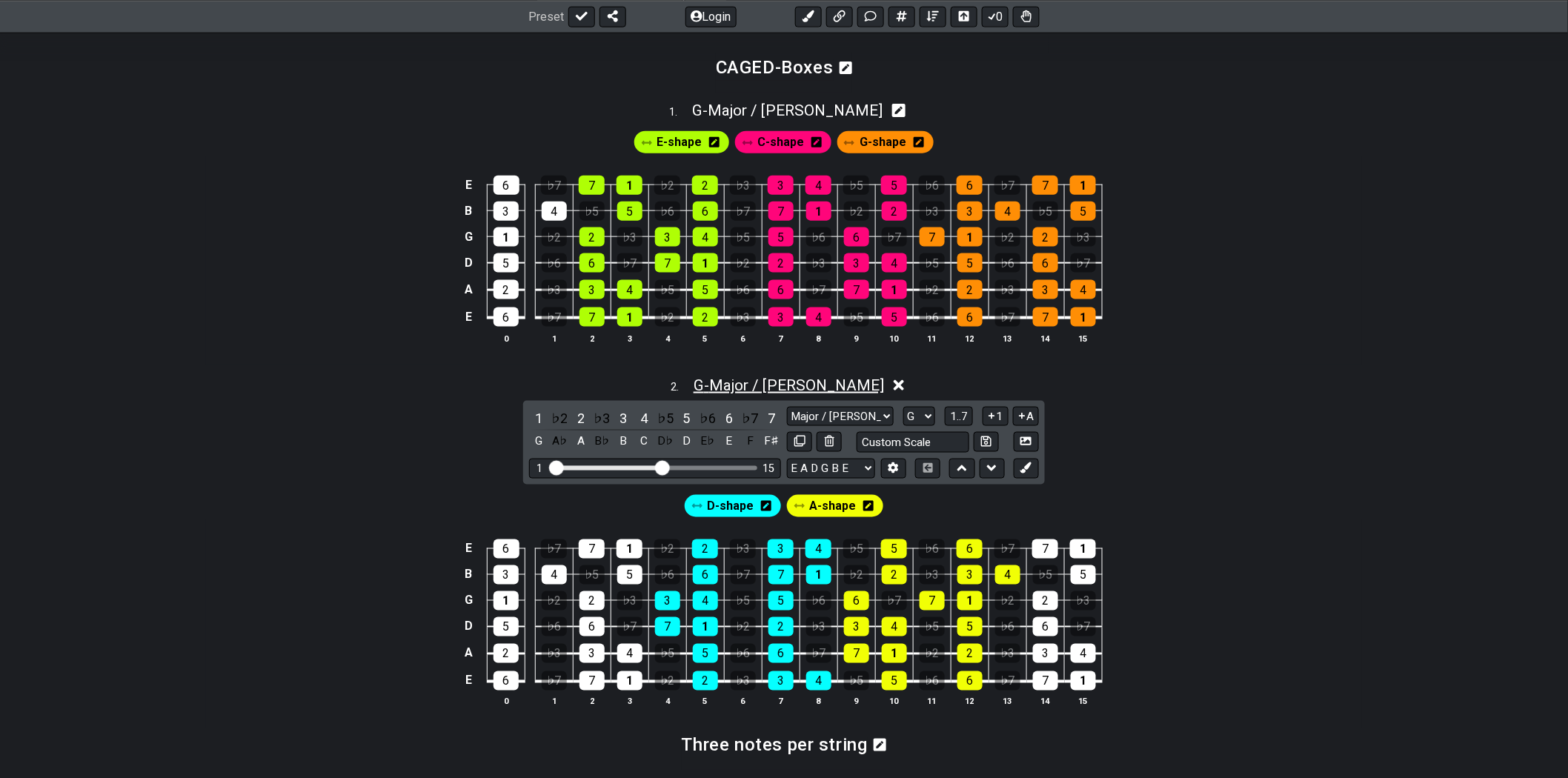
click at [802, 386] on span "G - Major / Ionian" at bounding box center [788, 385] width 190 height 18
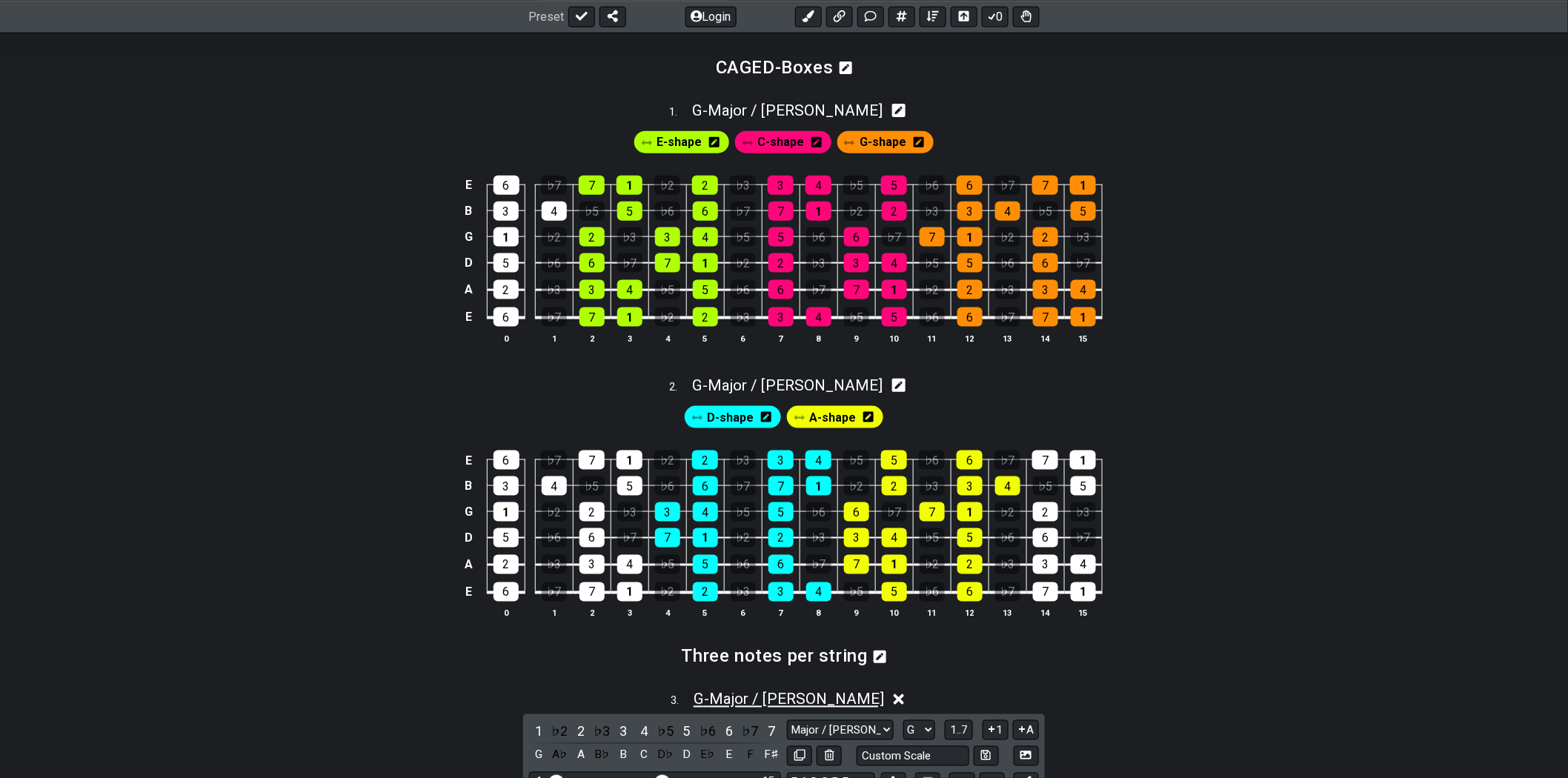
click at [816, 699] on span "G - Major / Ionian" at bounding box center [788, 699] width 190 height 18
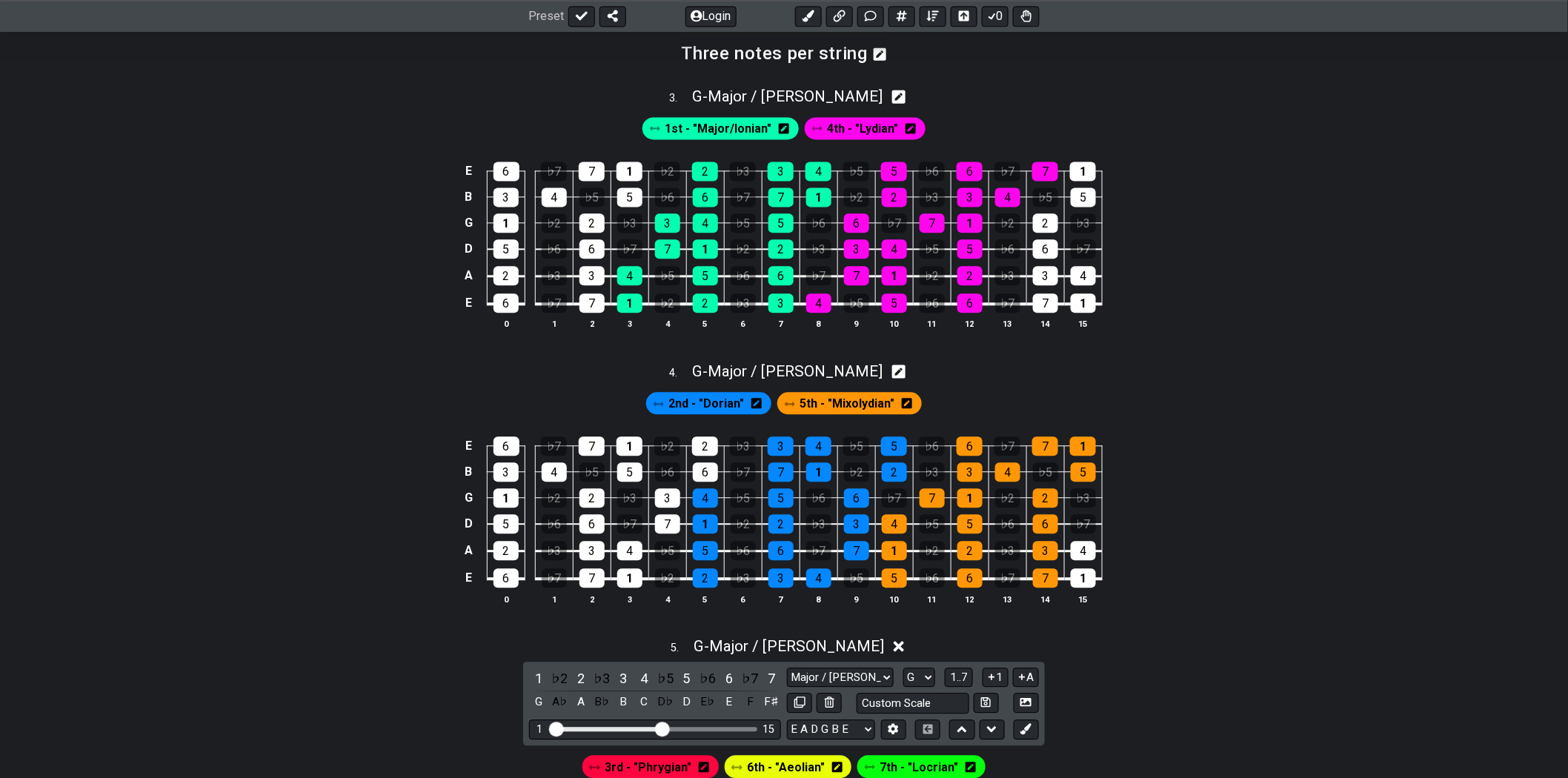
scroll to position [1318, 0]
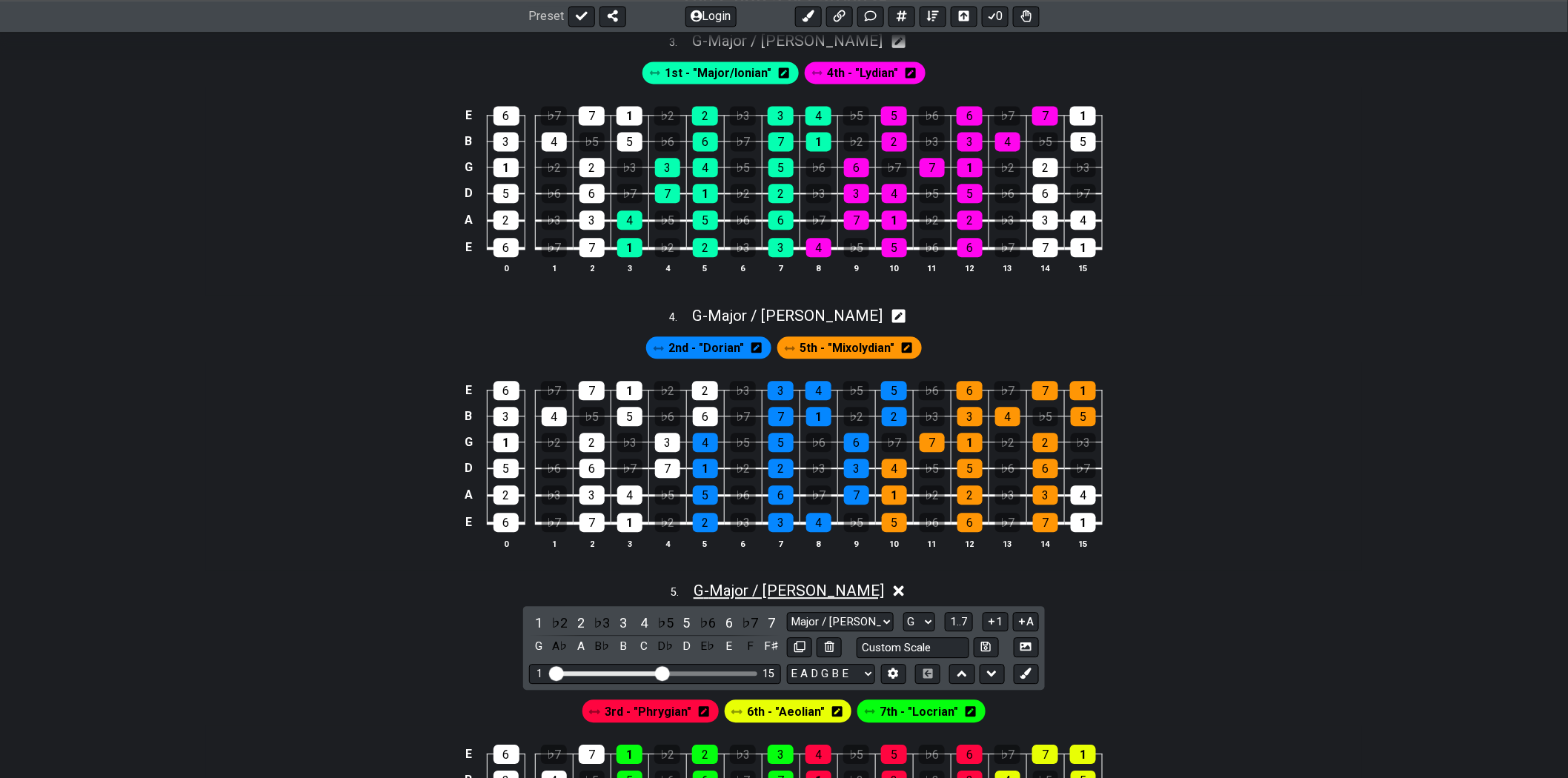
click at [778, 597] on span "G - Major / Ionian" at bounding box center [788, 590] width 190 height 18
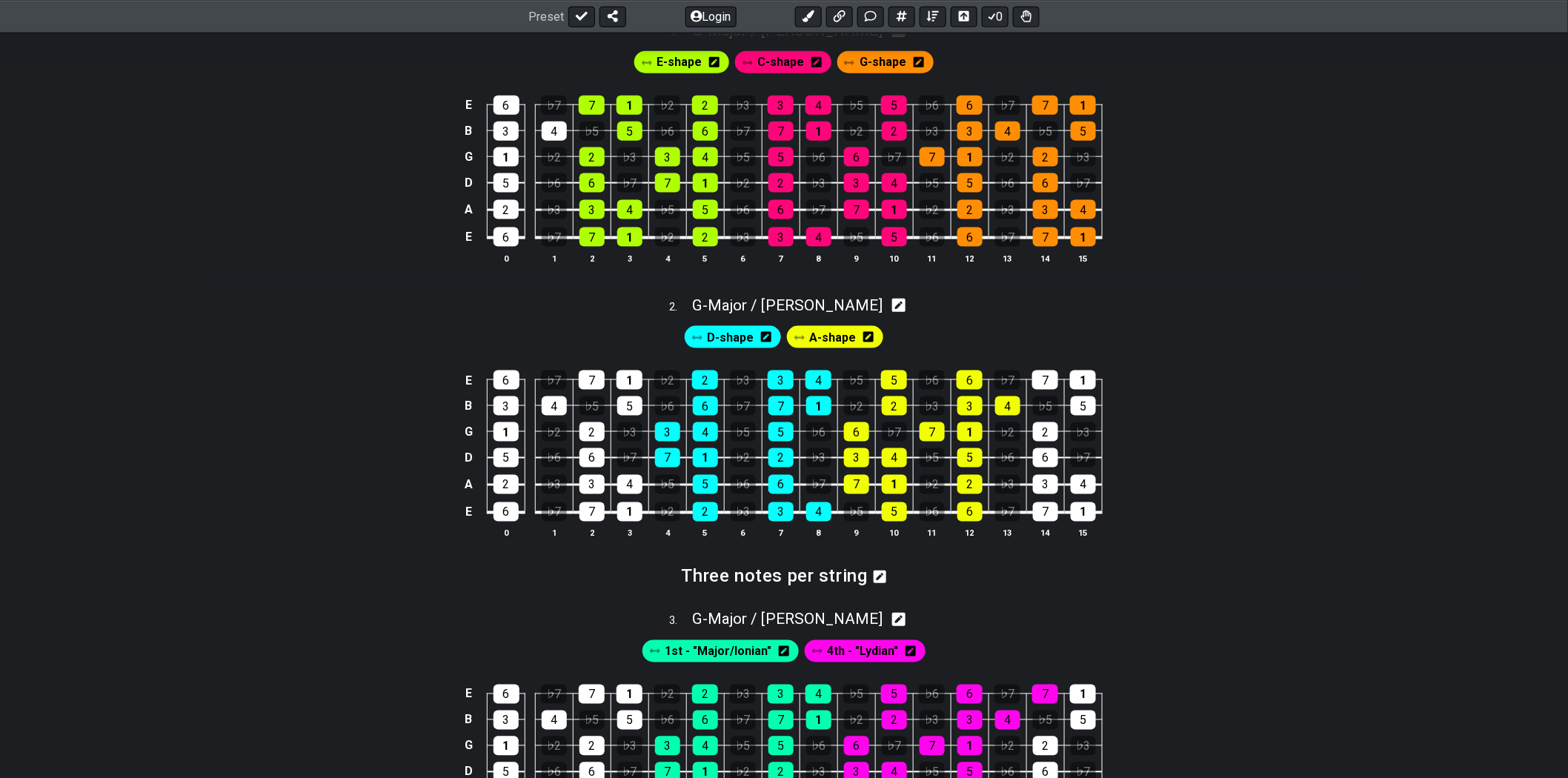
scroll to position [658, 0]
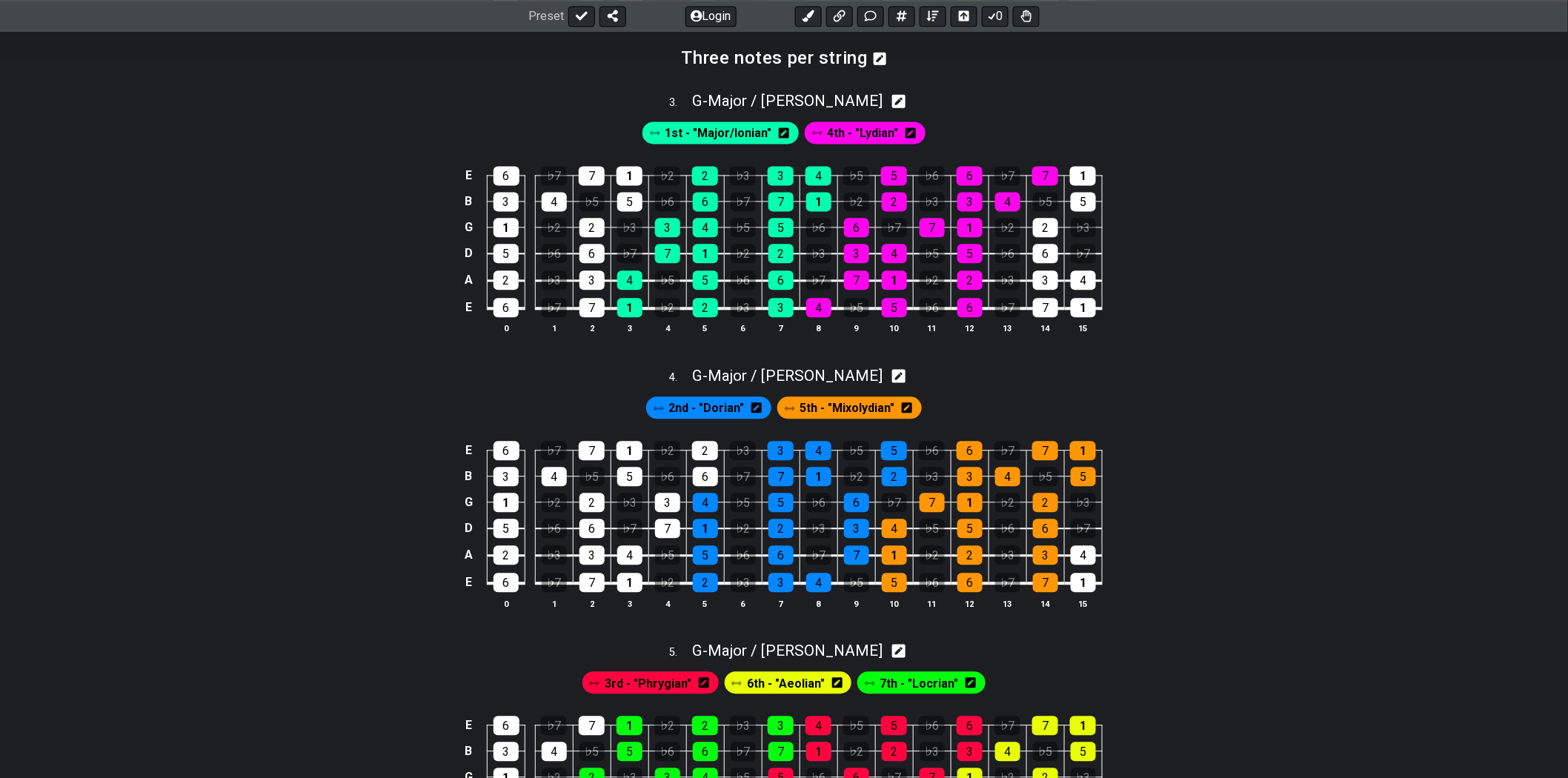
scroll to position [1263, 0]
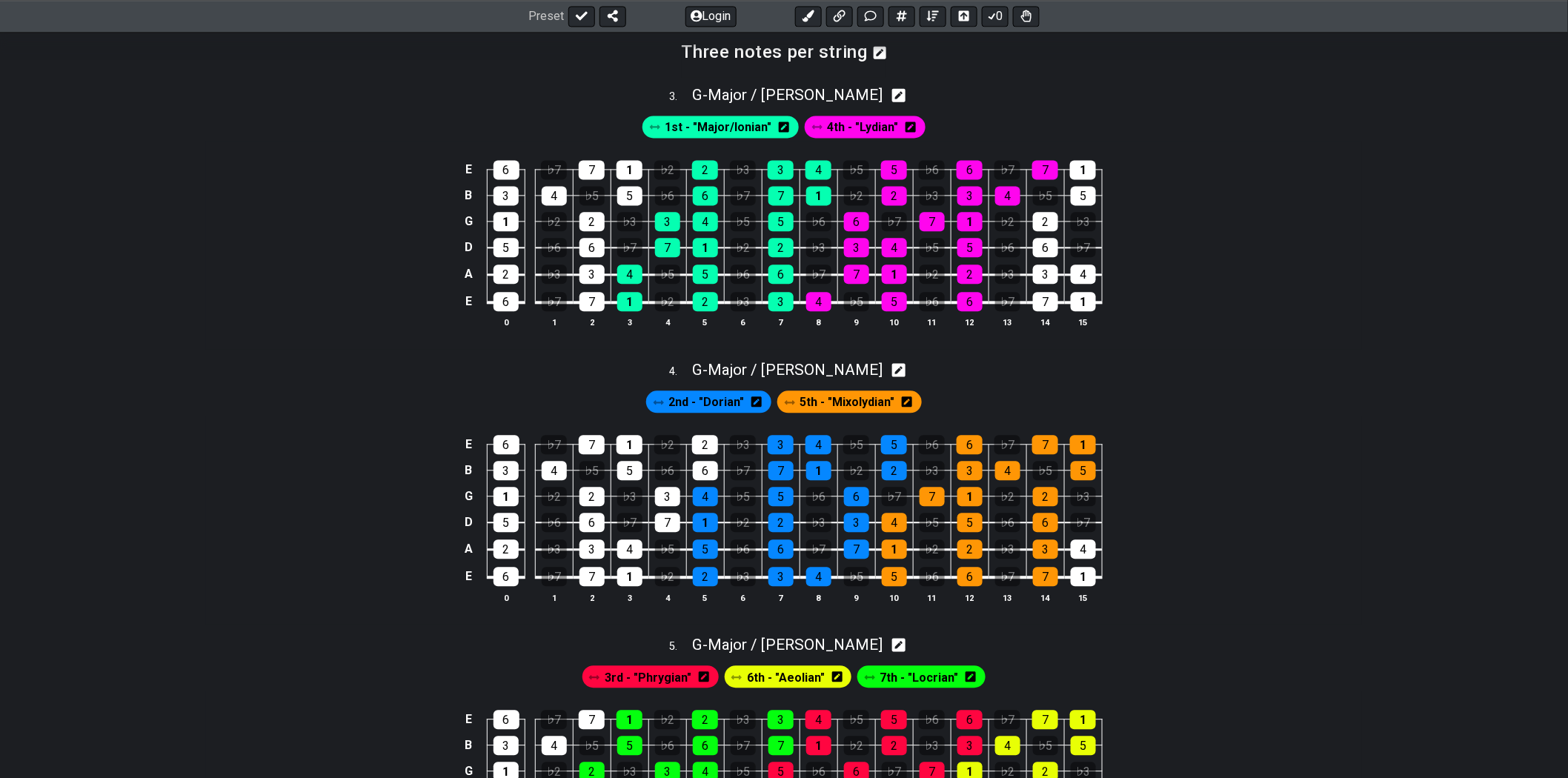
click at [1357, 524] on div "E 6 ♭7 7 1 ♭2 2 ♭3 3 4 ♭5 5 ♭6 6 ♭7 7 1 B 3 4 ♭5 5 ♭6 6 ♭7 7 1 ♭2 2 ♭3 3 4 ♭5 5…" at bounding box center [784, 520] width 1156 height 208
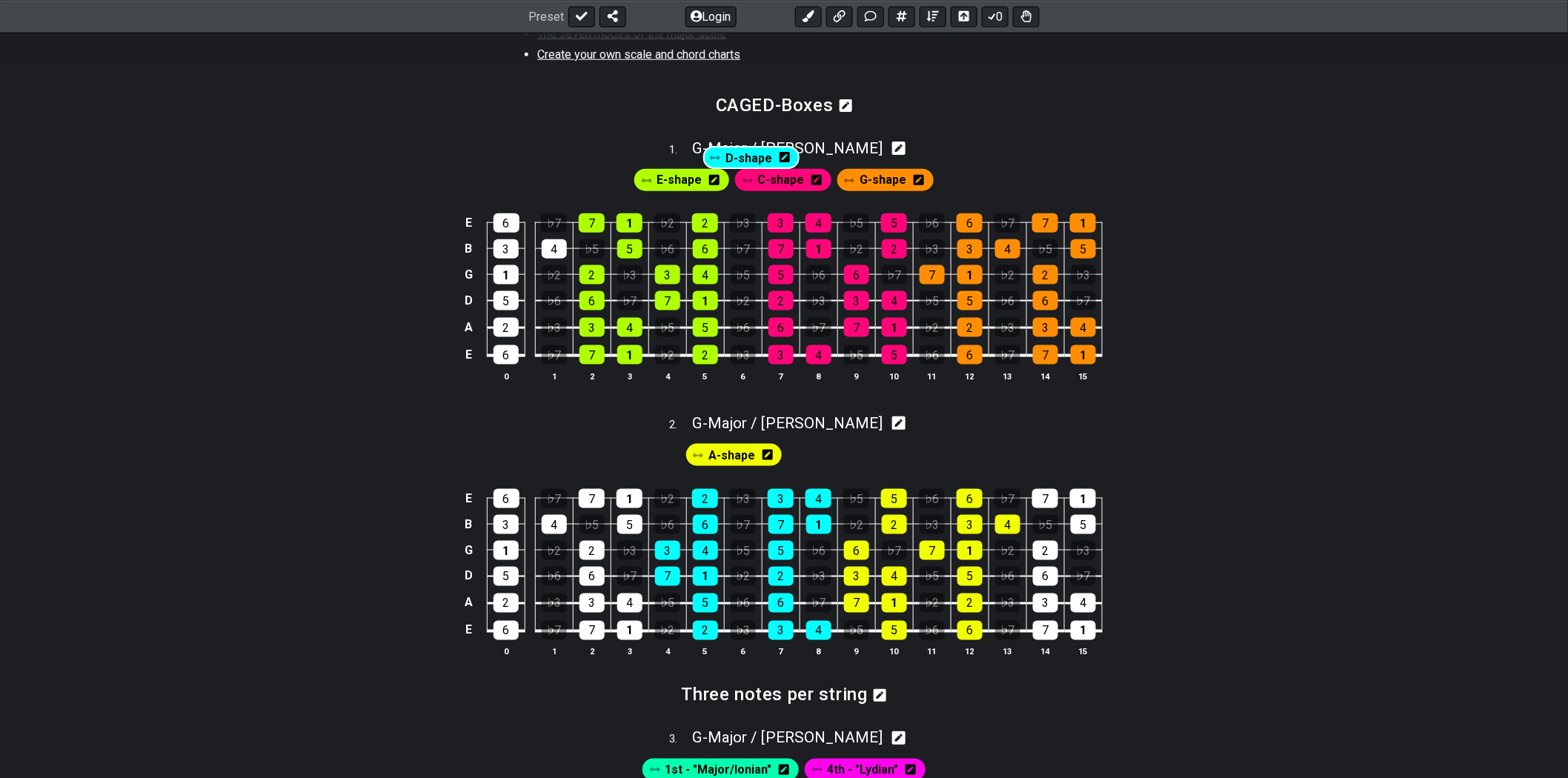
scroll to position [573, 0]
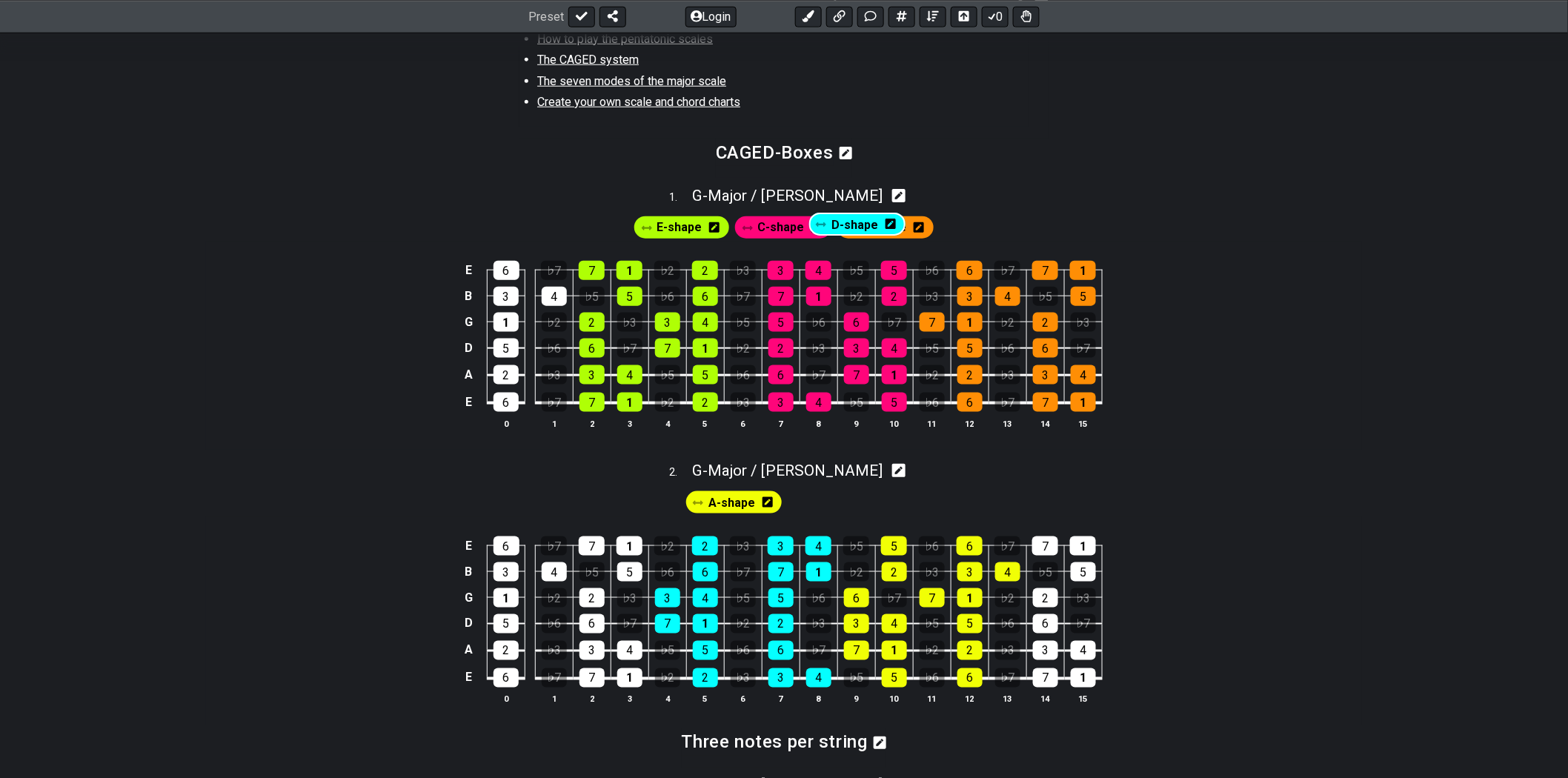
drag, startPoint x: 735, startPoint y: 412, endPoint x: 853, endPoint y: 227, distance: 219.4
drag, startPoint x: 842, startPoint y: 507, endPoint x: 866, endPoint y: 208, distance: 300.0
click at [793, 230] on span "C-shape" at bounding box center [781, 227] width 46 height 21
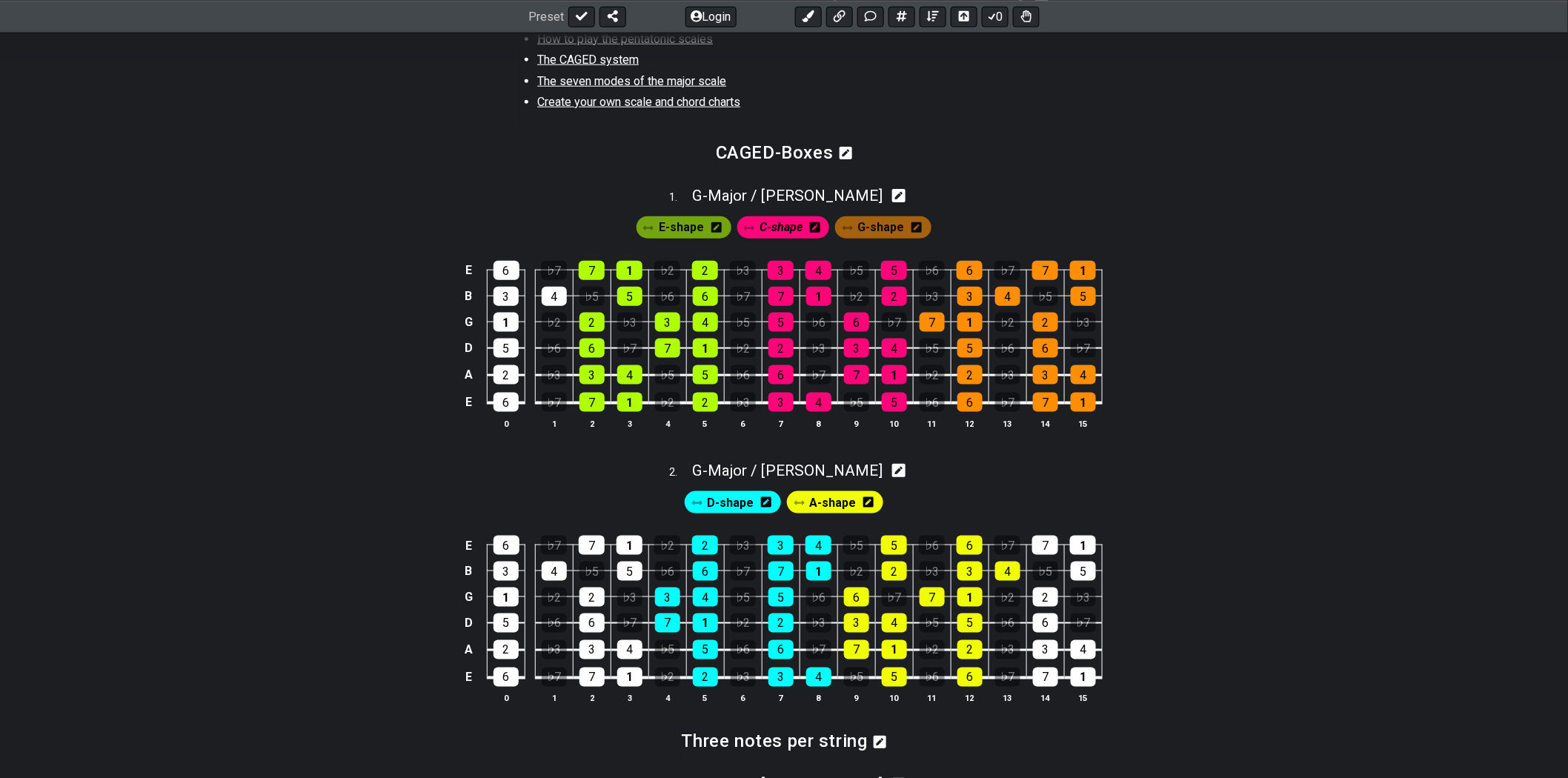
click at [773, 228] on span "C-shape" at bounding box center [780, 227] width 43 height 21
click at [773, 228] on span "C-shape" at bounding box center [781, 227] width 46 height 21
click at [751, 233] on span at bounding box center [749, 228] width 10 height 13
click at [750, 226] on icon at bounding box center [749, 228] width 10 height 10
click at [788, 231] on span "C-shape" at bounding box center [780, 227] width 43 height 21
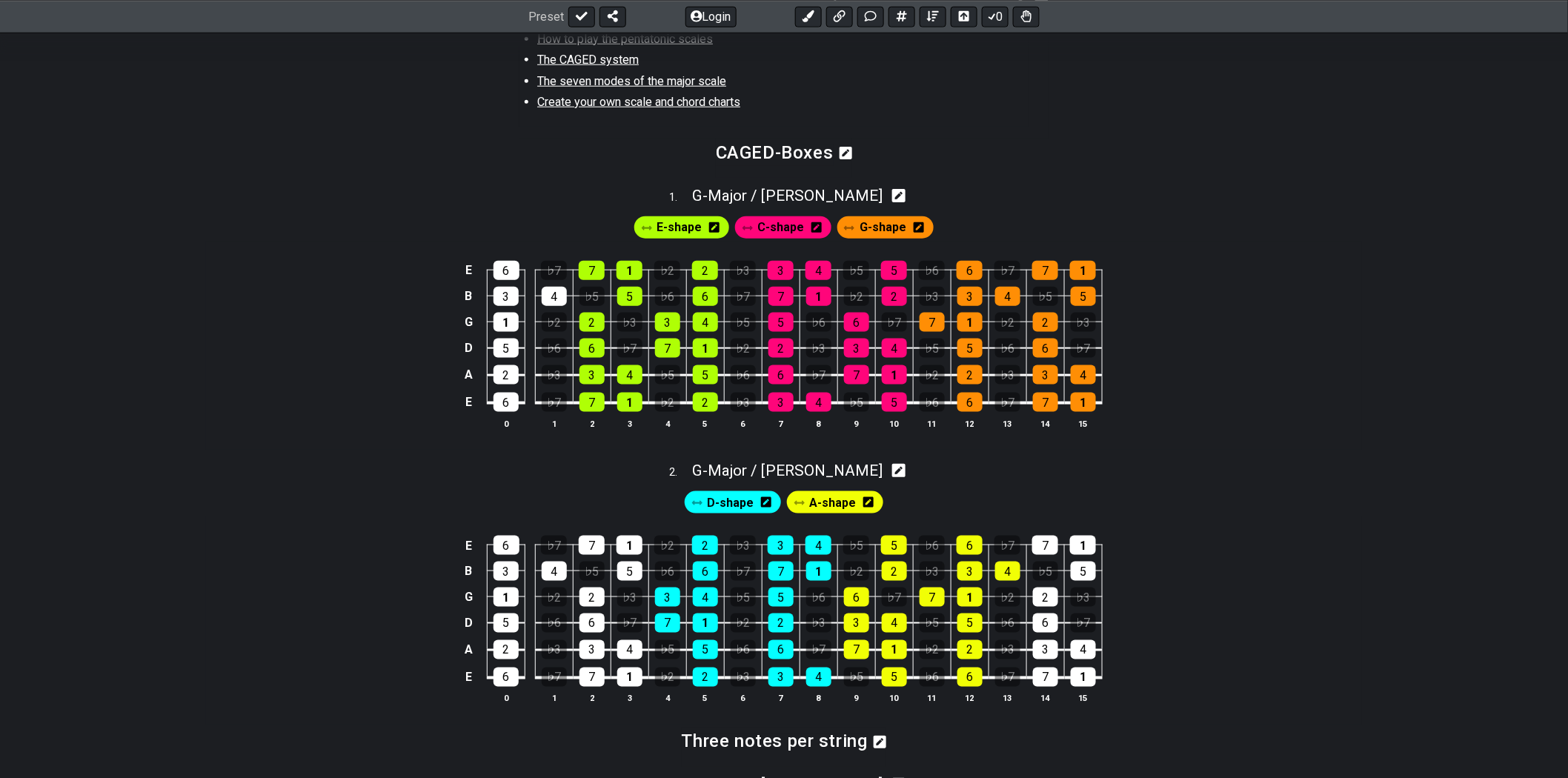
click at [788, 231] on span "C-shape" at bounding box center [781, 227] width 46 height 21
click at [788, 231] on span "C-shape" at bounding box center [780, 227] width 43 height 21
click at [780, 231] on span "C-shape" at bounding box center [781, 227] width 46 height 21
click at [778, 231] on span "C-shape" at bounding box center [780, 227] width 43 height 21
click at [825, 198] on span "G - Major / Ionian" at bounding box center [787, 195] width 190 height 18
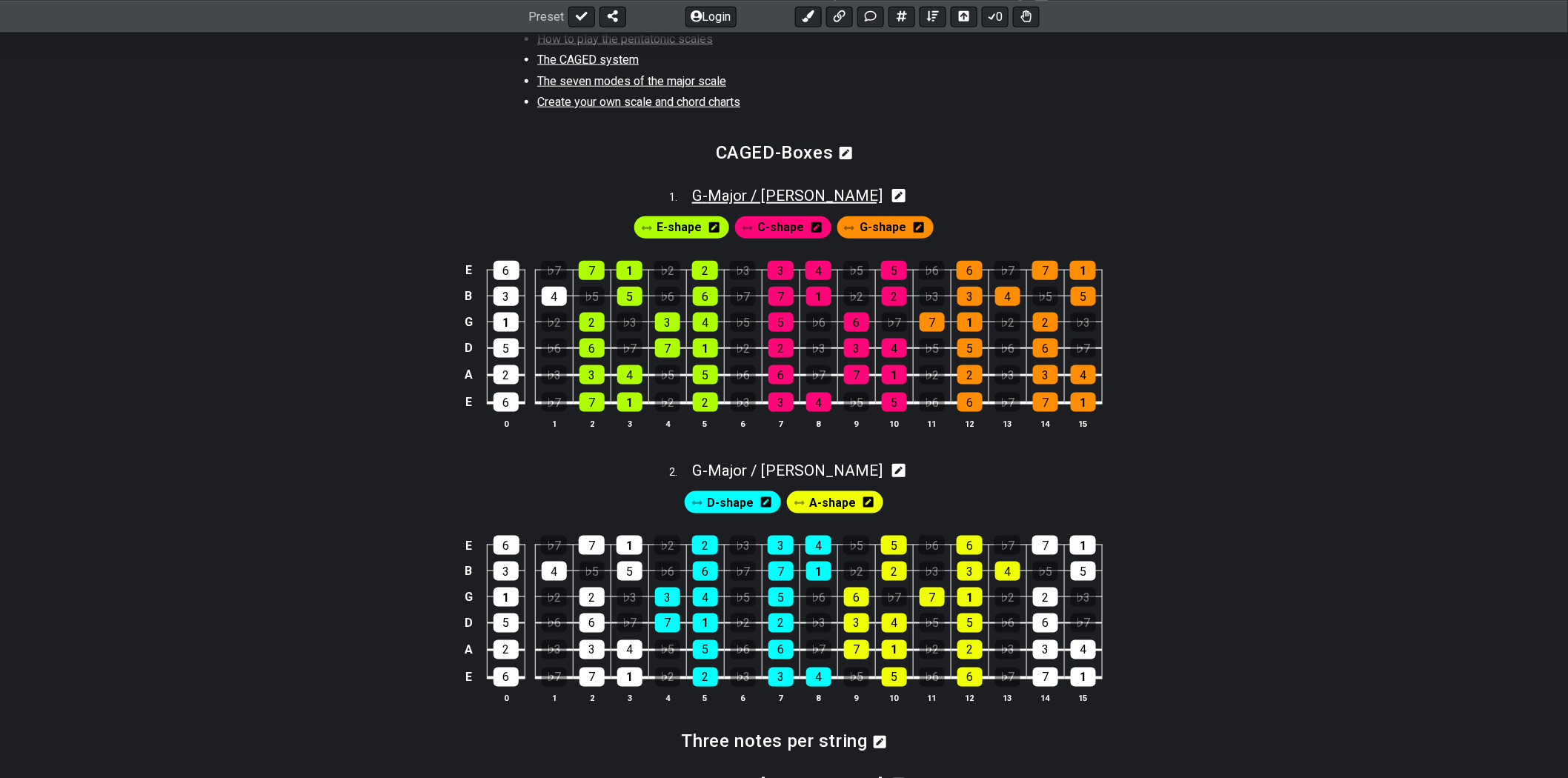
select select "G"
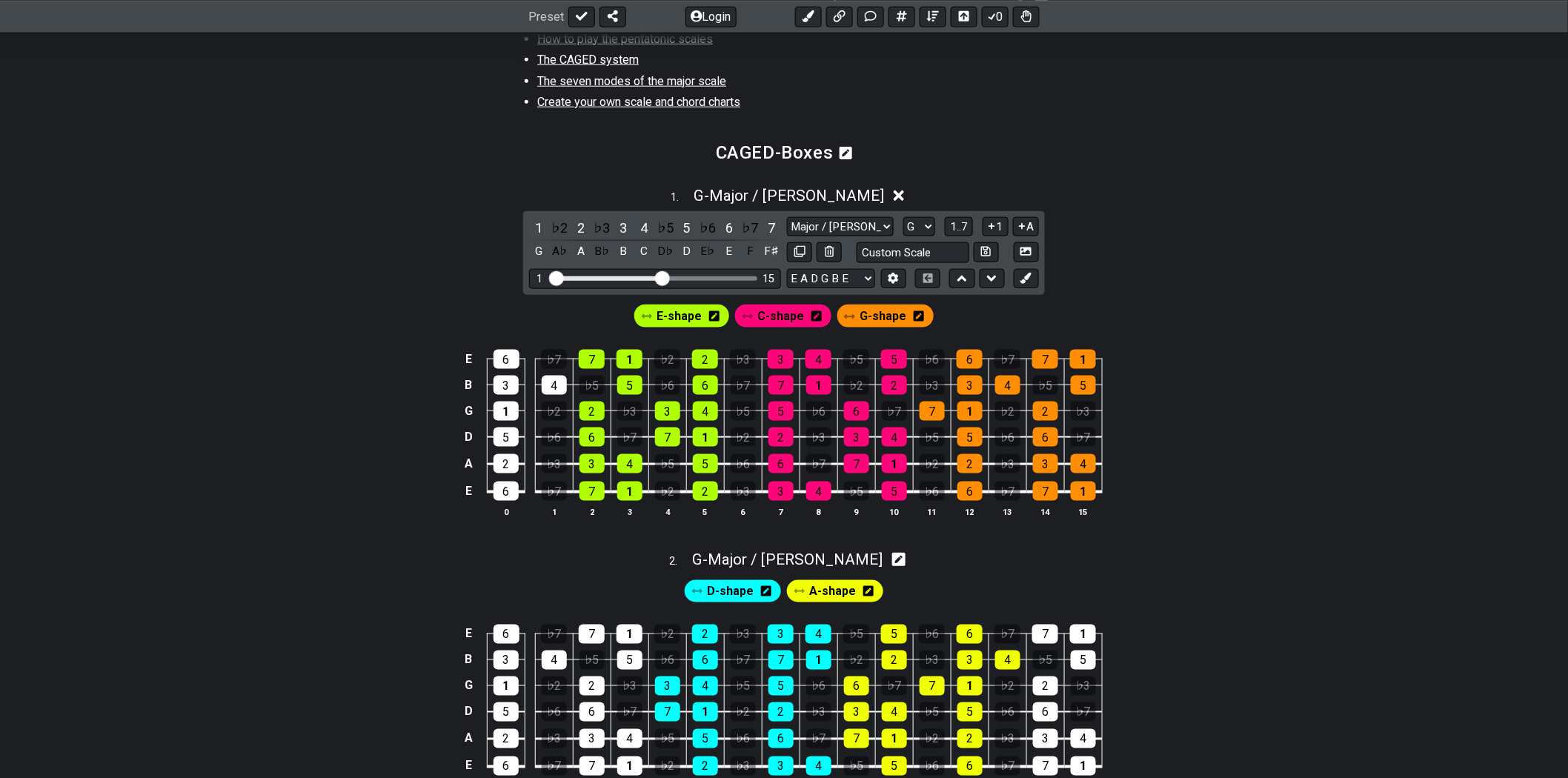
click at [817, 321] on icon at bounding box center [817, 316] width 10 height 10
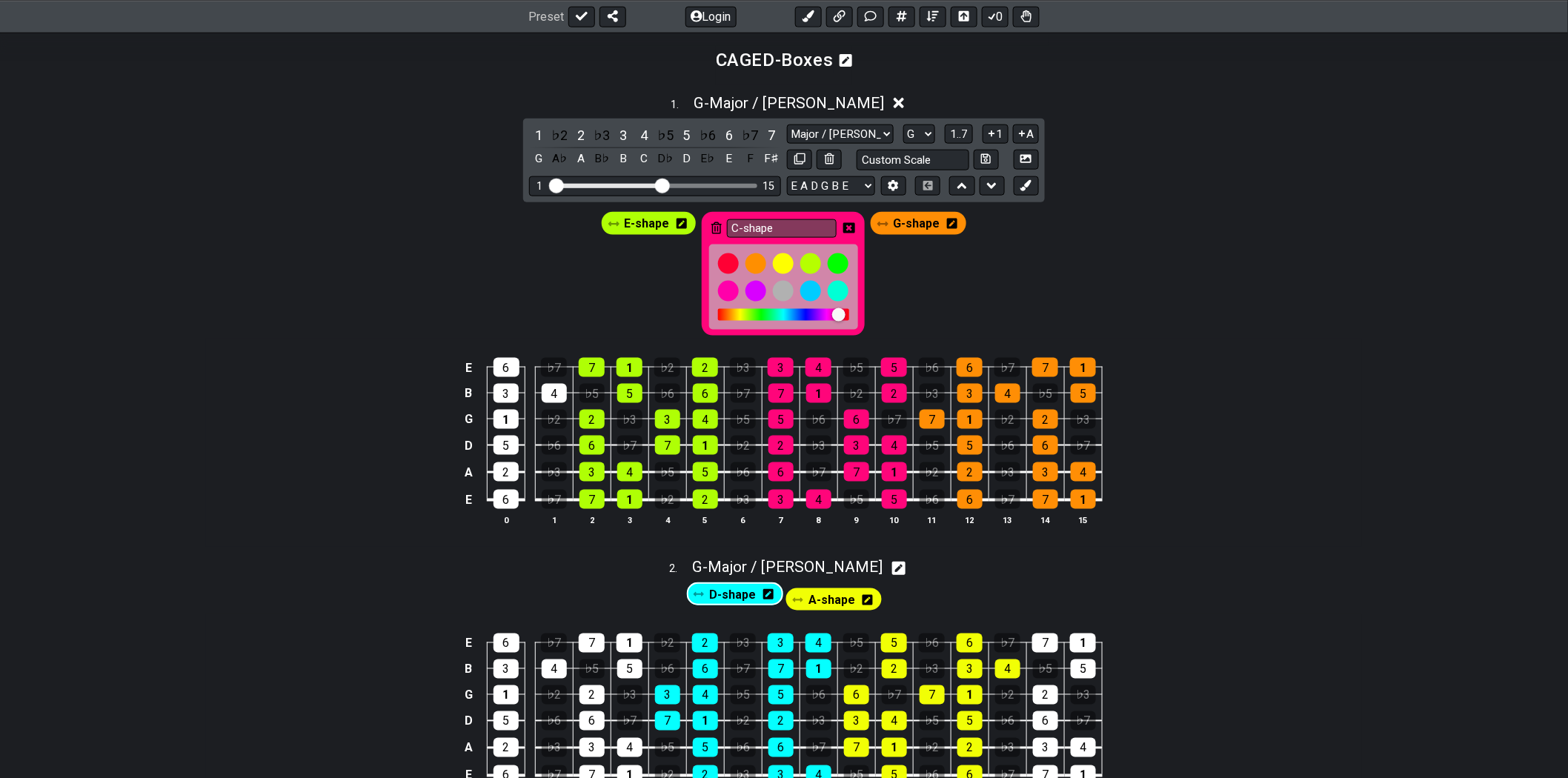
scroll to position [672, 0]
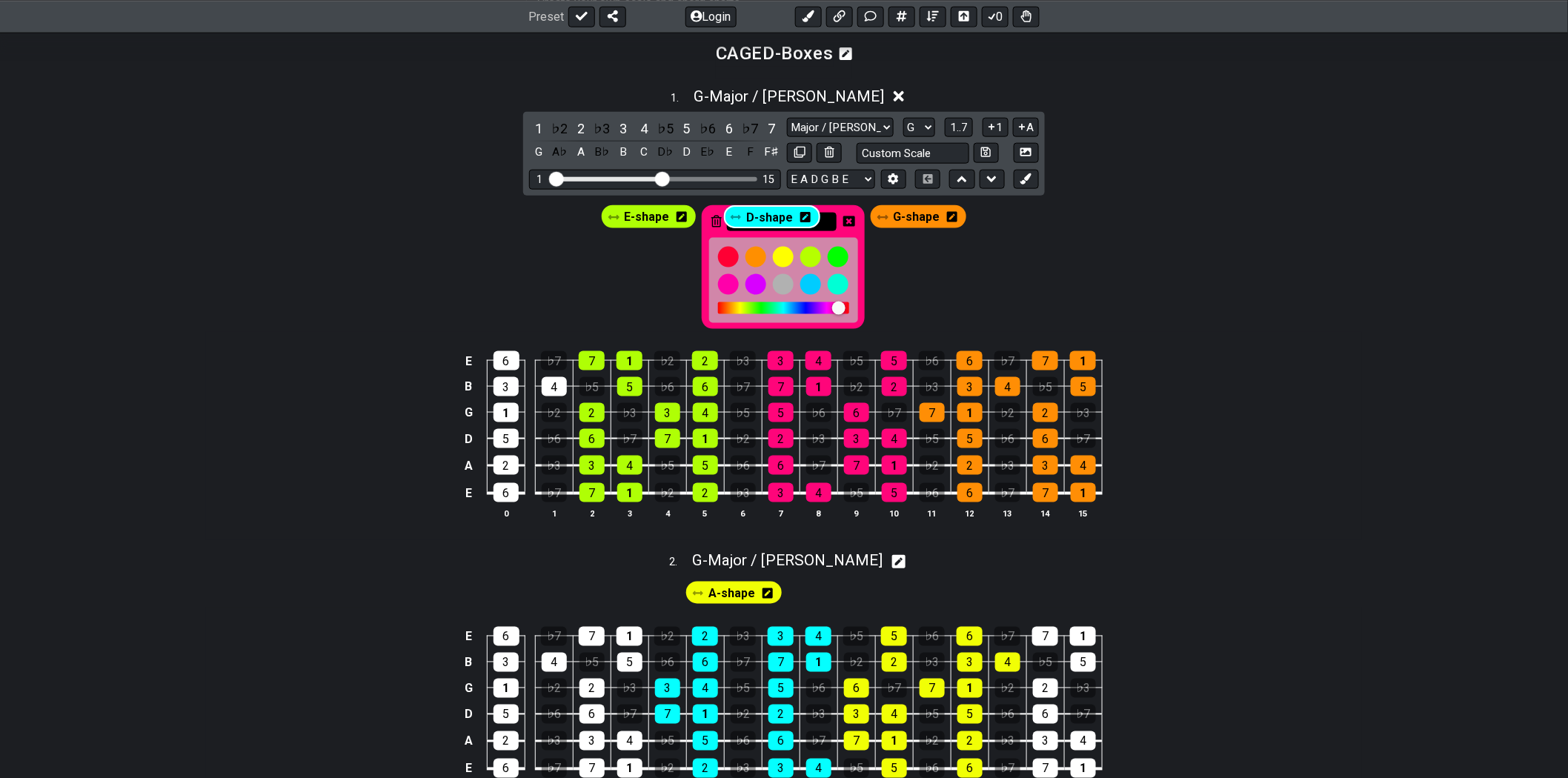
drag, startPoint x: 744, startPoint y: 613, endPoint x: 781, endPoint y: 216, distance: 398.7
click at [967, 299] on div "E-shape C-shape G-shape" at bounding box center [784, 266] width 371 height 129
click at [660, 249] on div "E-shape C-shape G-shape" at bounding box center [784, 266] width 371 height 129
click at [850, 222] on icon at bounding box center [849, 222] width 12 height 12
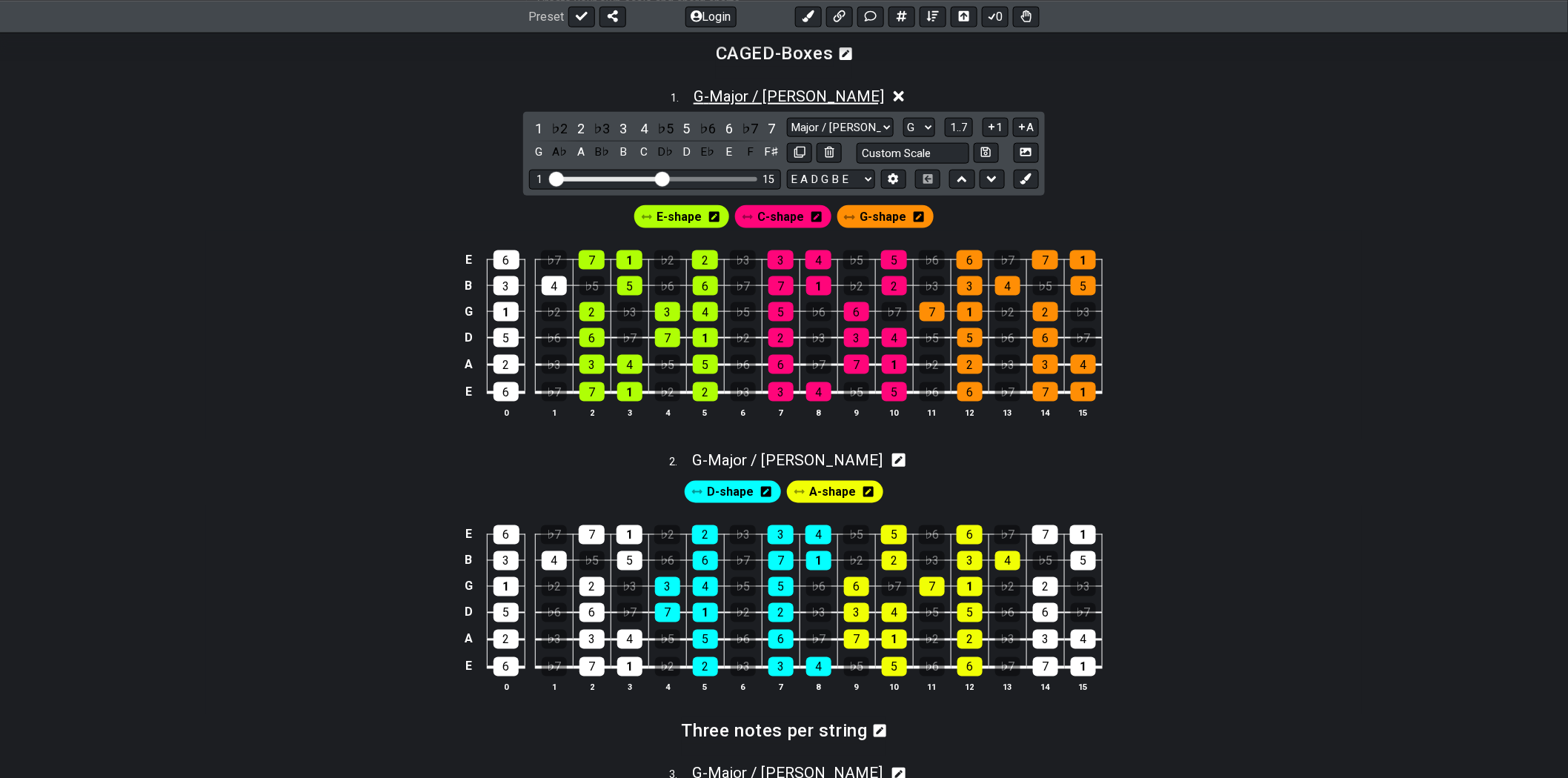
click at [795, 91] on span "G - Major / Ionian" at bounding box center [788, 96] width 190 height 18
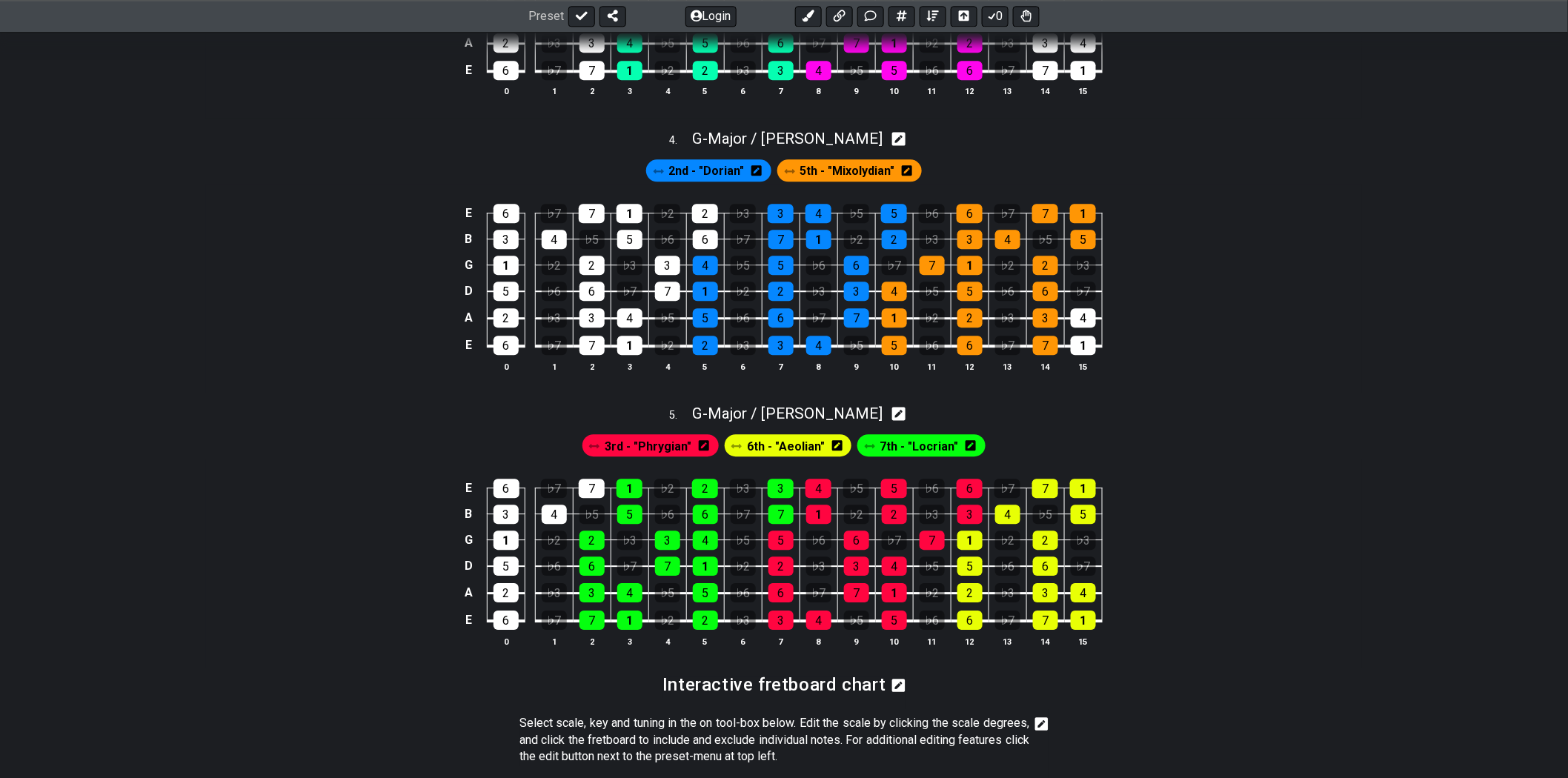
scroll to position [1496, 0]
